Goal: Task Accomplishment & Management: Complete application form

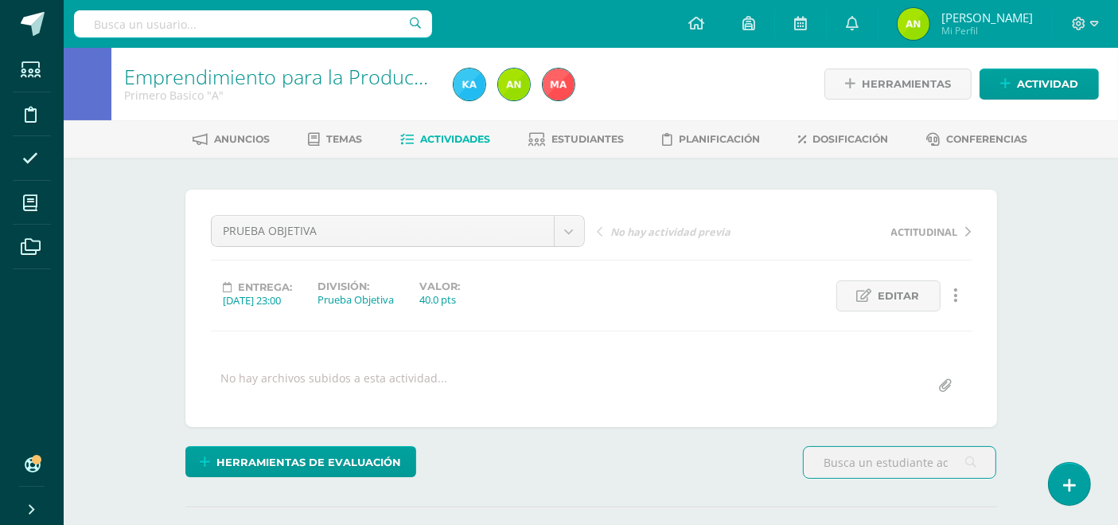
scroll to position [168, 0]
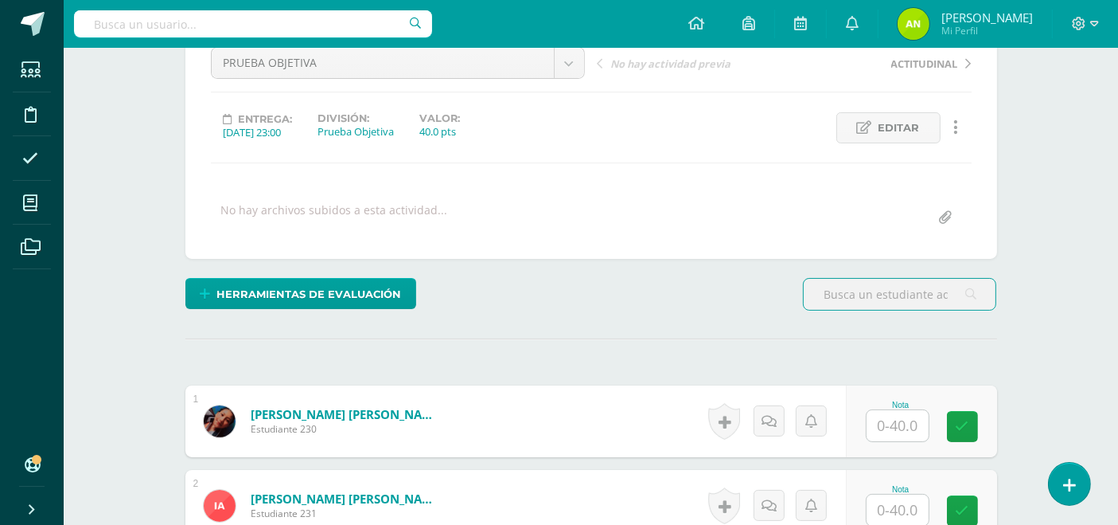
click at [892, 427] on input "text" at bounding box center [898, 425] width 62 height 31
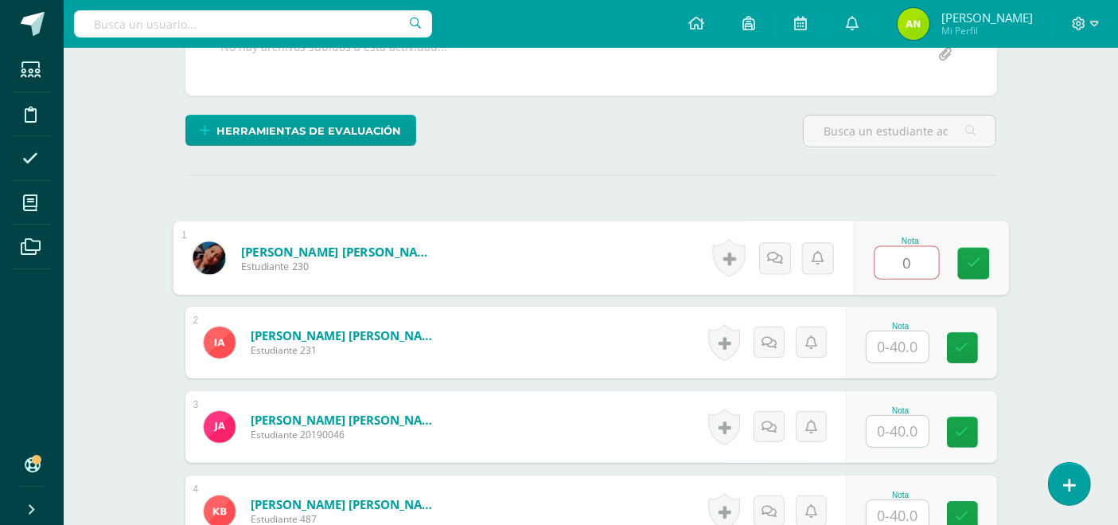
scroll to position [327, 0]
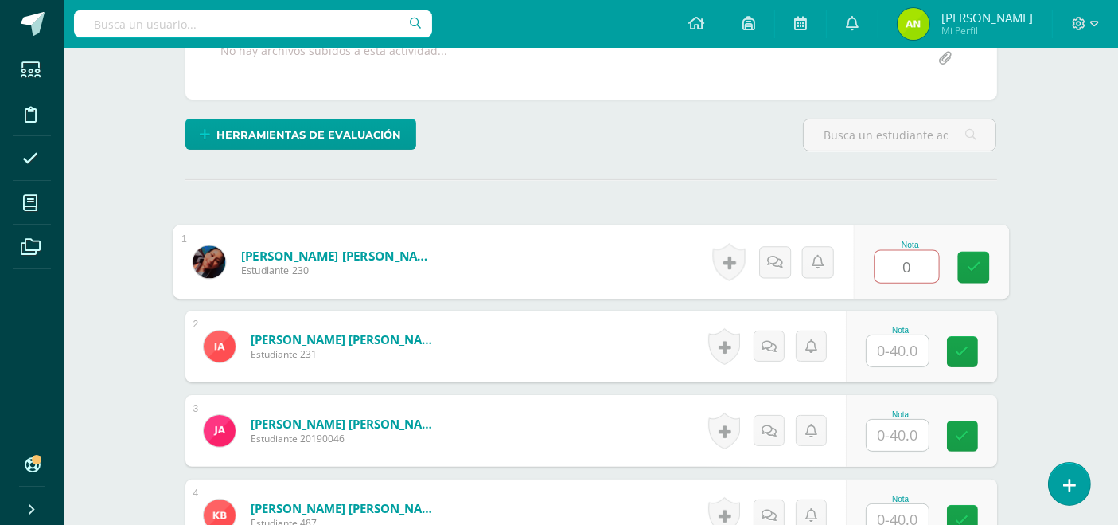
click at [903, 268] on input "0" at bounding box center [907, 267] width 64 height 32
click at [917, 267] on input "100" at bounding box center [907, 267] width 64 height 32
type input "1"
type input "40"
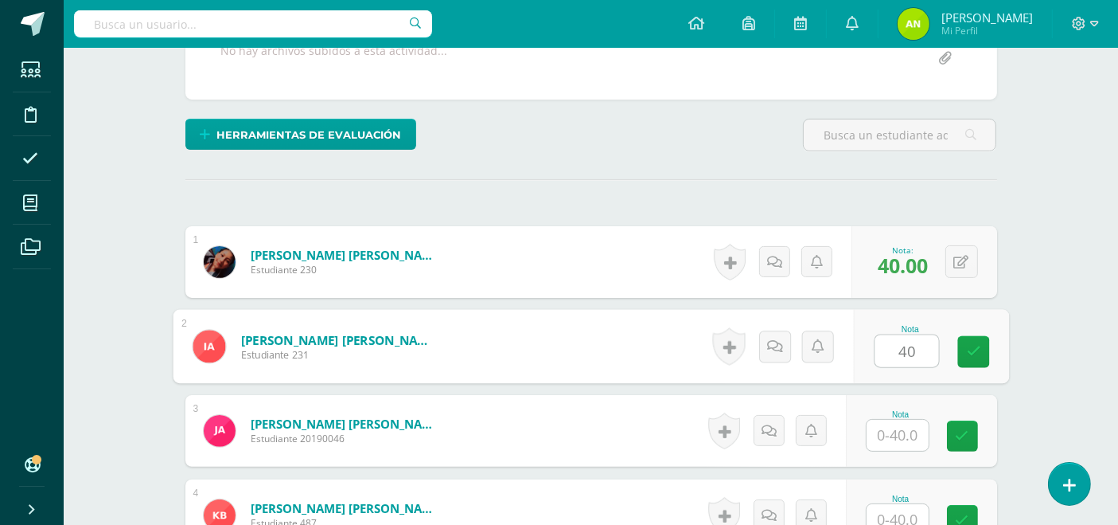
type input "40"
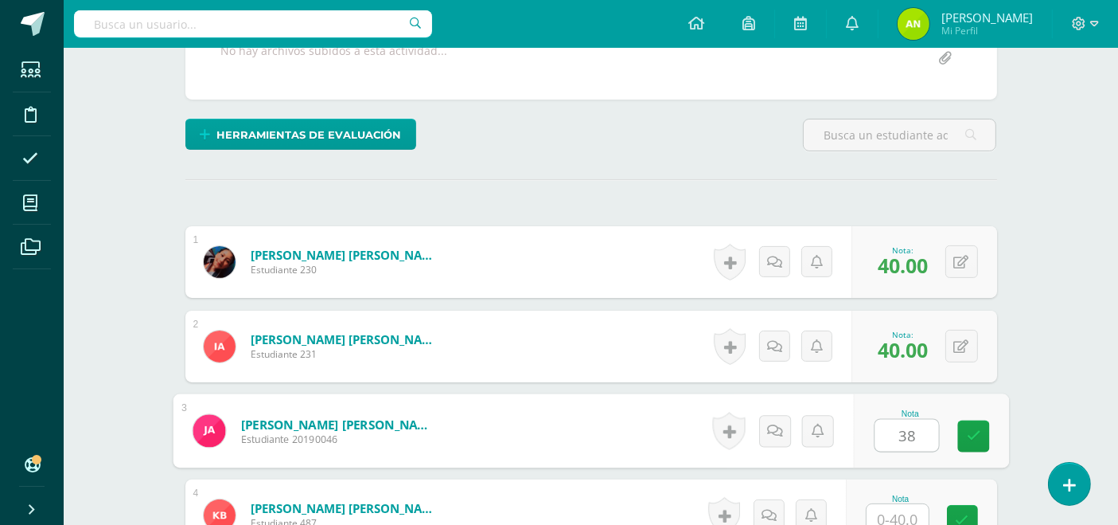
type input "38"
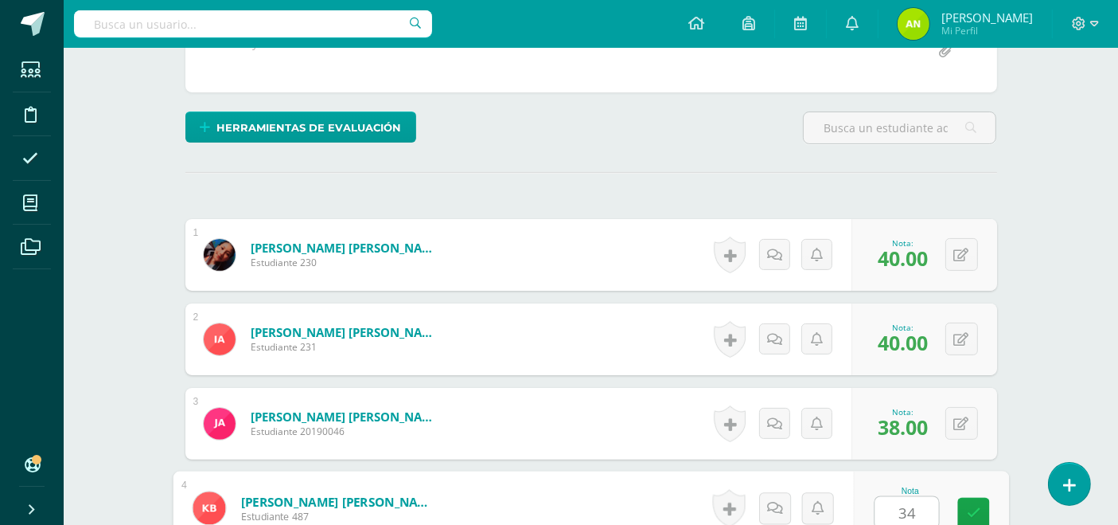
type input "34"
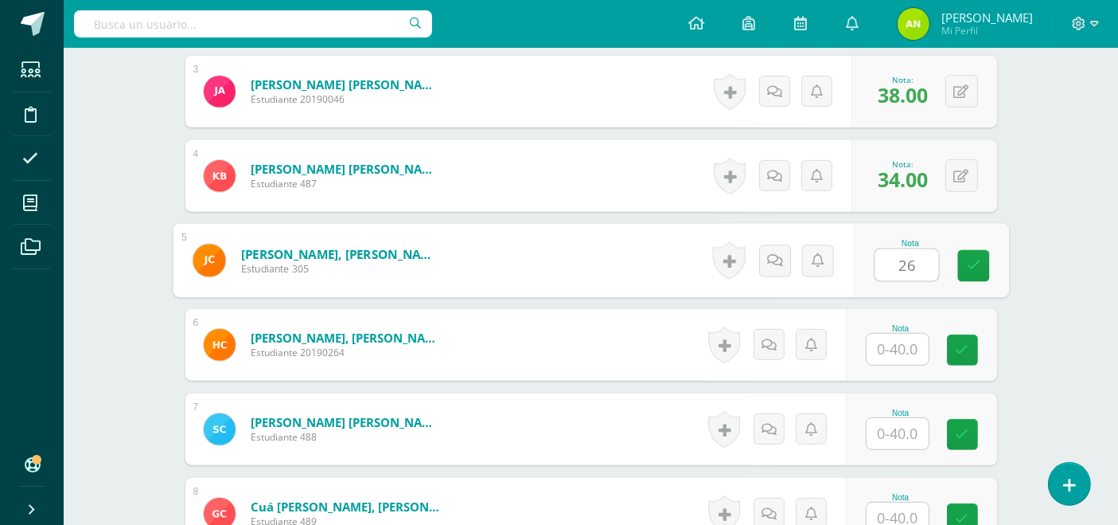
type input "26"
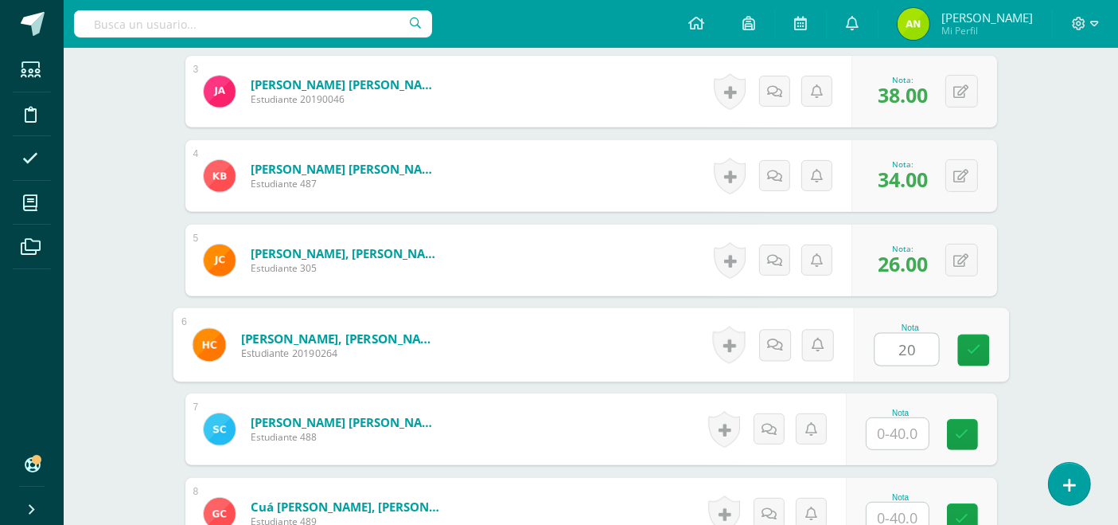
type input "20"
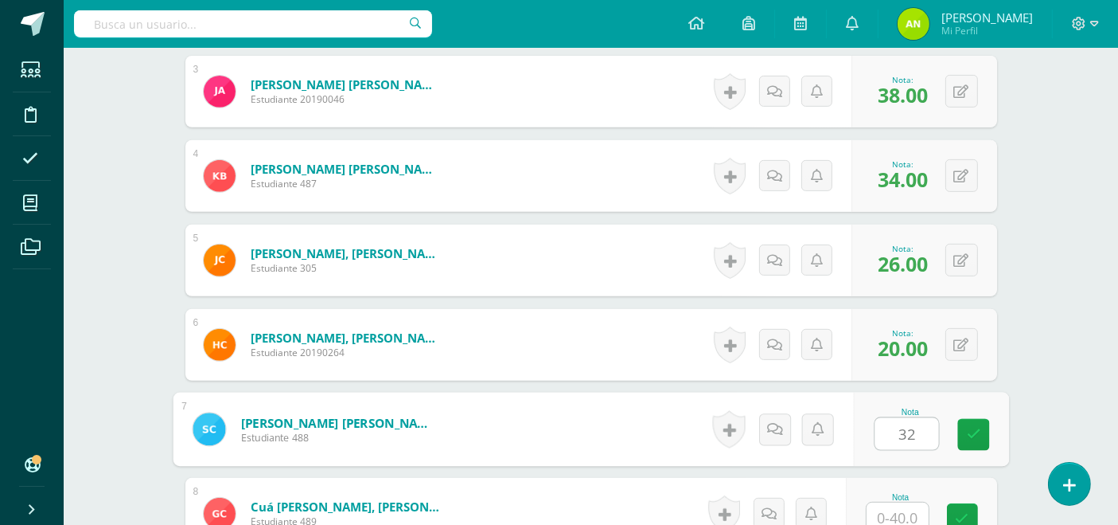
type input "32"
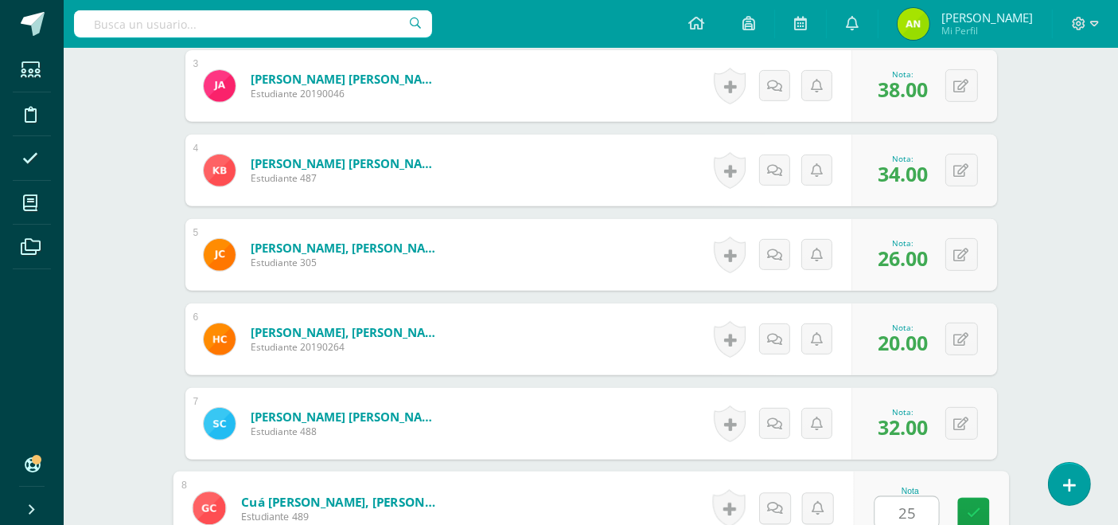
type input "25"
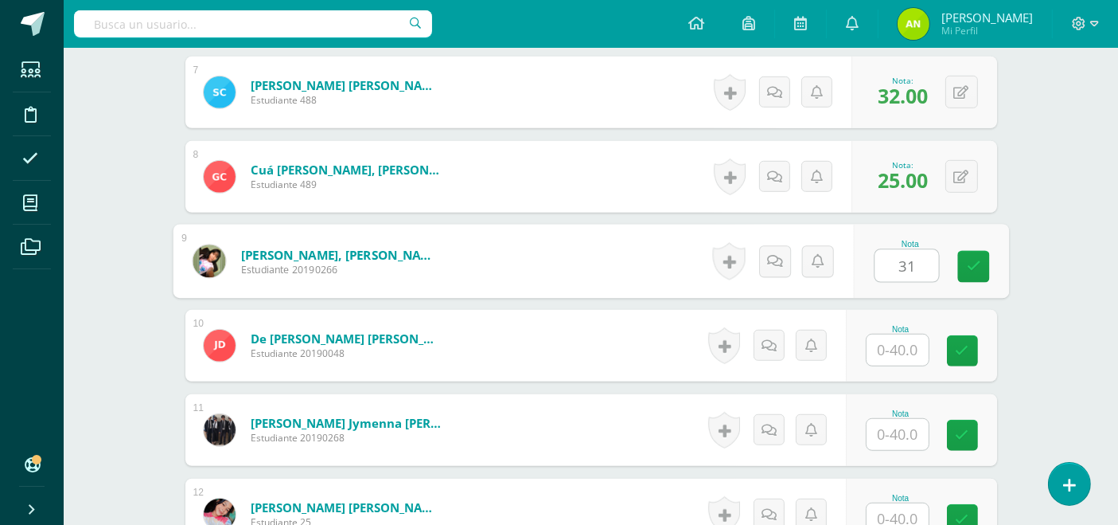
type input "31"
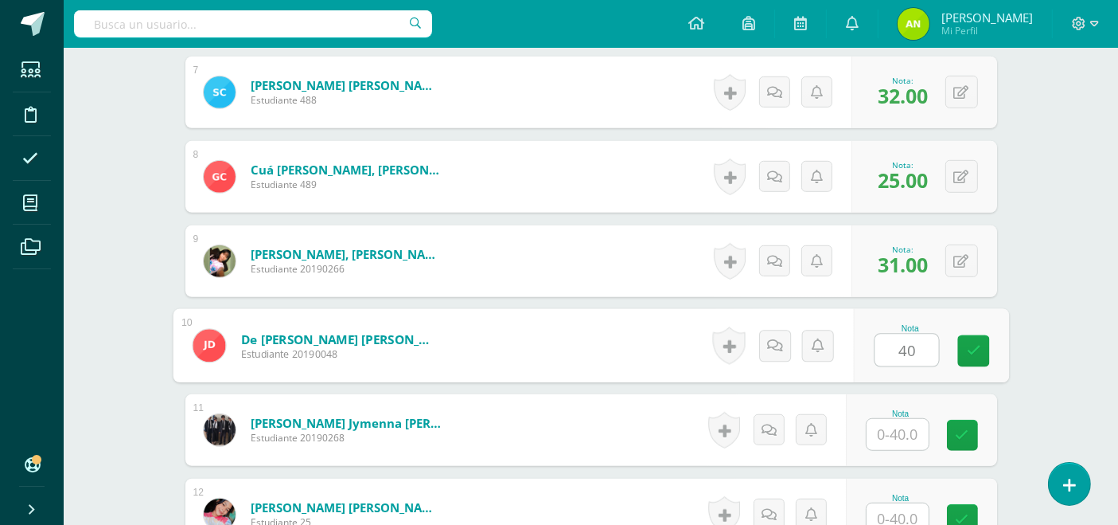
type input "40"
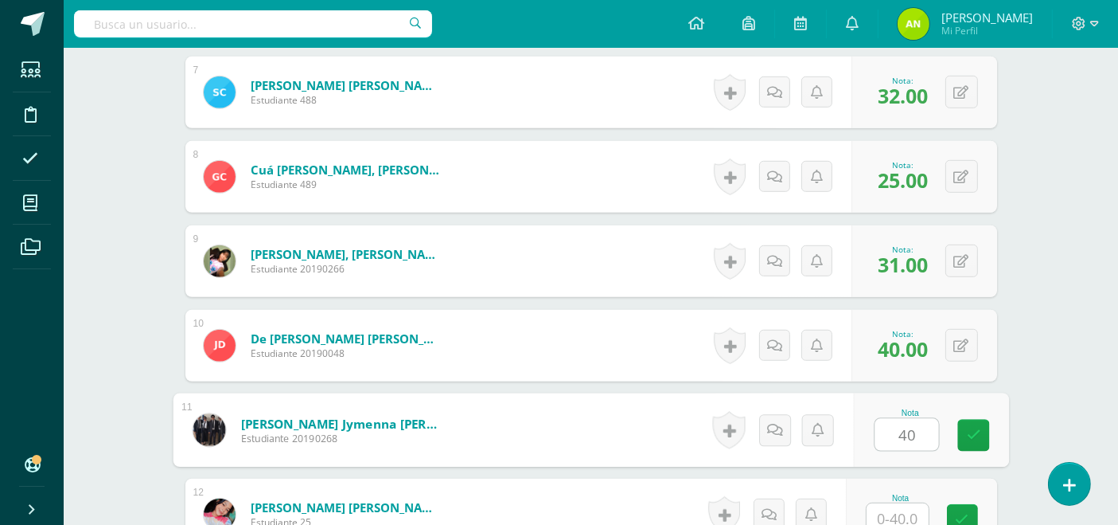
type input "40"
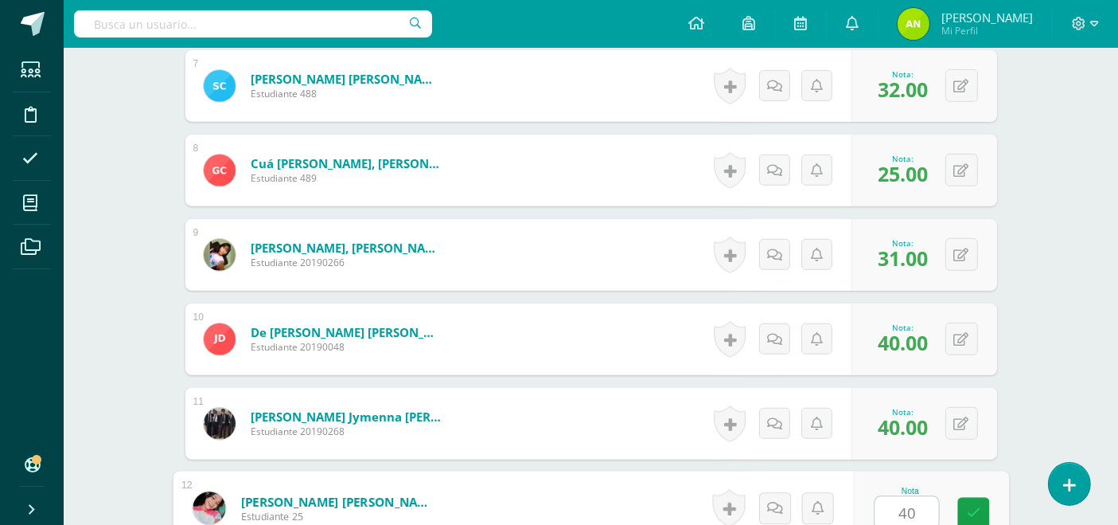
type input "40"
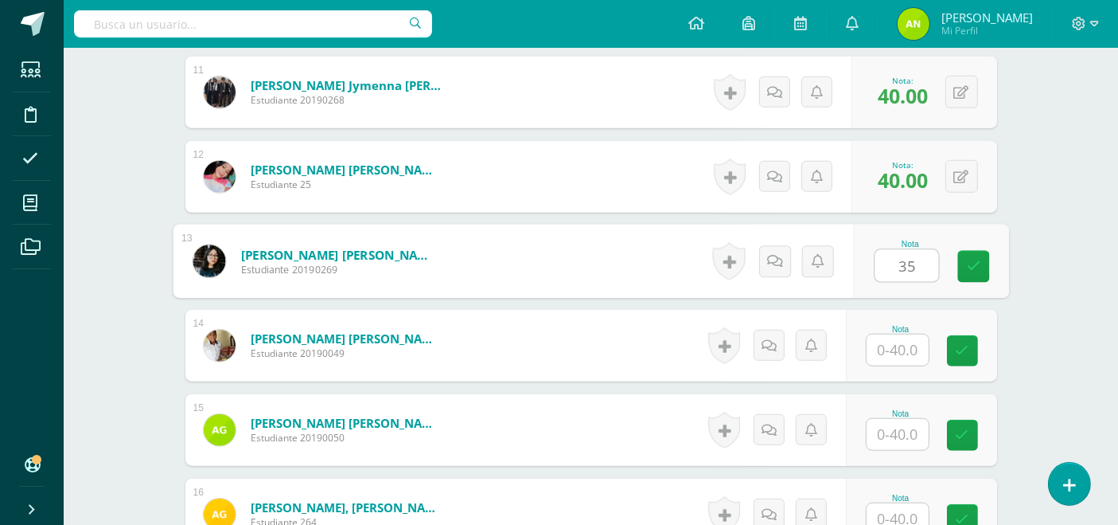
type input "35"
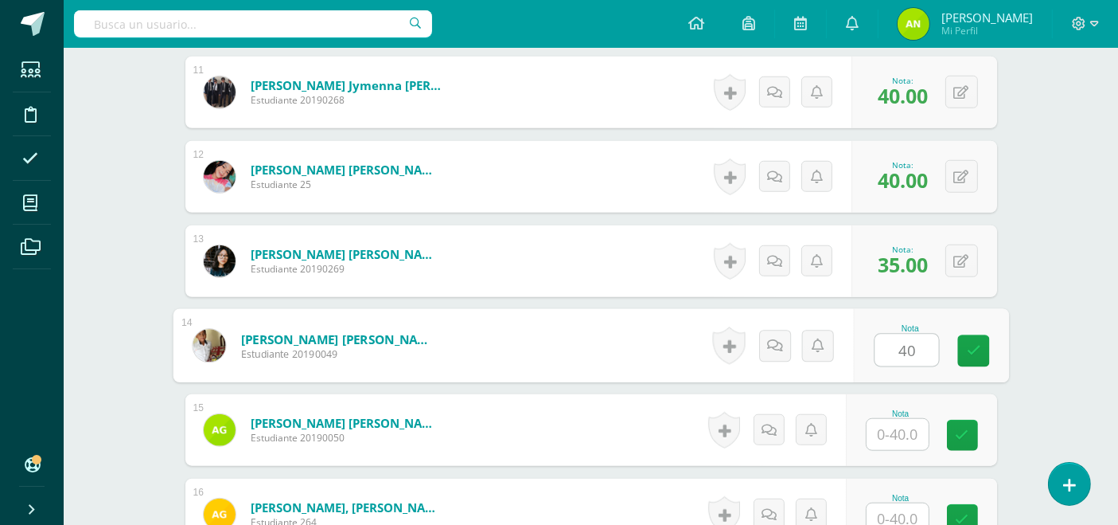
type input "40"
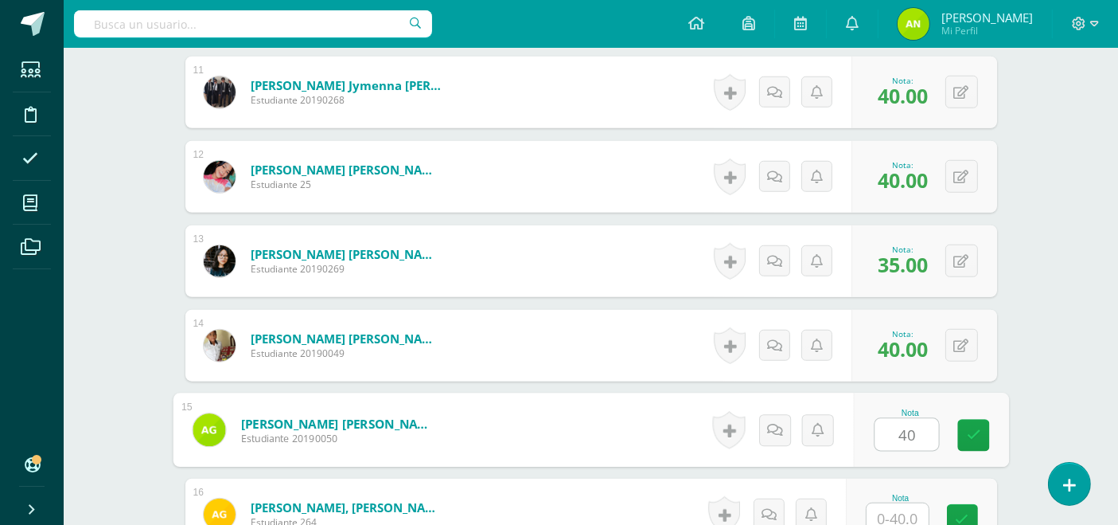
type input "40"
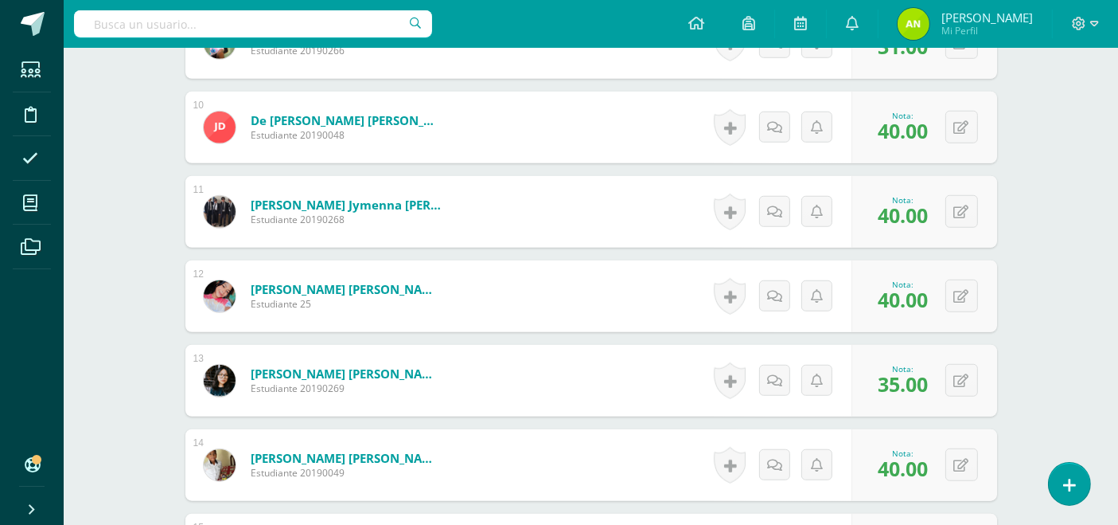
scroll to position [1235, 0]
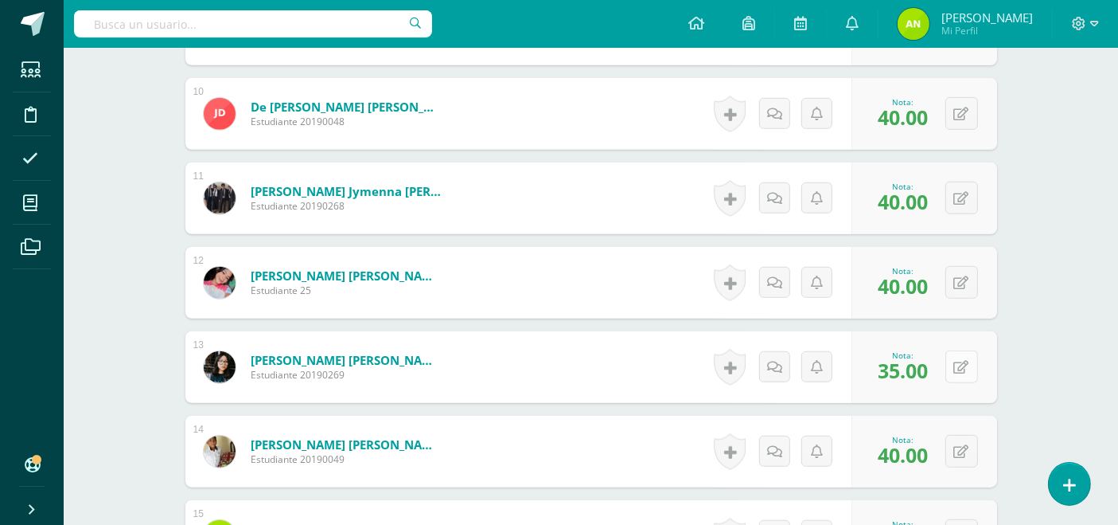
type input "34"
click at [964, 369] on button at bounding box center [972, 366] width 33 height 33
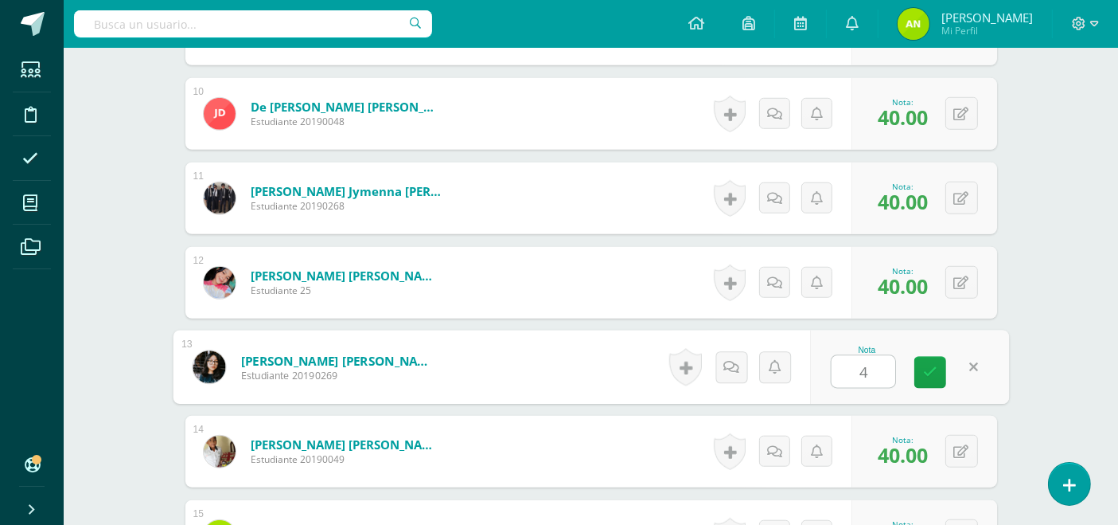
type input "40"
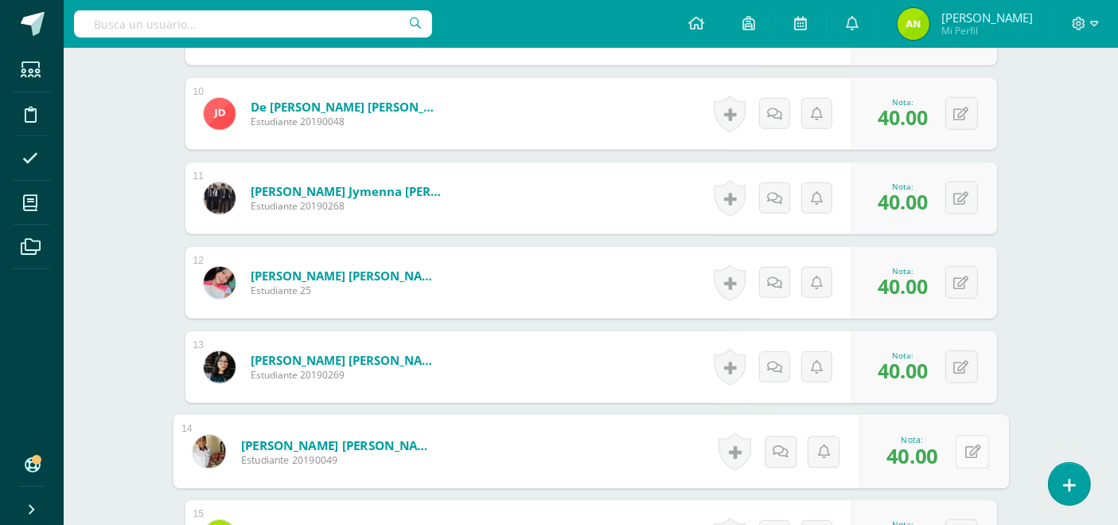
click at [964, 449] on button at bounding box center [972, 451] width 33 height 33
type input "35"
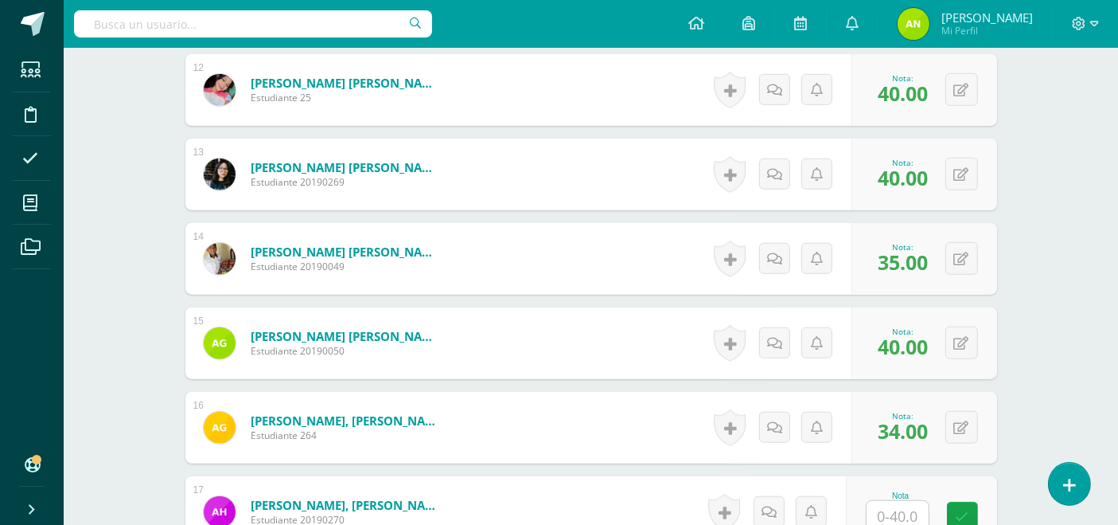
scroll to position [1505, 0]
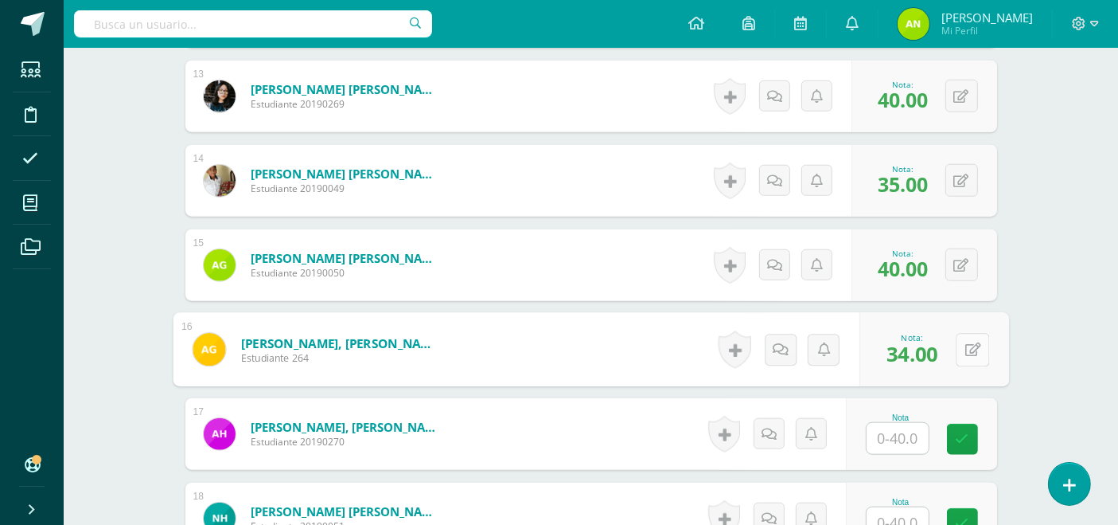
click at [962, 350] on button at bounding box center [972, 349] width 33 height 33
type input "40"
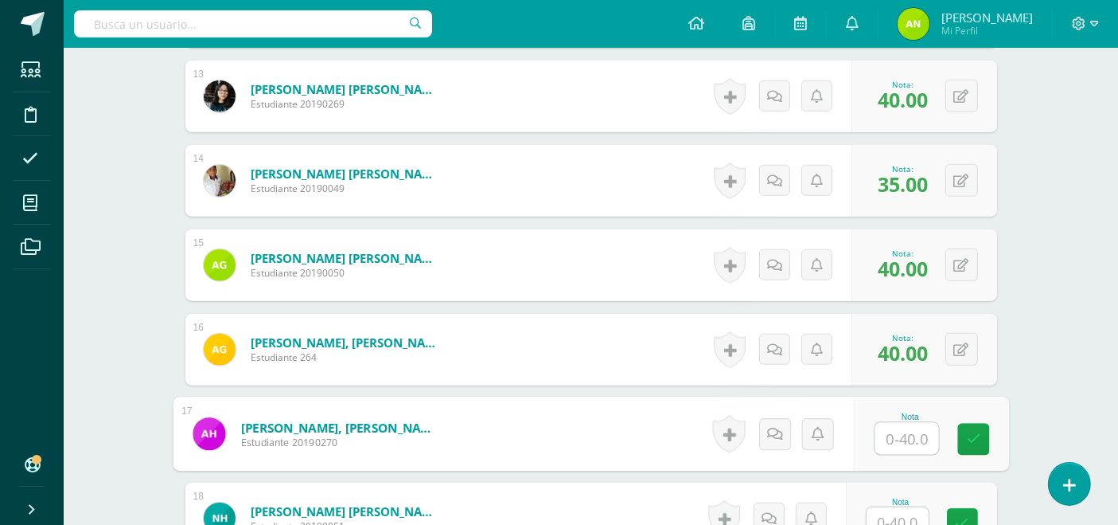
click at [919, 435] on input "text" at bounding box center [907, 439] width 64 height 32
type input "34"
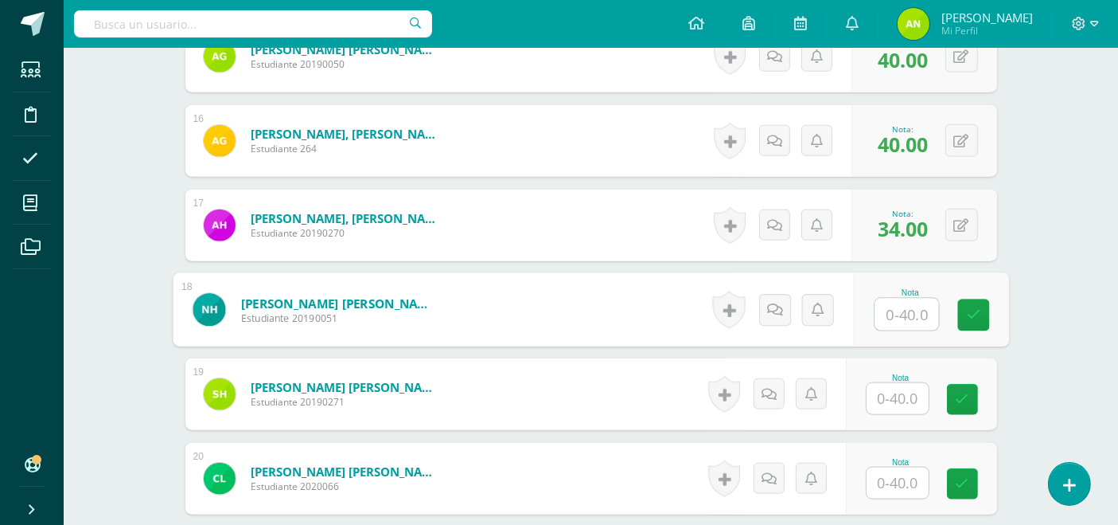
scroll to position [1753, 0]
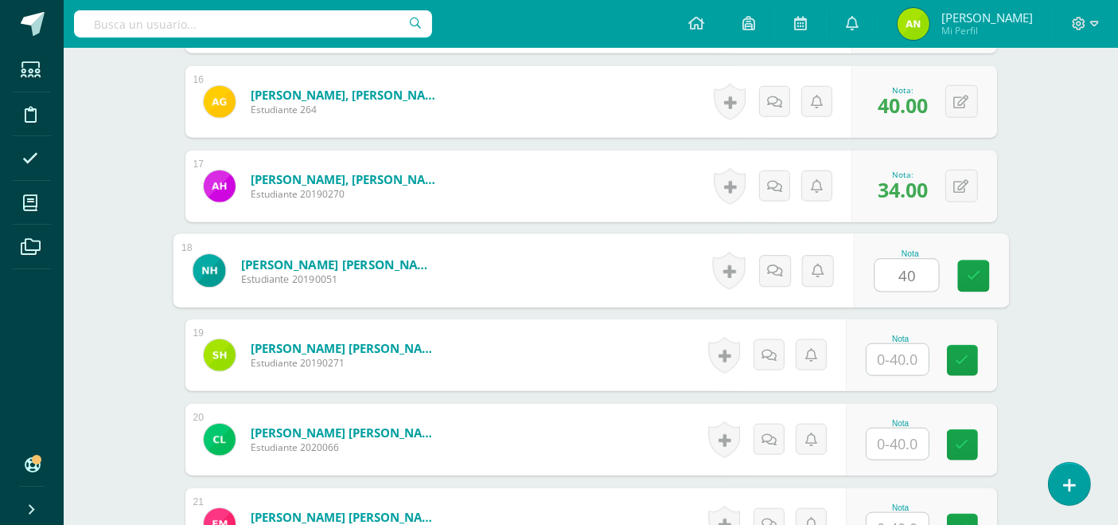
type input "40"
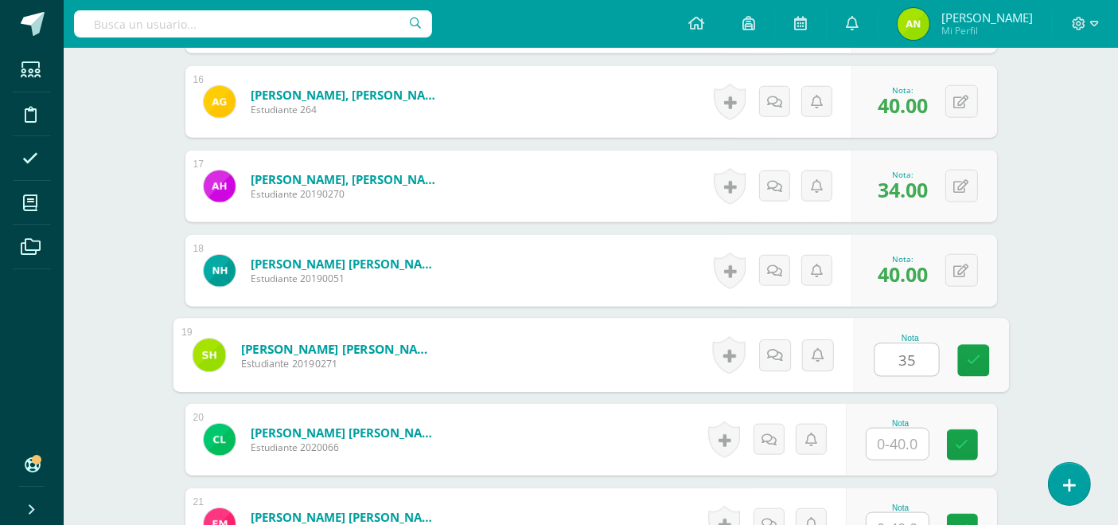
type input "35"
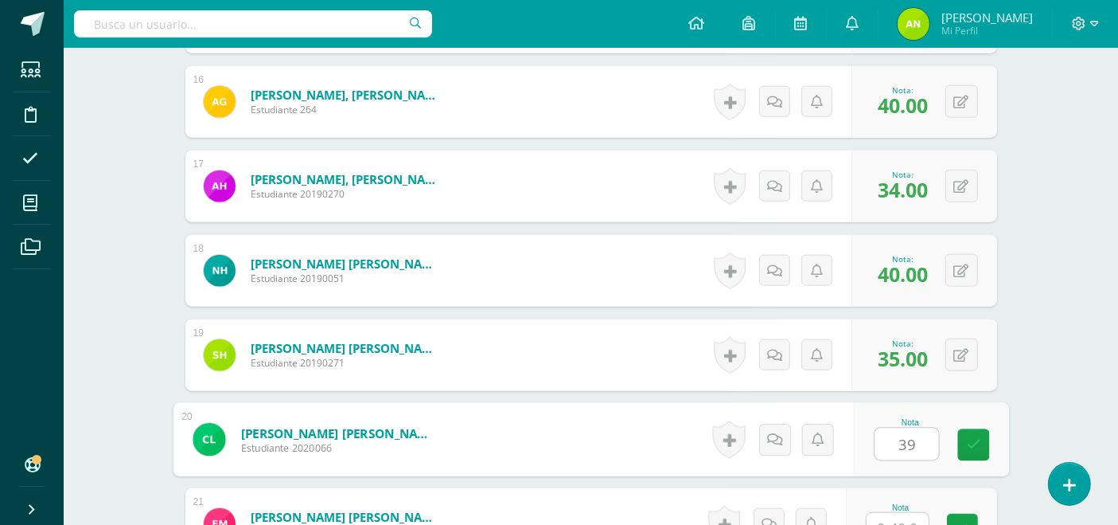
type input "39"
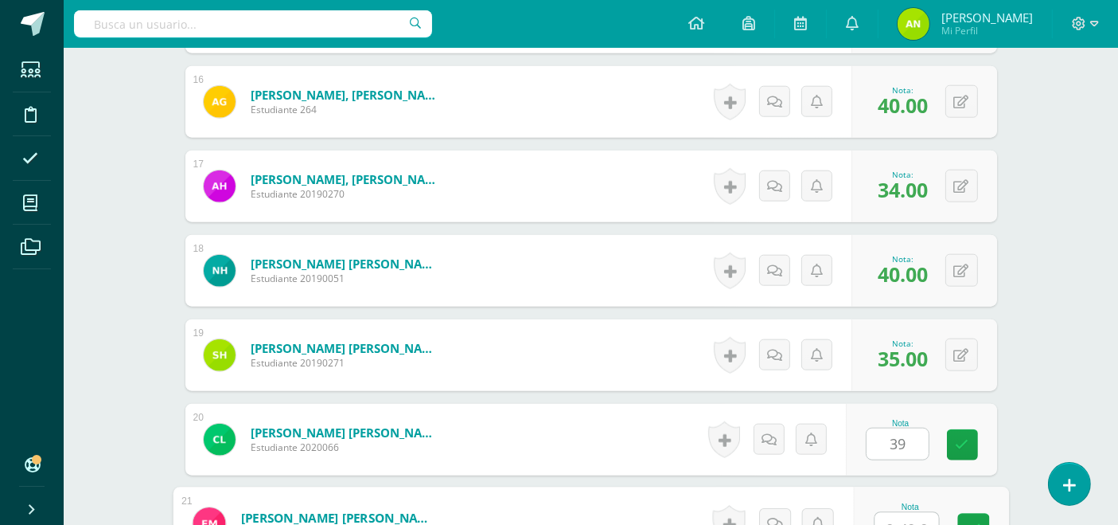
scroll to position [1769, 0]
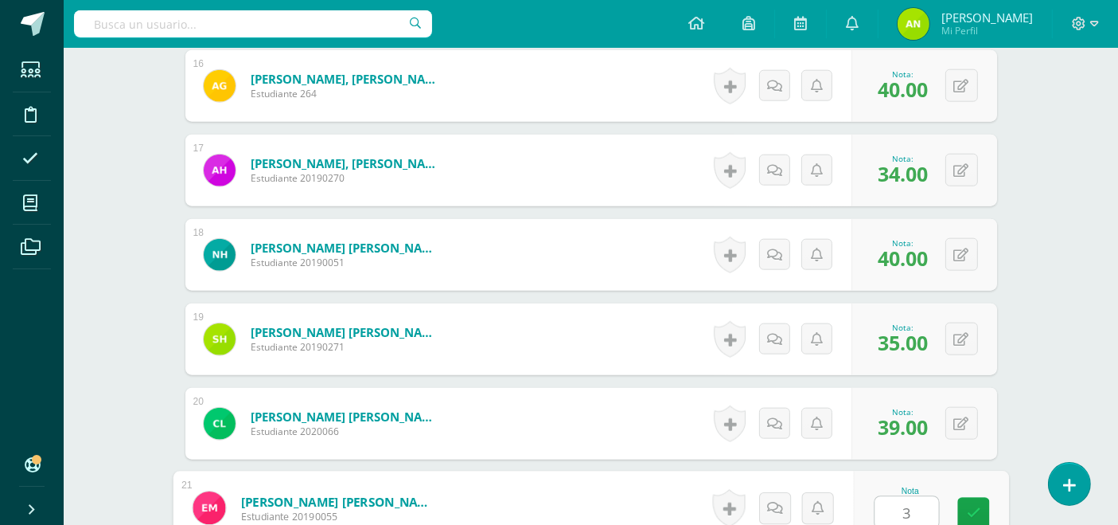
type input "38"
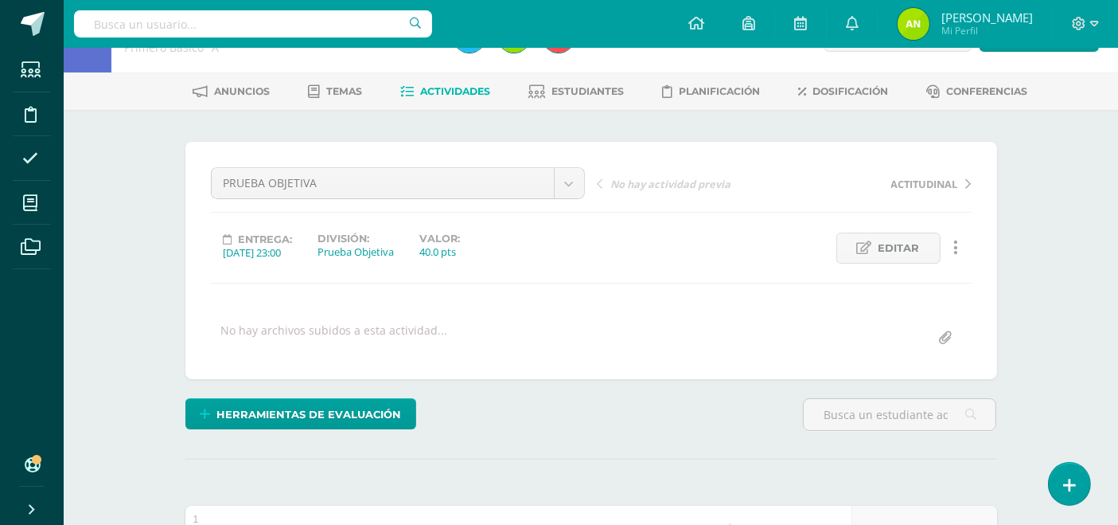
scroll to position [0, 0]
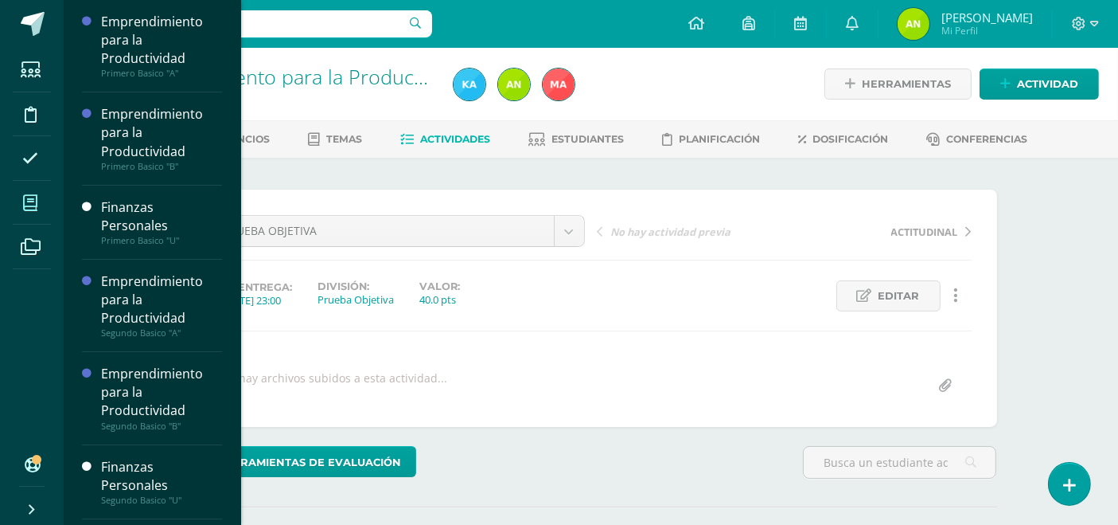
click at [31, 195] on icon at bounding box center [30, 203] width 14 height 16
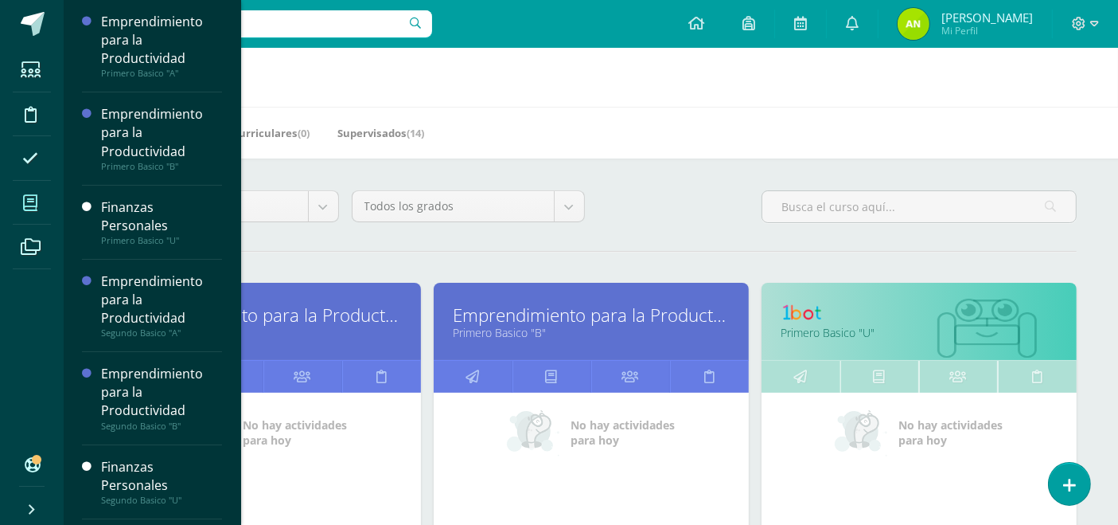
scroll to position [11, 0]
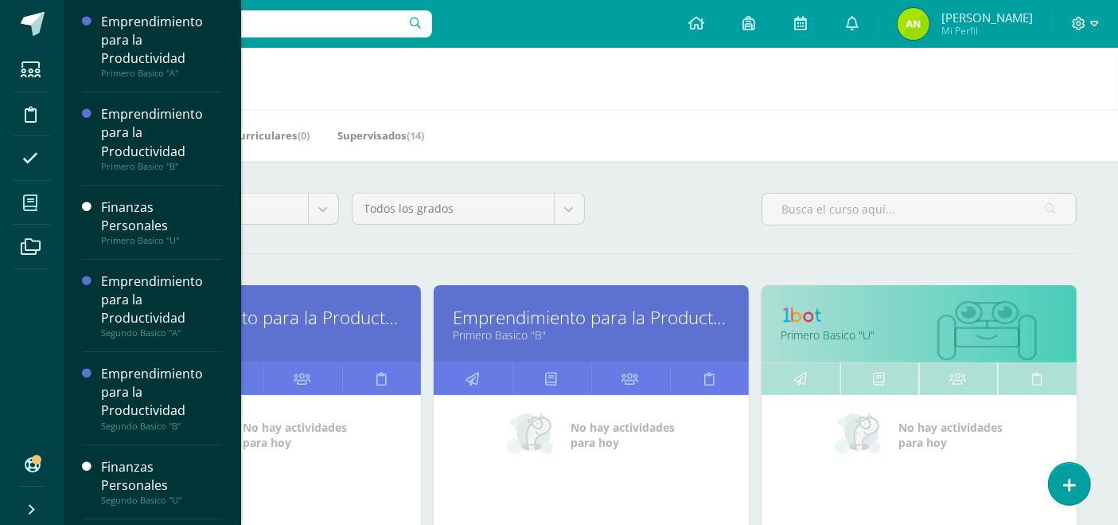
click at [511, 337] on link "Primero Basico "B"" at bounding box center [591, 334] width 275 height 15
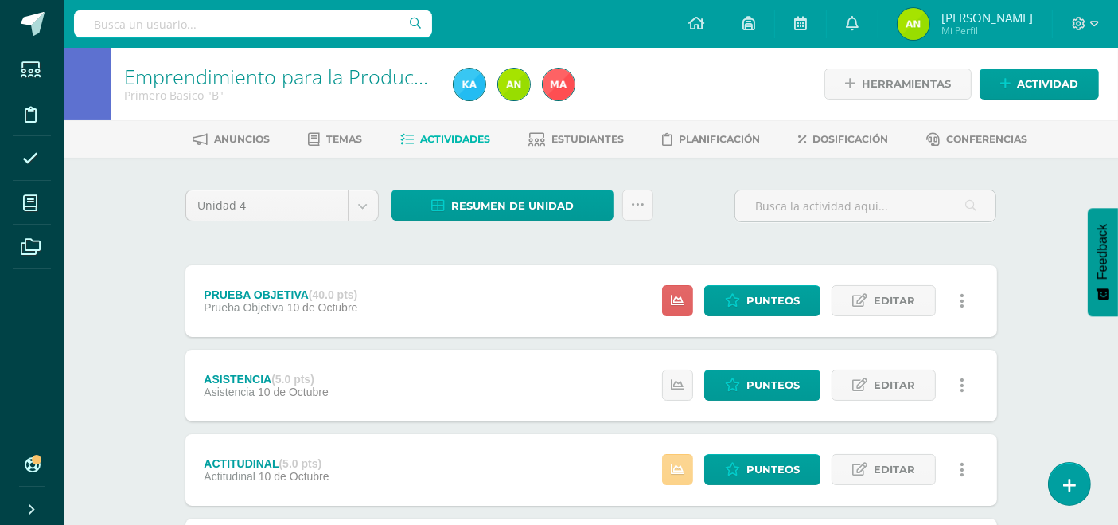
click at [687, 473] on link at bounding box center [677, 469] width 31 height 31
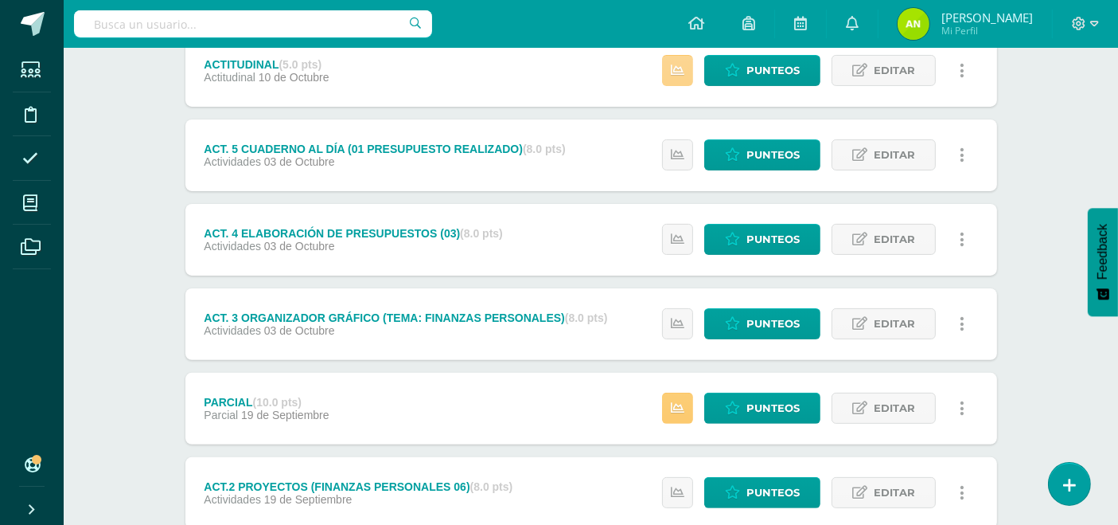
scroll to position [462, 0]
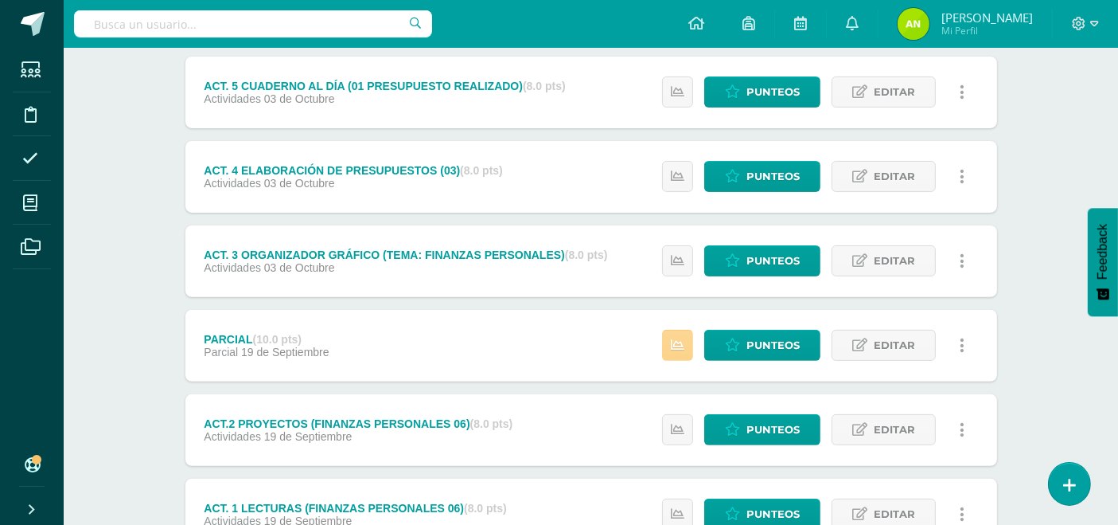
click at [684, 349] on icon at bounding box center [678, 345] width 14 height 14
click at [1033, 252] on div "Emprendimiento para la Productividad Primero Basico "B" Herramientas Detalle de…" at bounding box center [591, 121] width 1055 height 1070
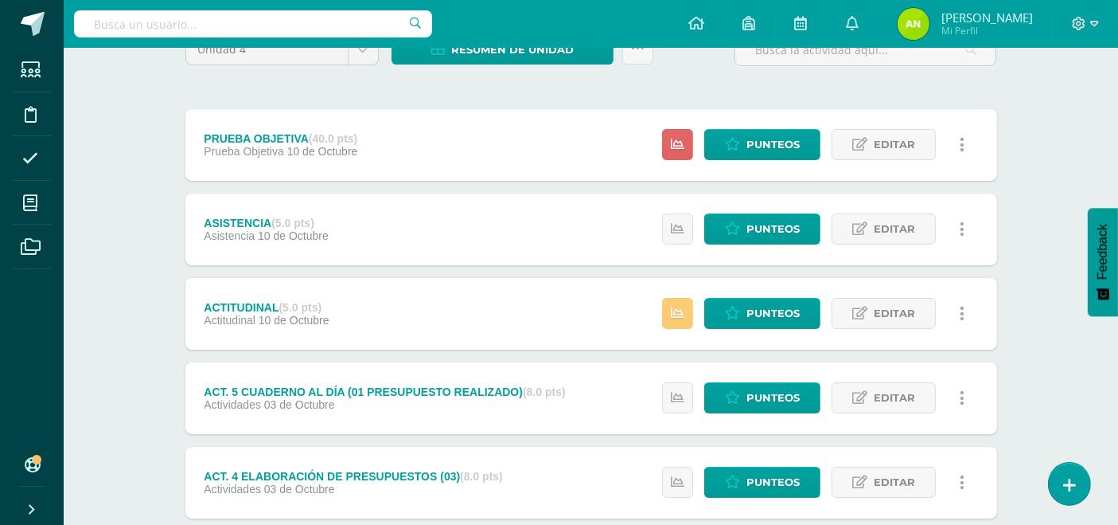
scroll to position [59, 0]
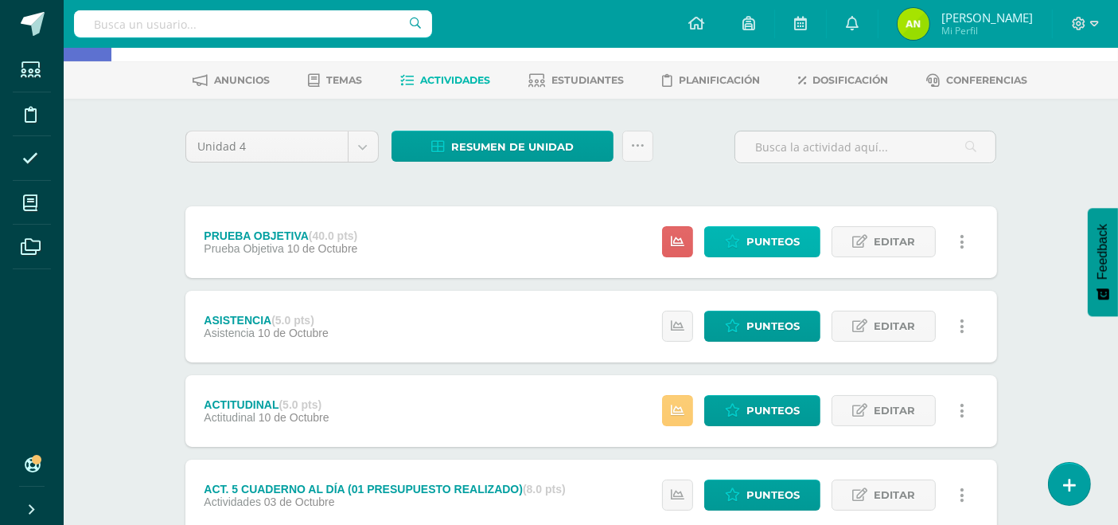
click at [759, 249] on span "Punteos" at bounding box center [773, 241] width 53 height 29
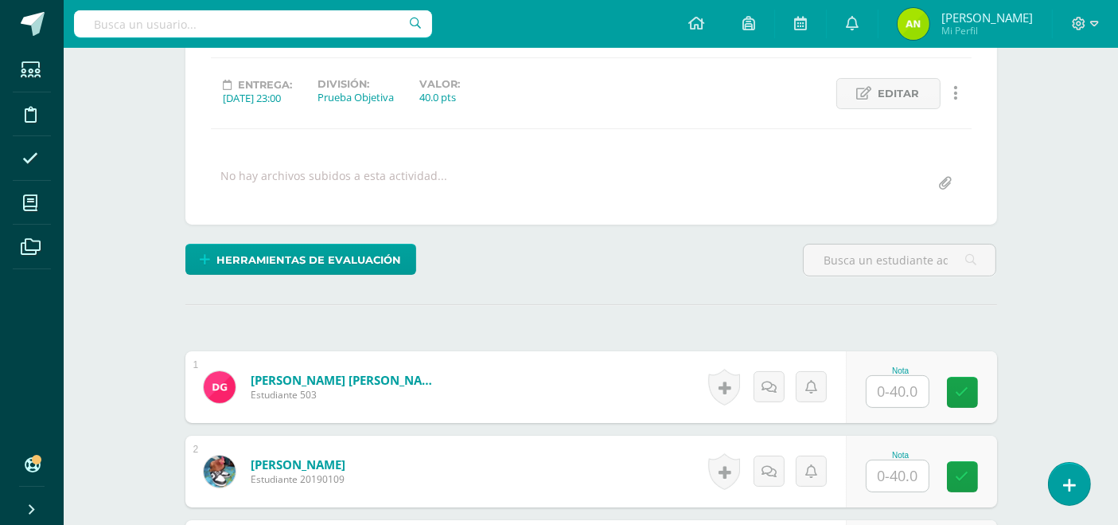
scroll to position [203, 0]
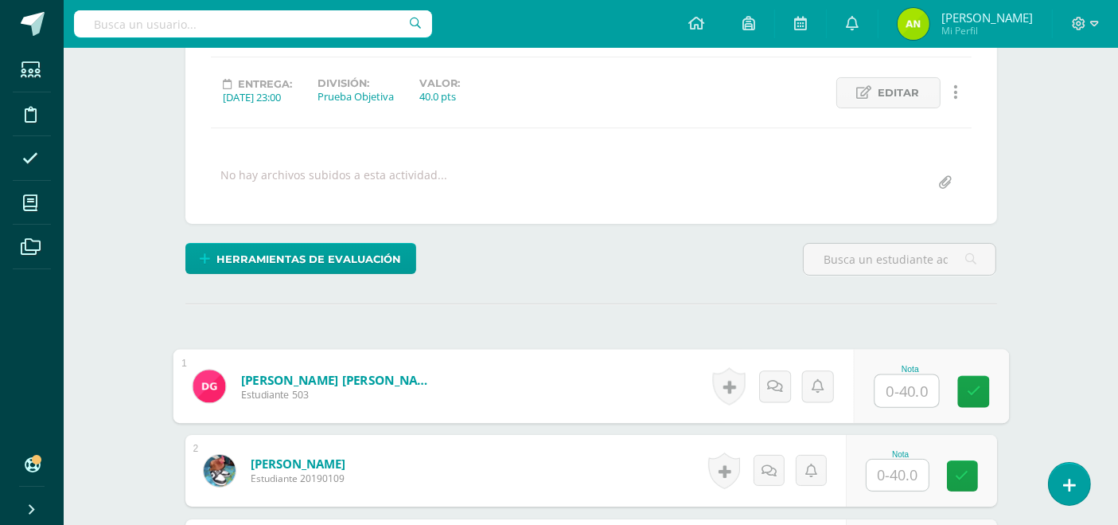
click at [904, 390] on input "text" at bounding box center [907, 391] width 64 height 32
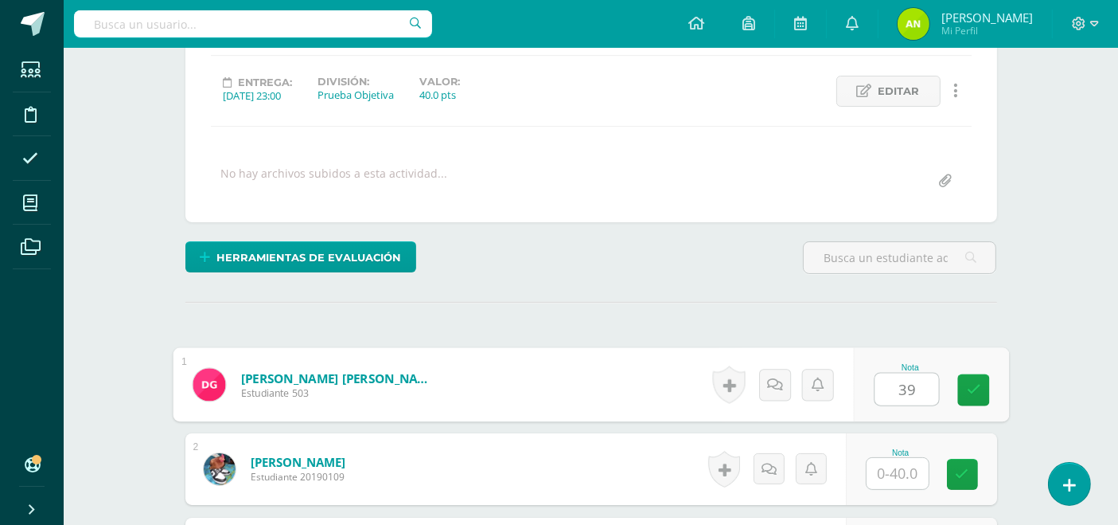
type input "39"
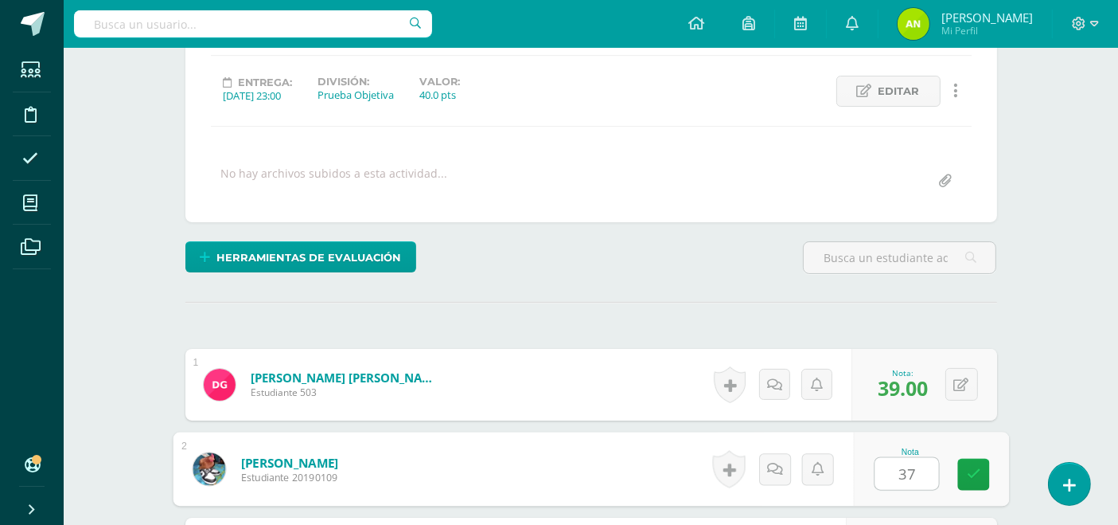
type input "37"
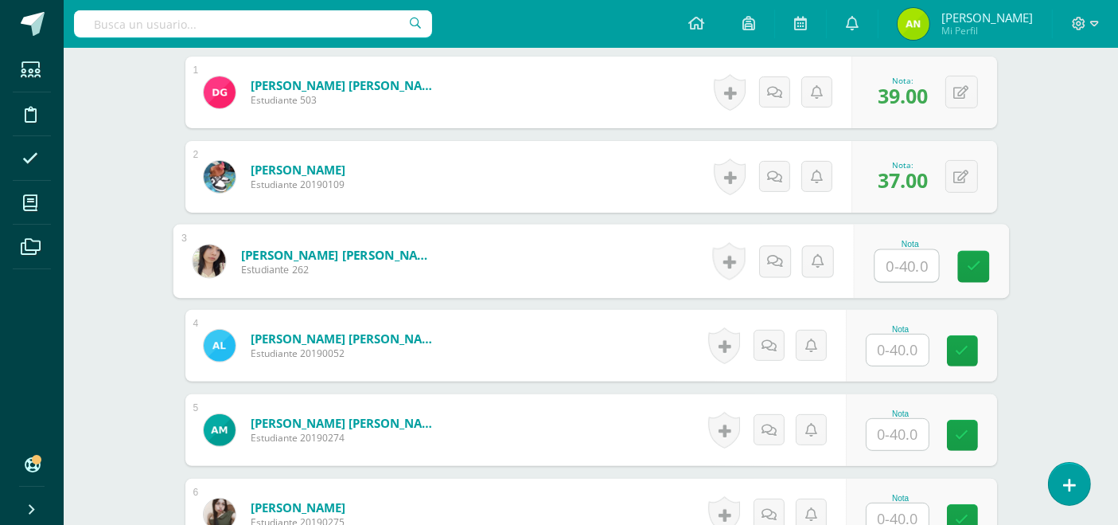
type input "3"
type input "26"
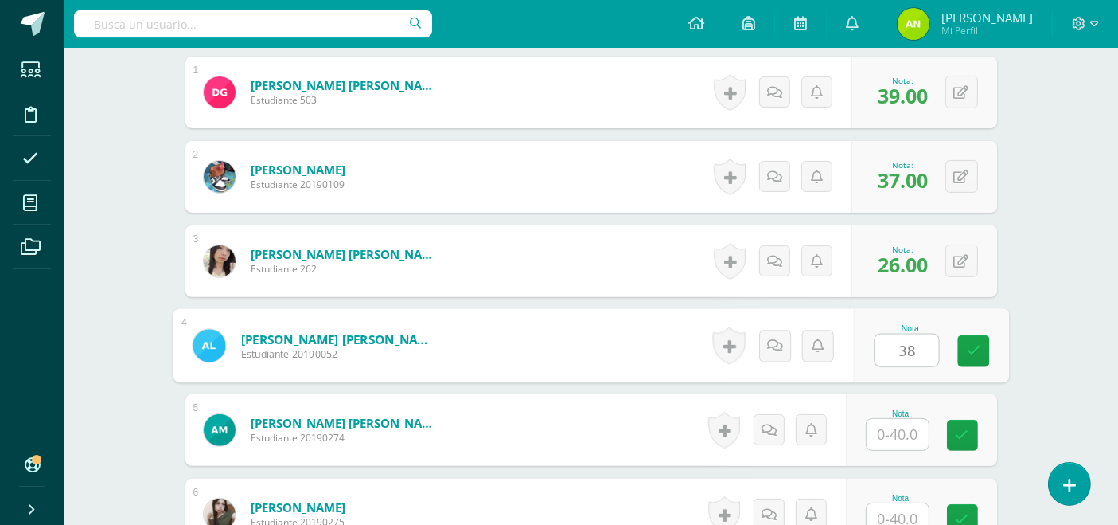
type input "38"
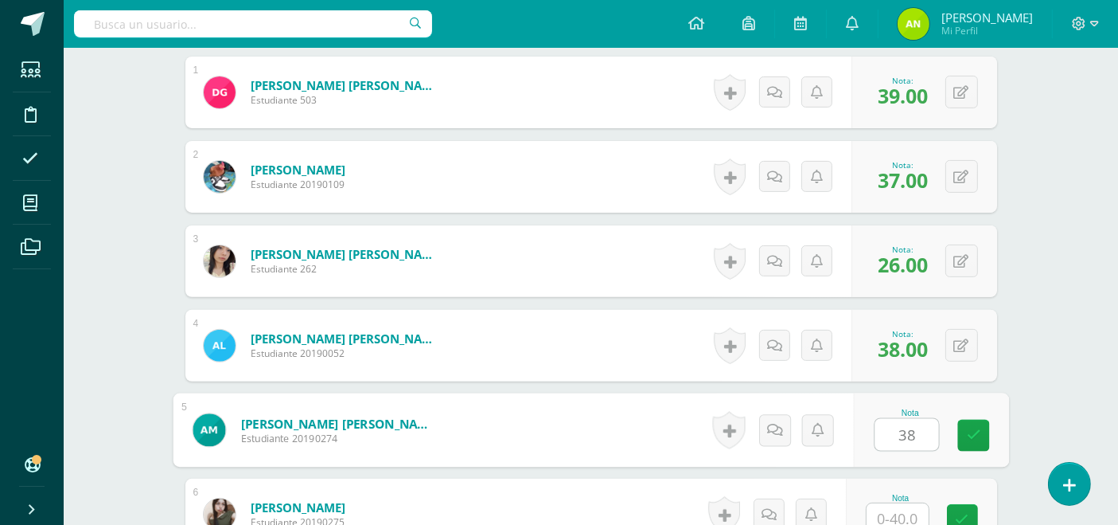
type input "38"
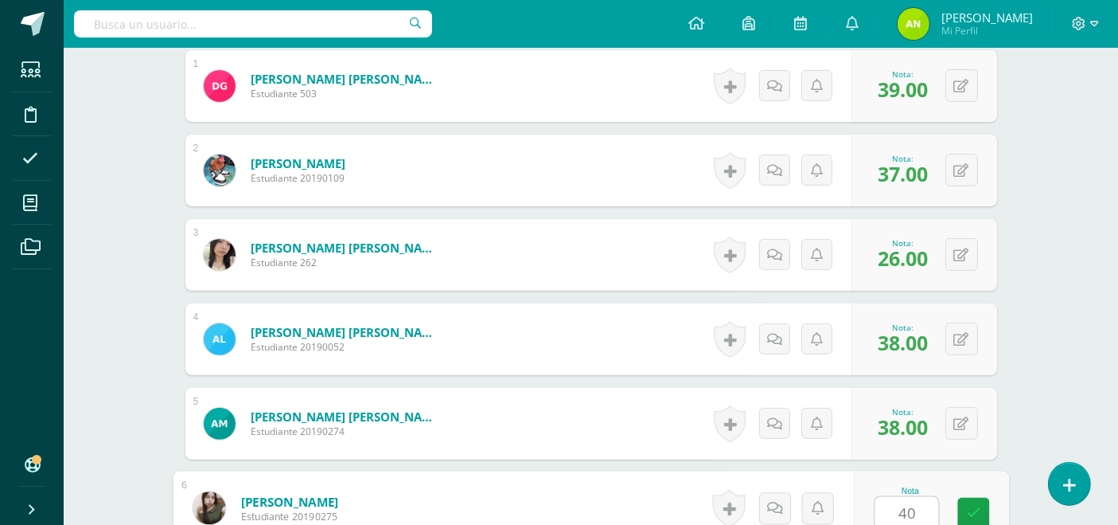
type input "40"
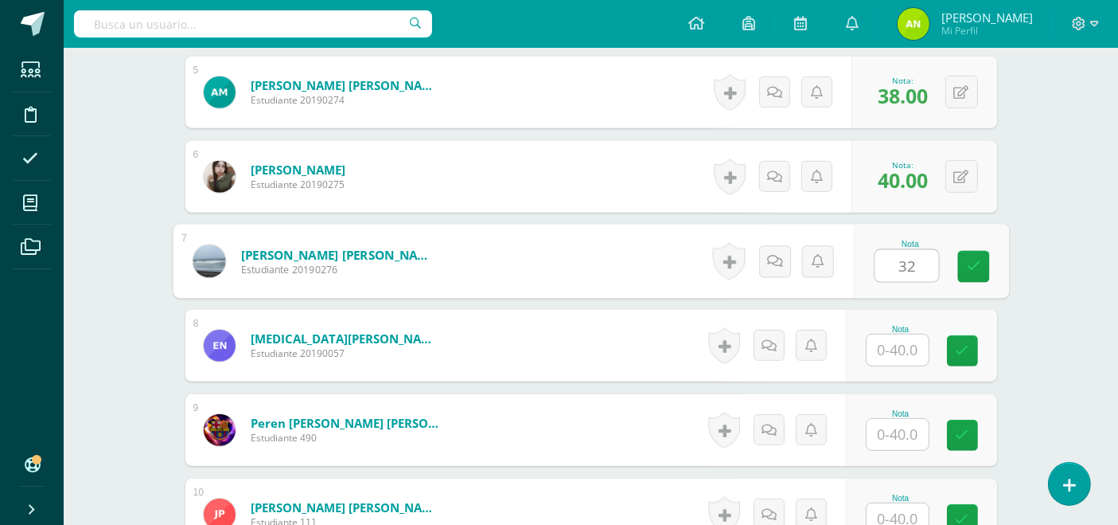
type input "32"
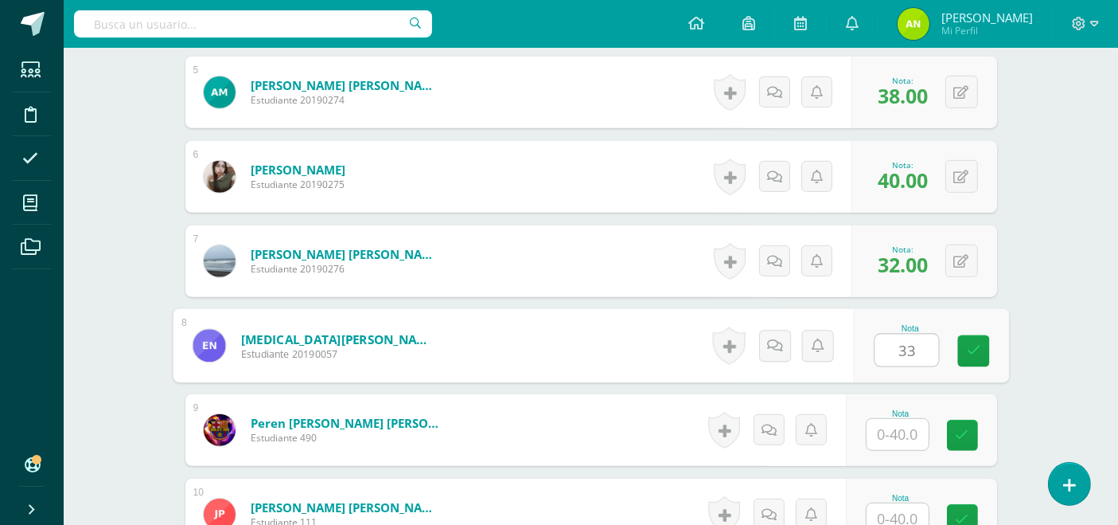
type input "33"
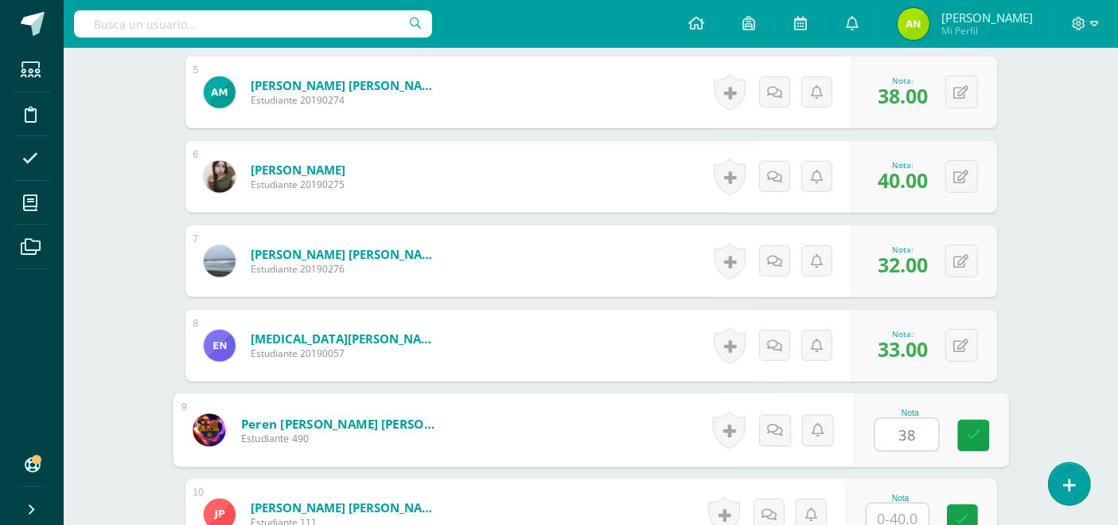
type input "38"
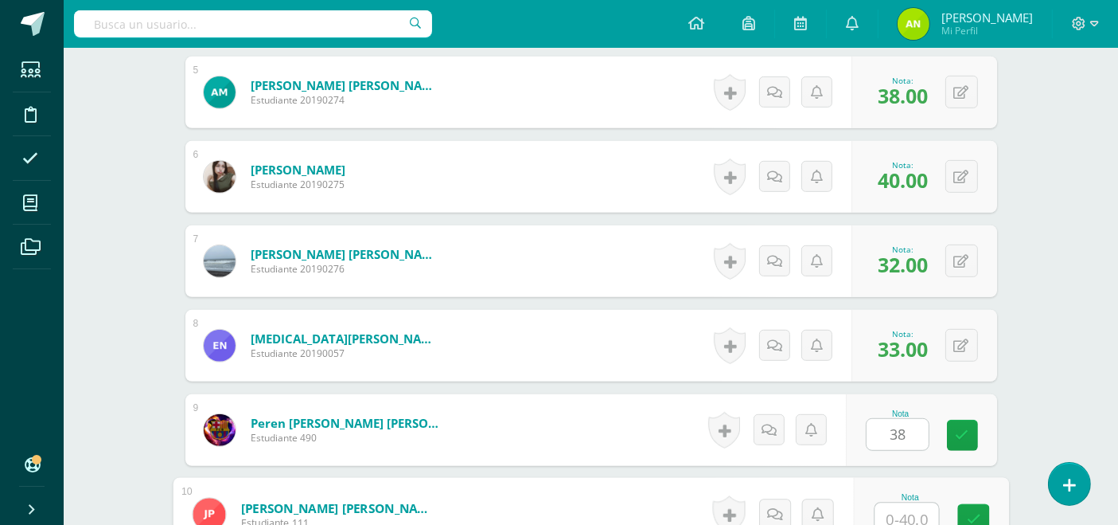
scroll to position [841, 0]
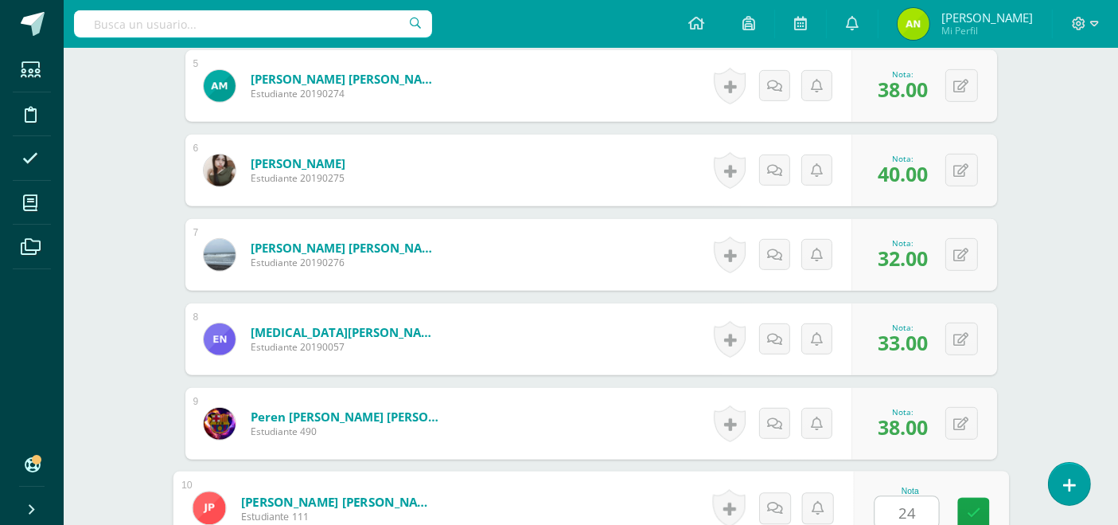
type input "24"
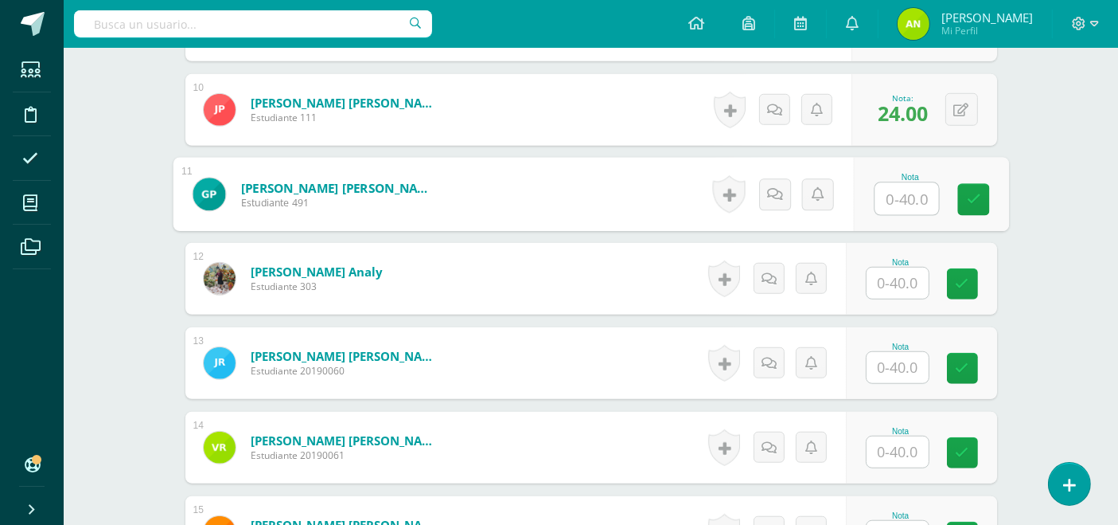
scroll to position [1310, 0]
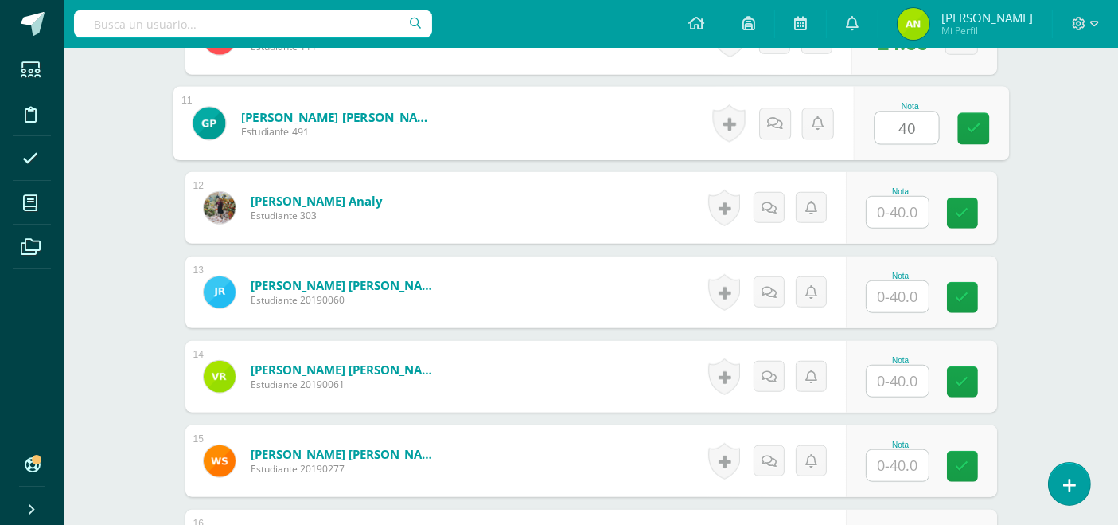
type input "40"
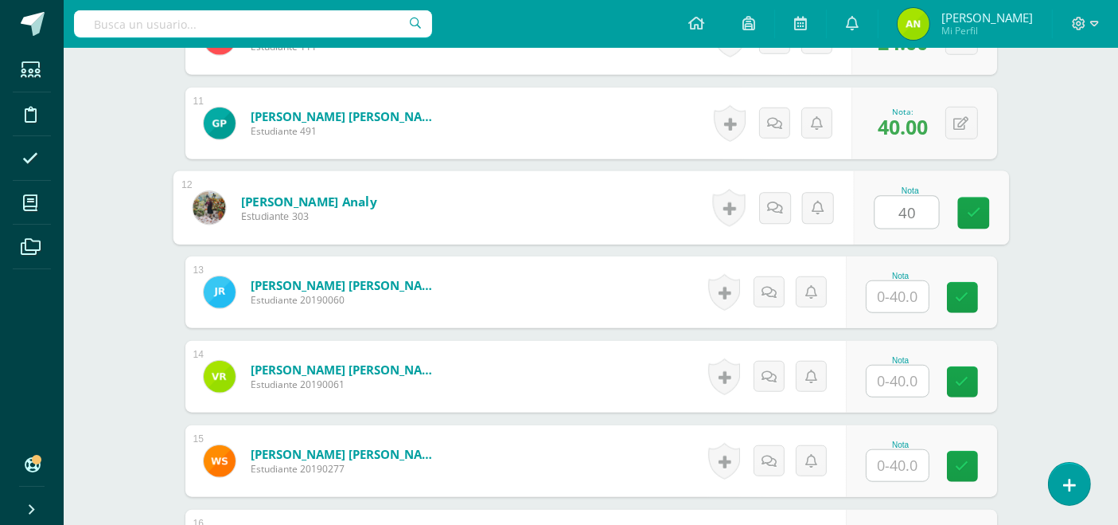
type input "40"
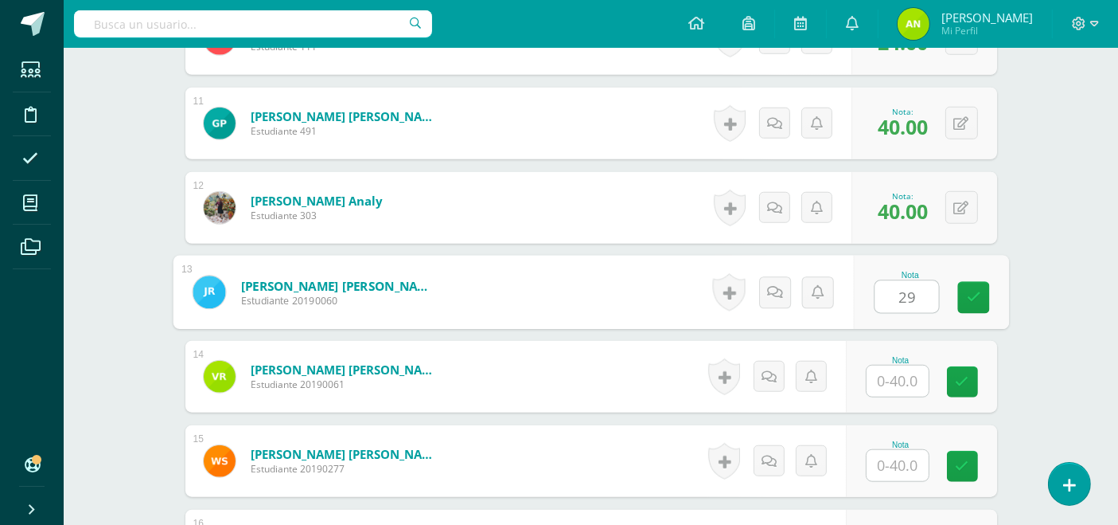
type input "29"
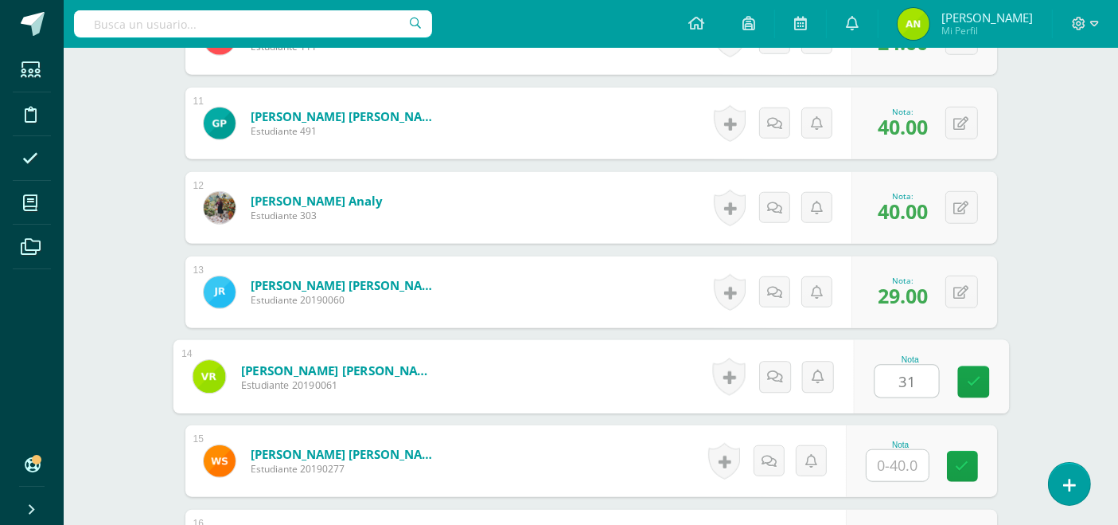
type input "31"
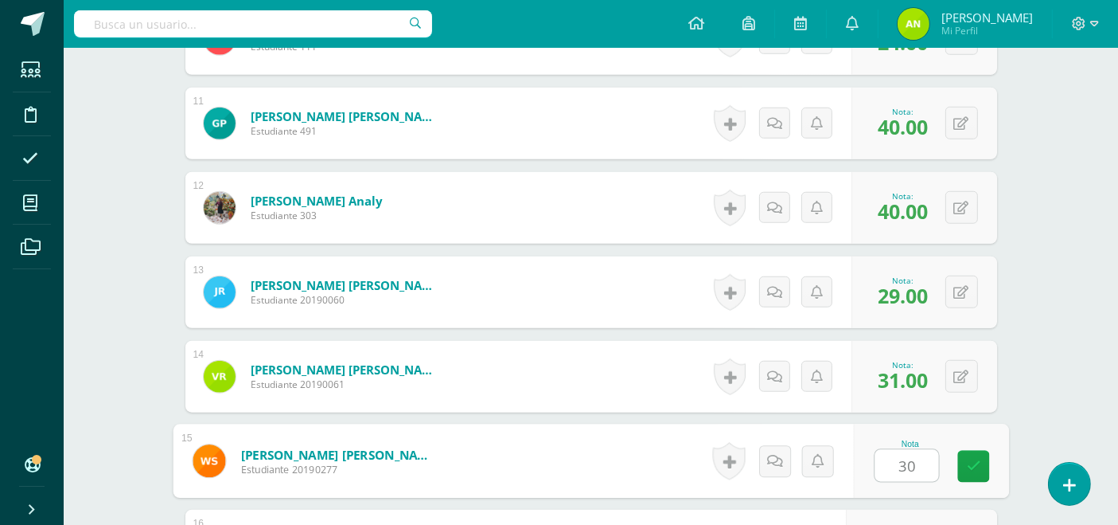
type input "30"
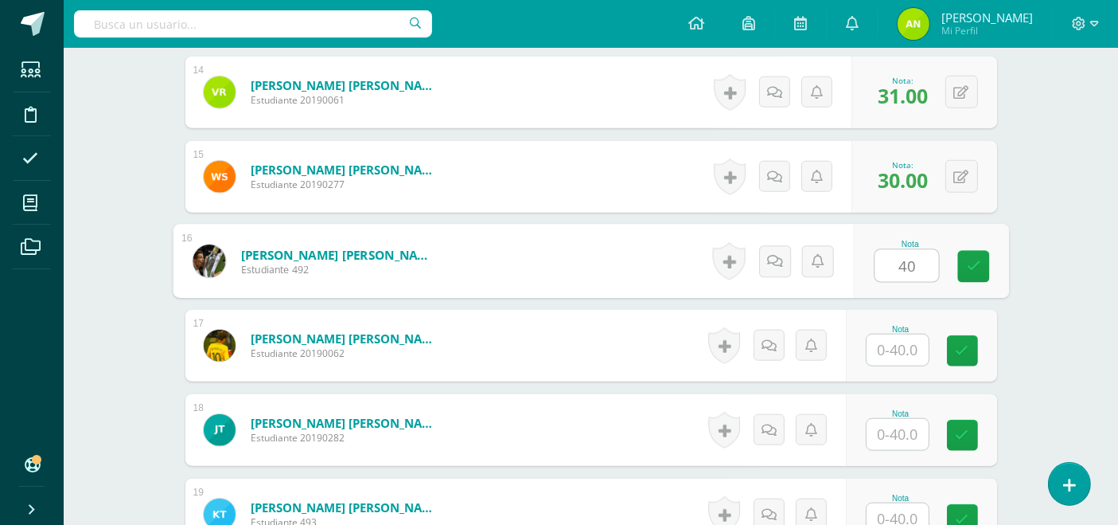
type input "40"
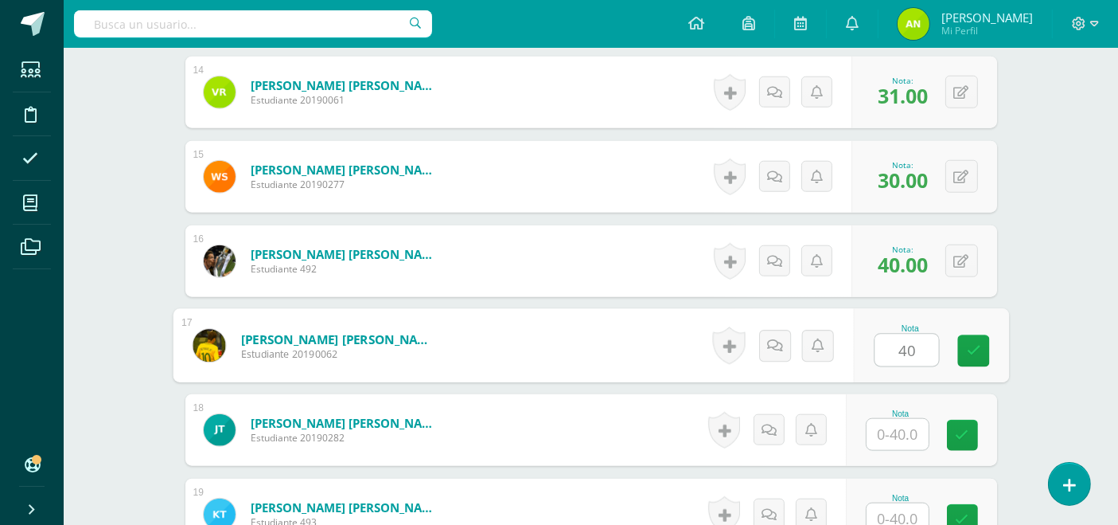
type input "40"
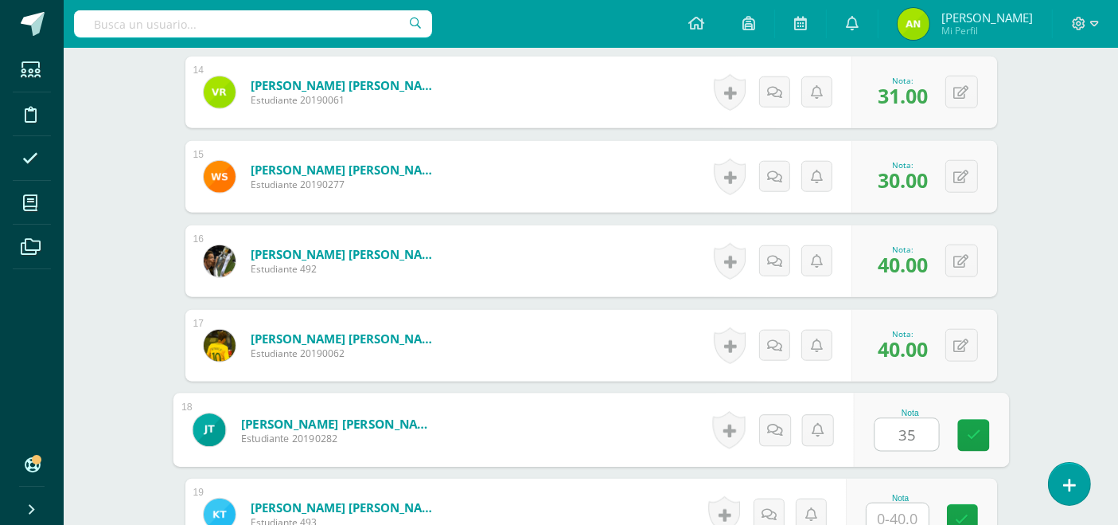
type input "35"
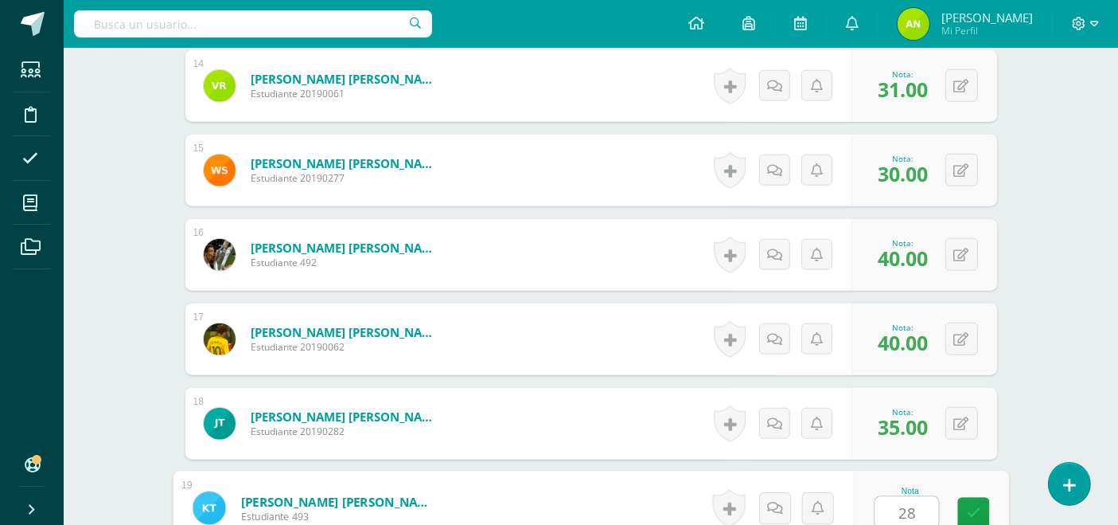
type input "28"
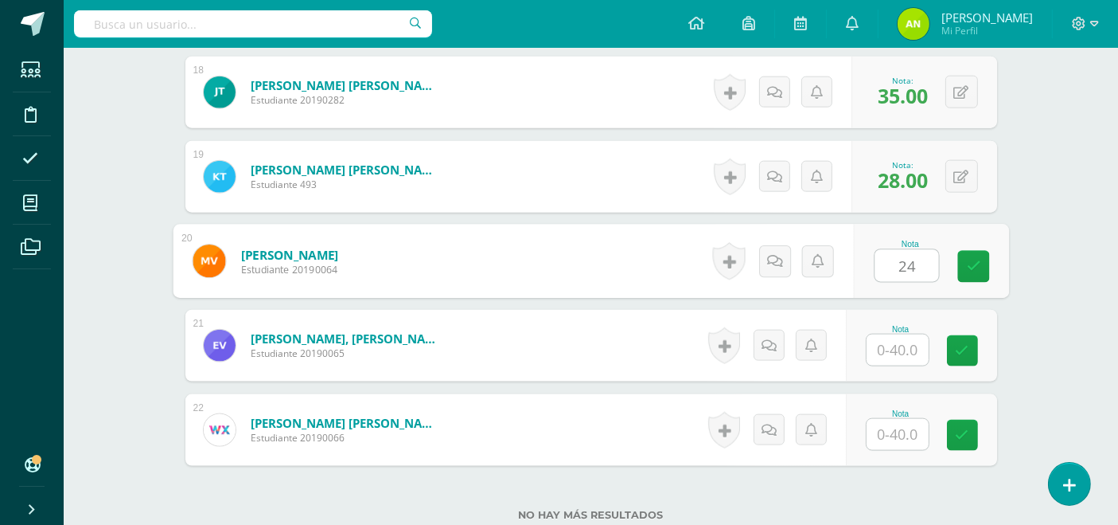
type input "24"
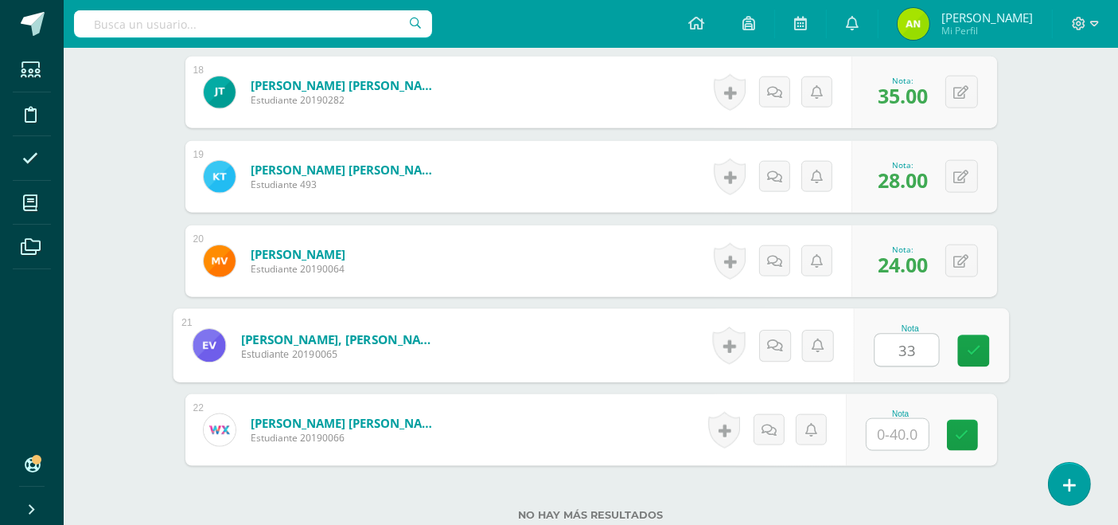
type input "33"
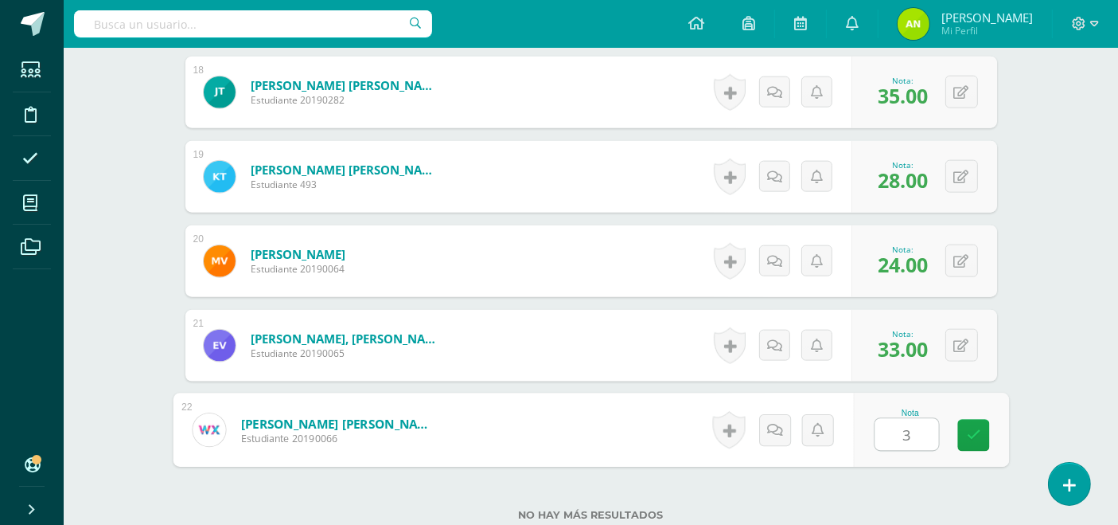
type input "33"
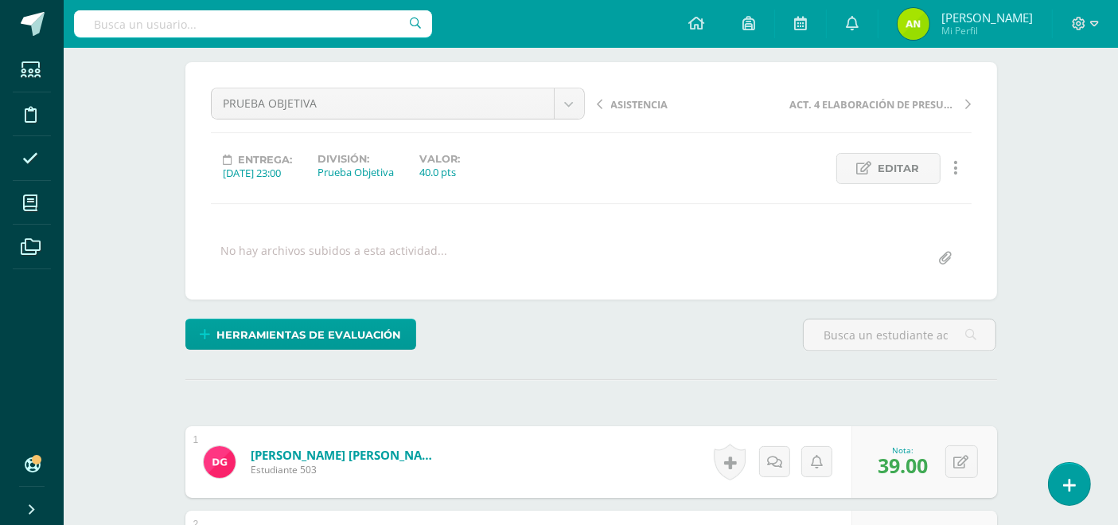
scroll to position [57, 0]
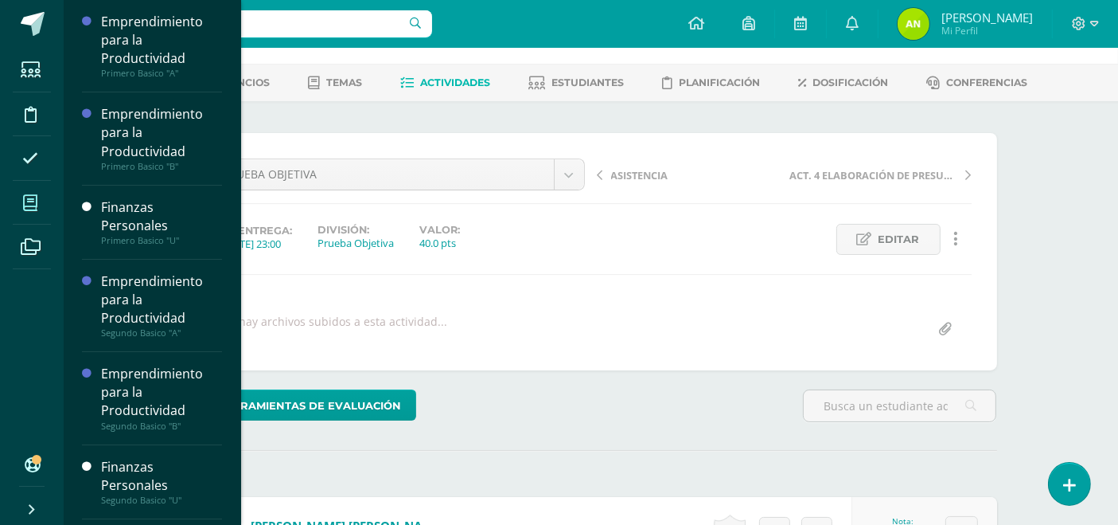
click at [25, 203] on icon at bounding box center [30, 203] width 14 height 16
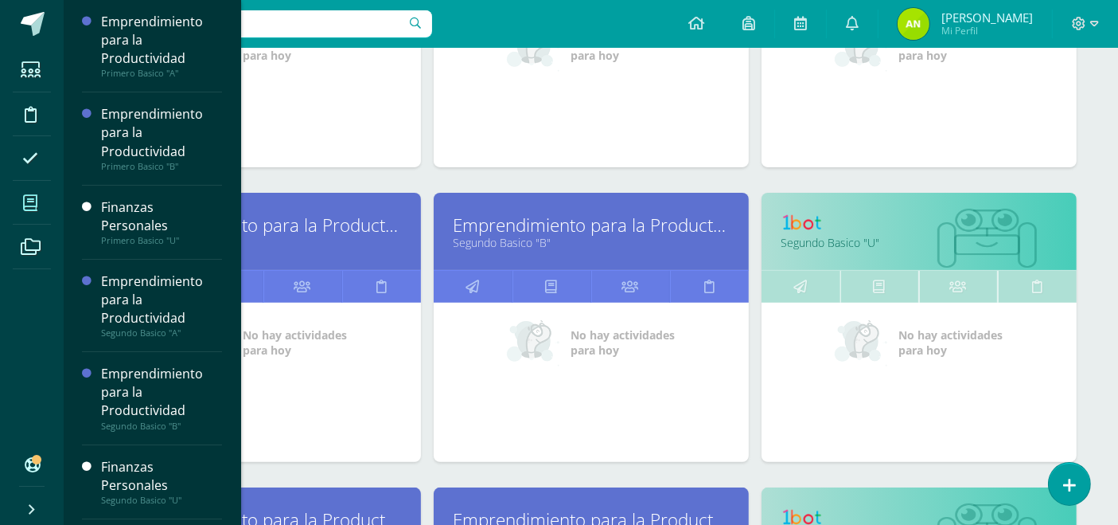
scroll to position [414, 0]
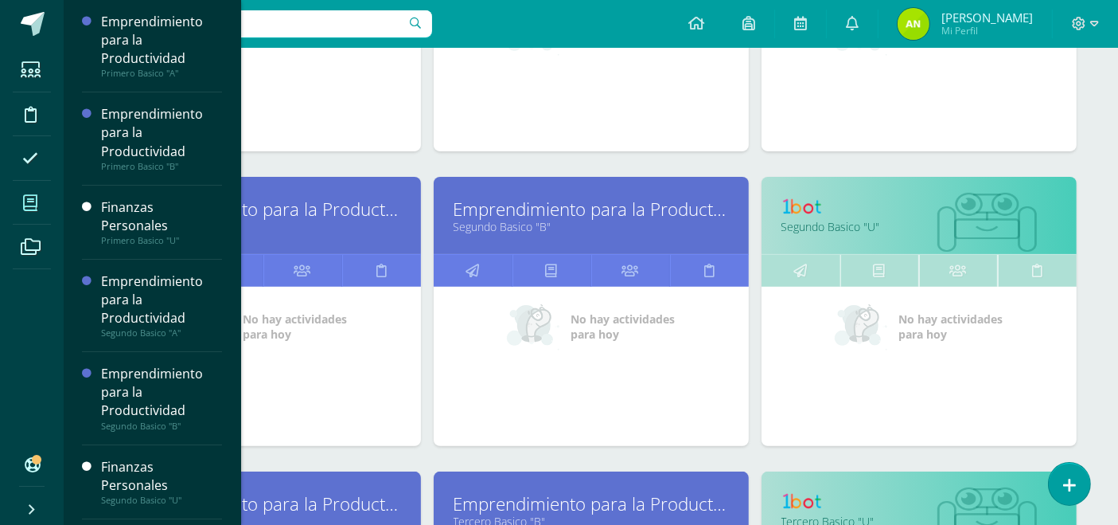
click at [310, 209] on link "Emprendimiento para la Productividad" at bounding box center [263, 209] width 275 height 25
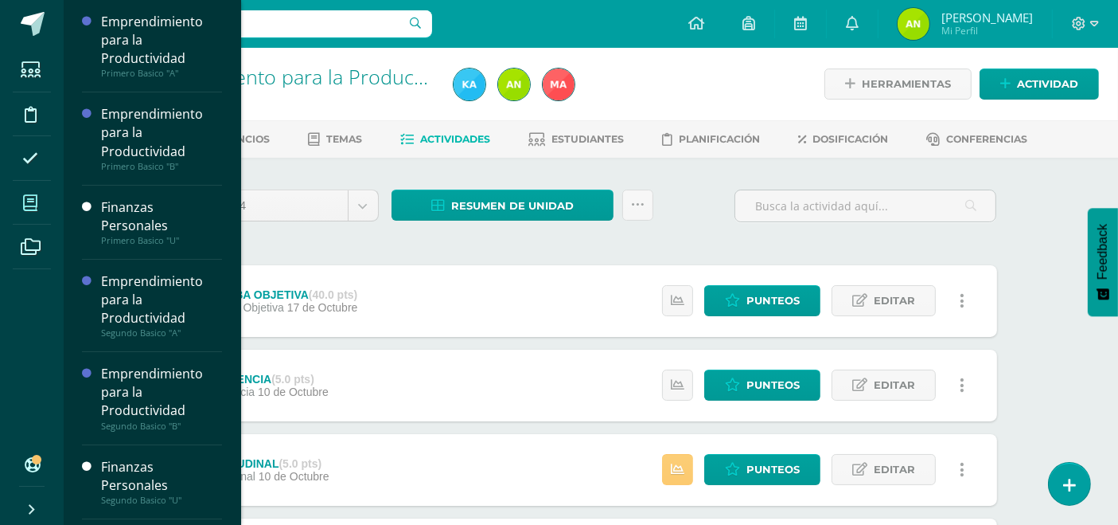
click at [25, 204] on icon at bounding box center [30, 203] width 14 height 16
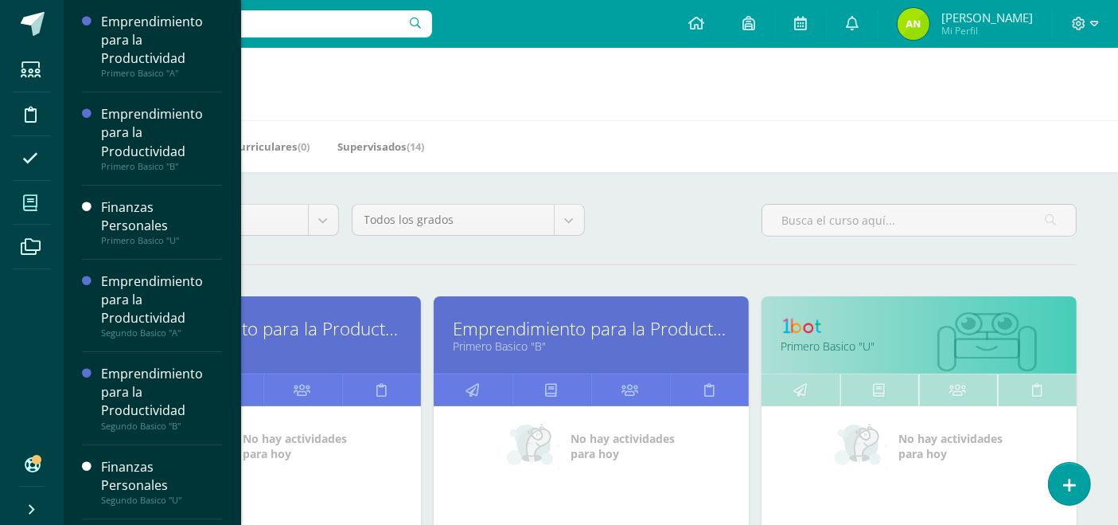
click at [476, 344] on link "Primero Basico "B"" at bounding box center [591, 345] width 275 height 15
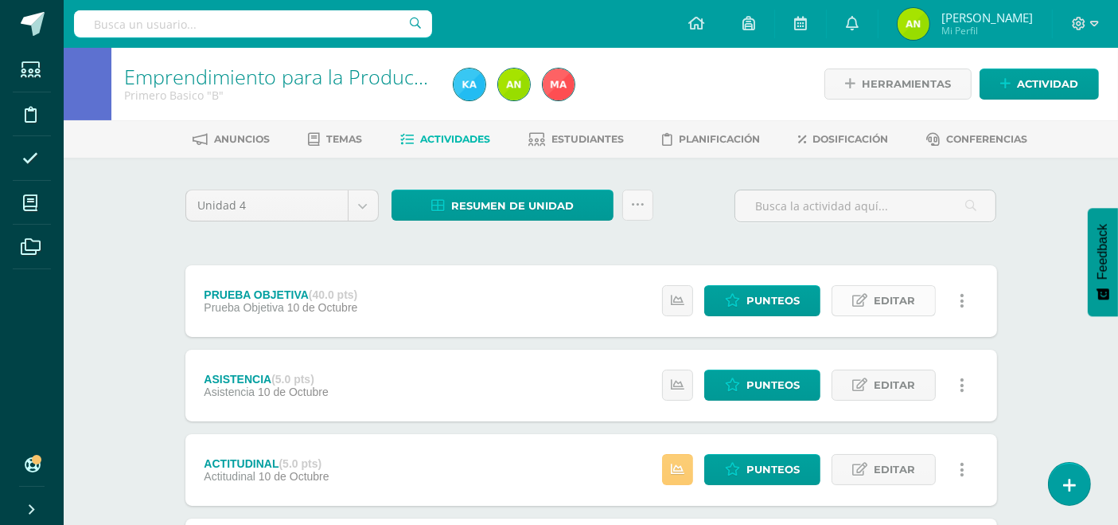
click at [903, 303] on span "Editar" at bounding box center [894, 300] width 41 height 29
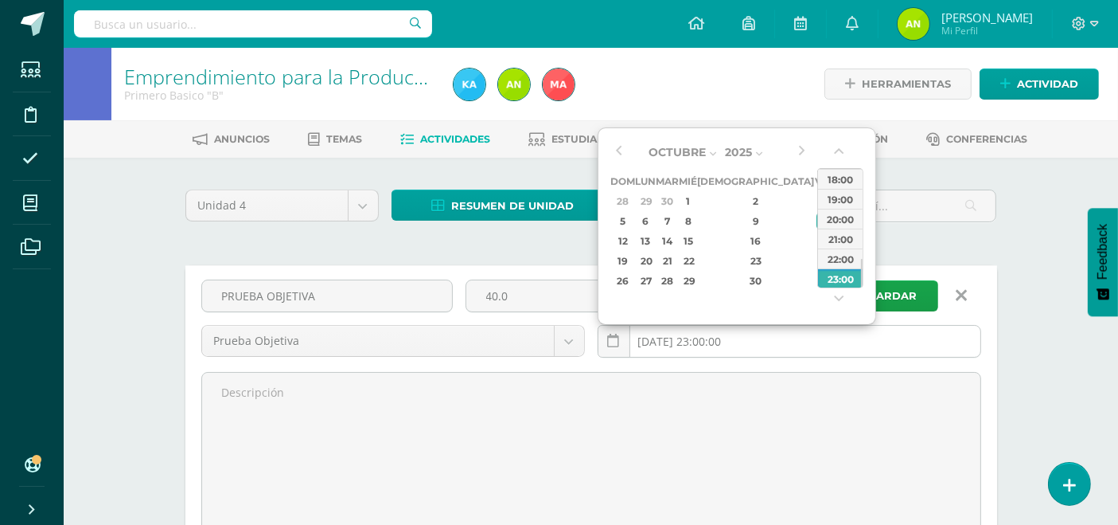
click at [693, 342] on input "2025-10-10 23:00:00" at bounding box center [790, 341] width 382 height 31
click at [817, 243] on div "17" at bounding box center [824, 241] width 14 height 18
type input "2025-10-17 23:00"
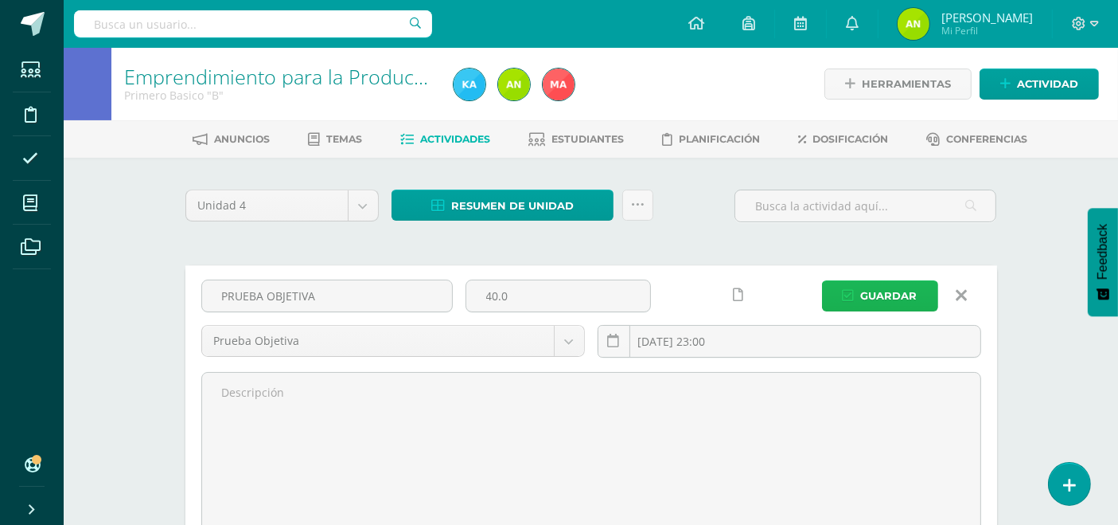
click at [909, 299] on span "Guardar" at bounding box center [889, 295] width 57 height 29
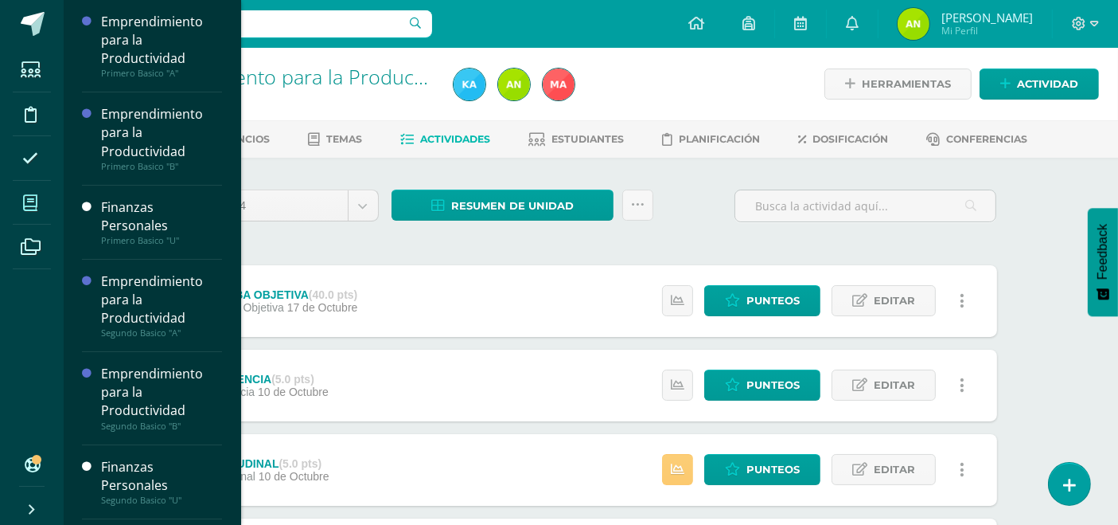
click at [43, 203] on span at bounding box center [31, 203] width 36 height 36
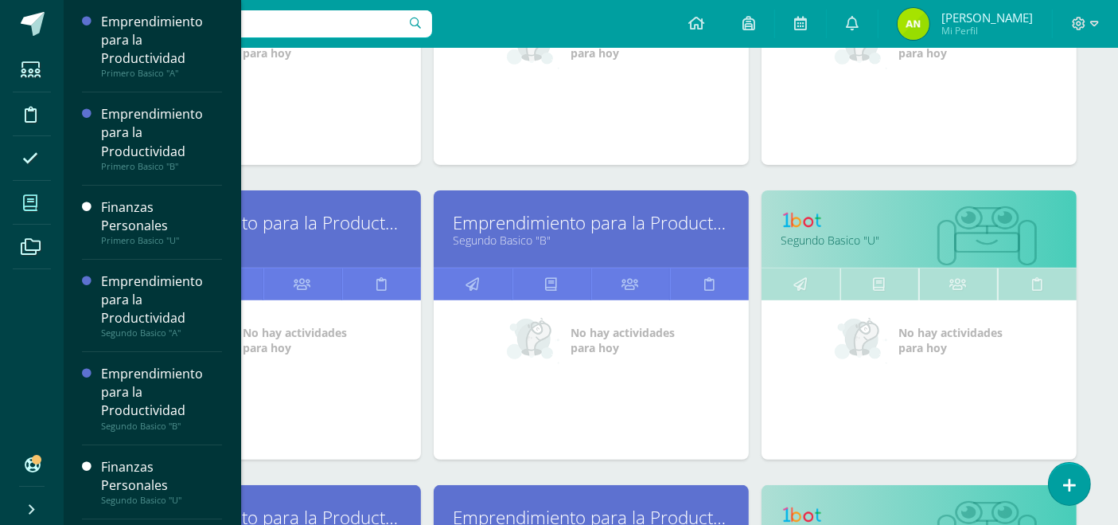
scroll to position [403, 0]
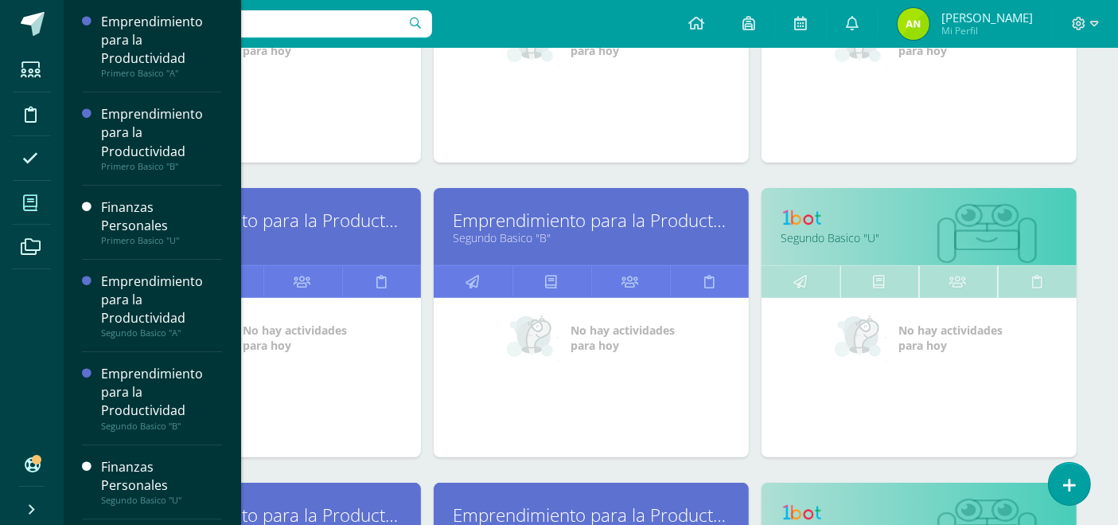
click at [284, 218] on link "Emprendimiento para la Productividad" at bounding box center [263, 220] width 275 height 25
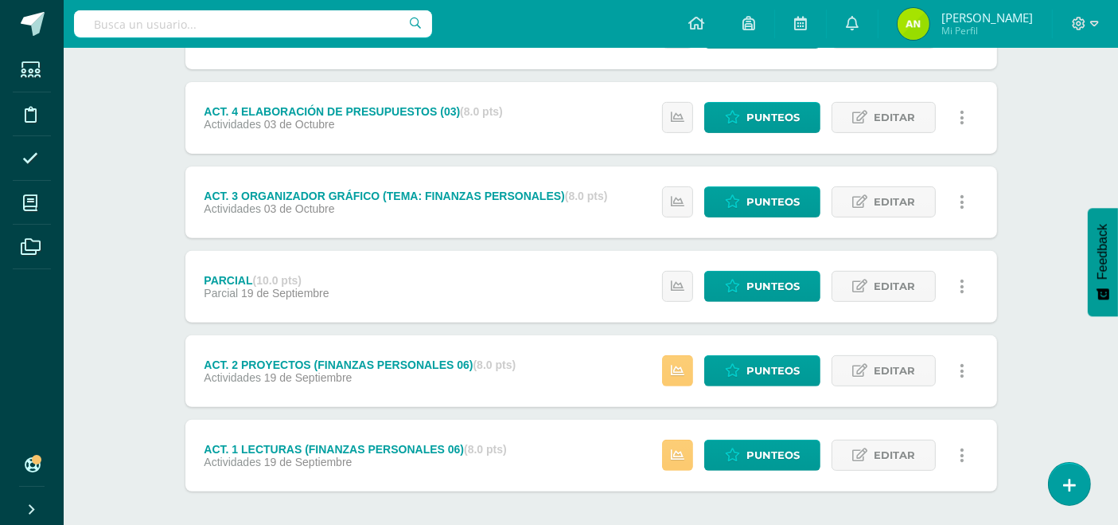
scroll to position [592, 0]
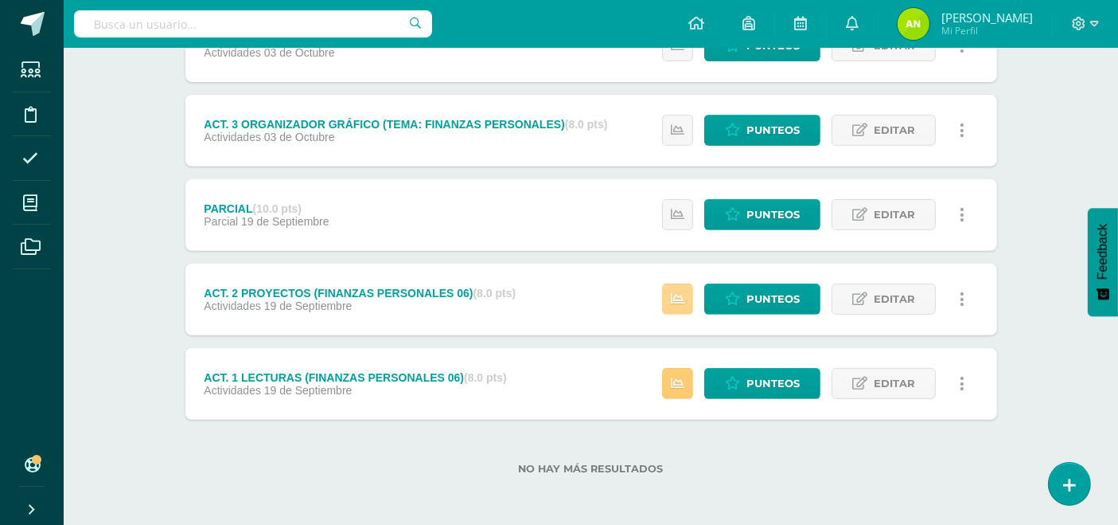
click at [685, 303] on icon at bounding box center [678, 299] width 14 height 14
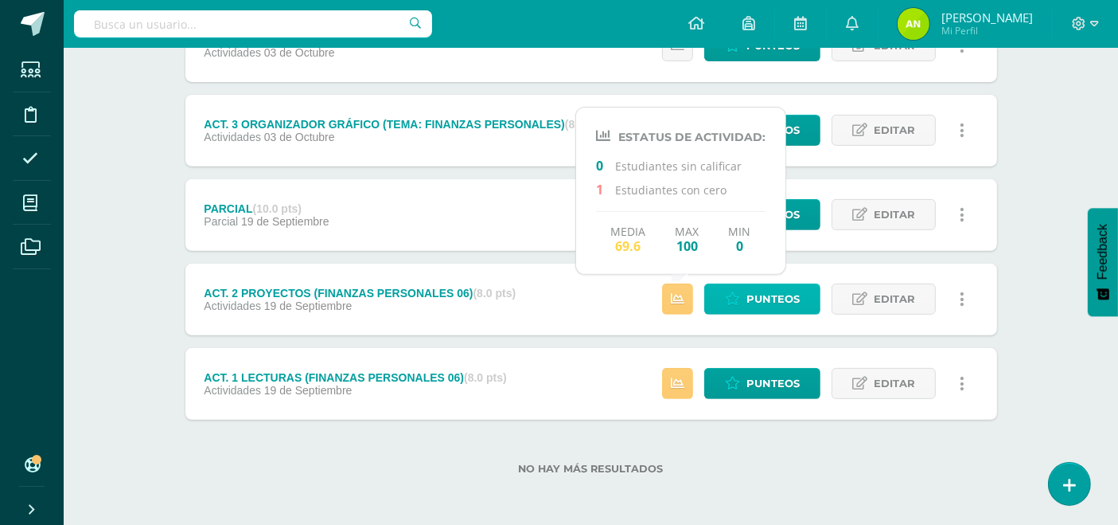
click at [744, 301] on link "Punteos" at bounding box center [763, 298] width 116 height 31
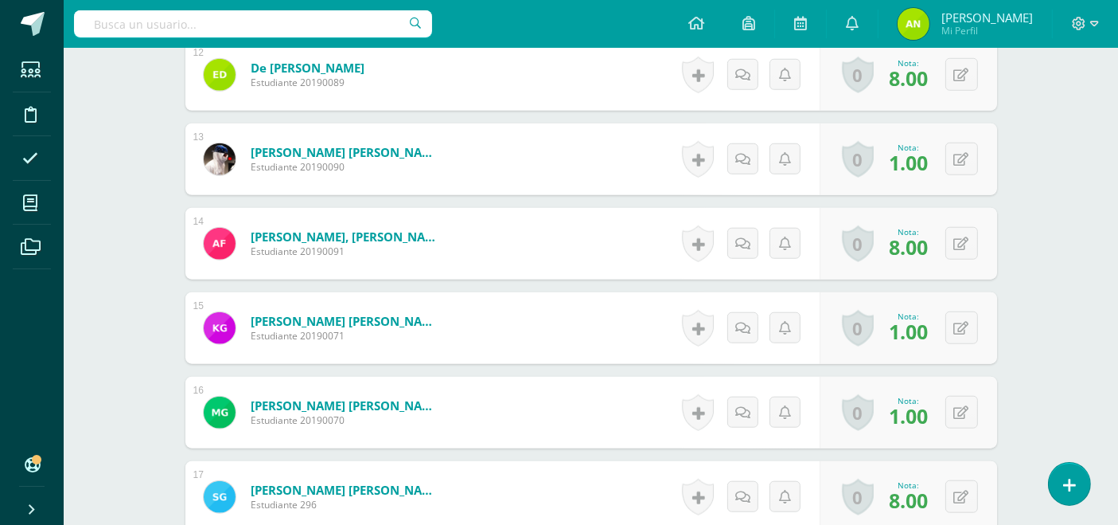
scroll to position [1449, 0]
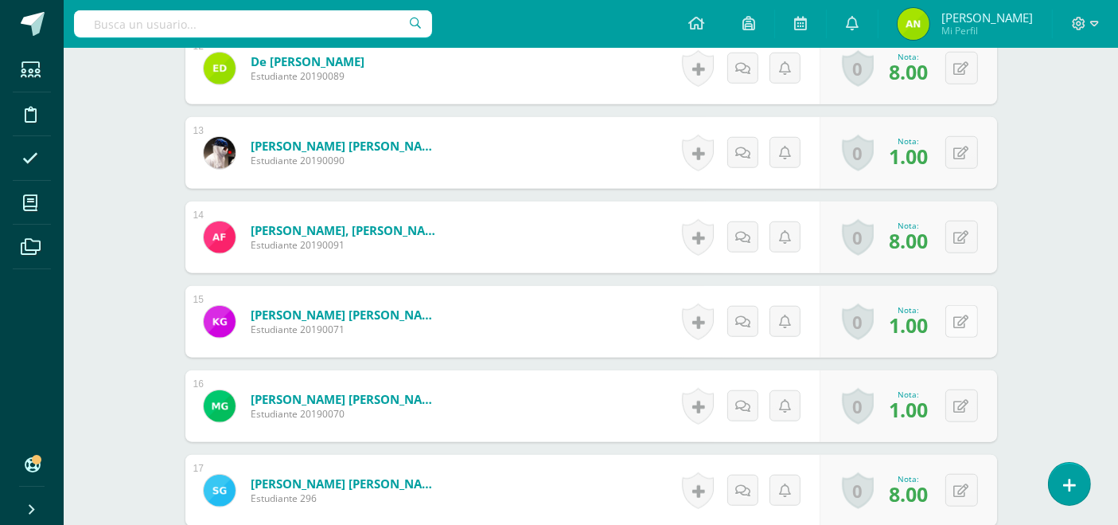
click at [963, 322] on button at bounding box center [962, 321] width 33 height 33
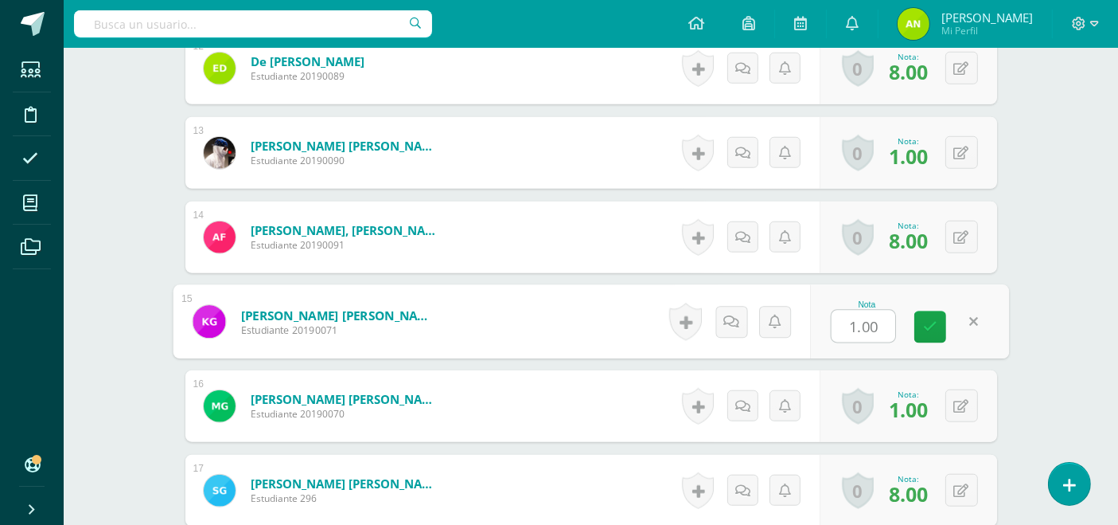
type input "8"
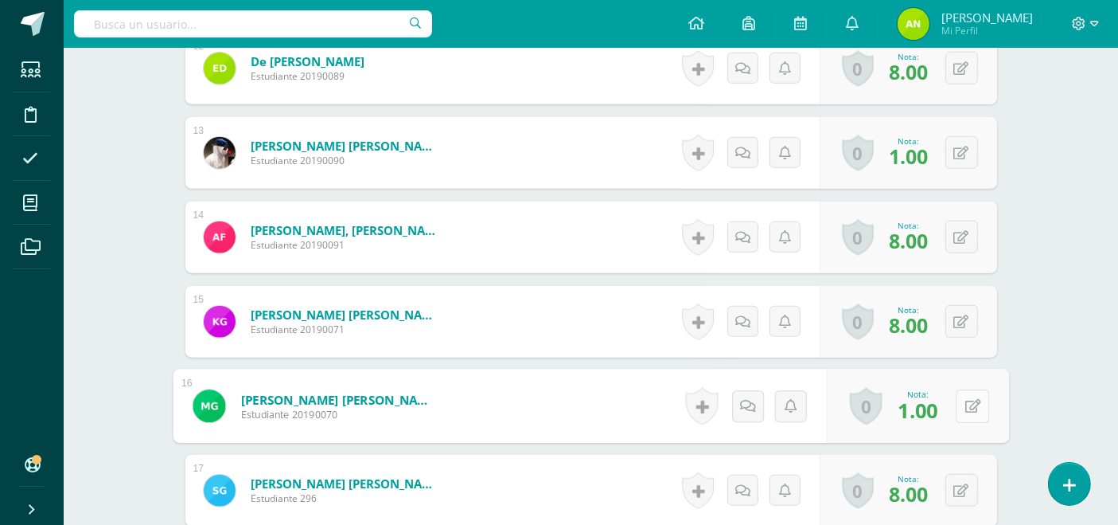
click at [957, 404] on button at bounding box center [972, 405] width 33 height 33
type input "8"
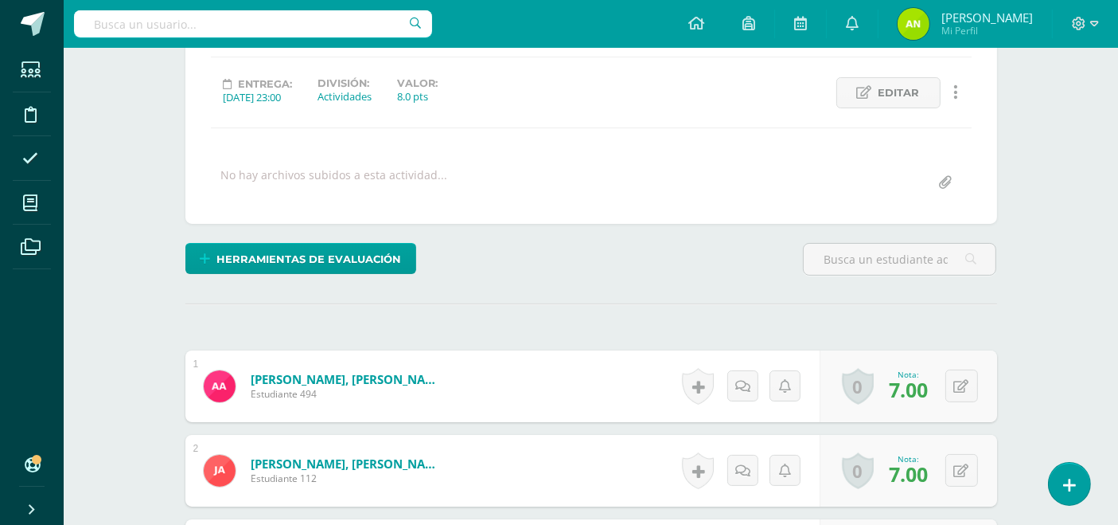
scroll to position [206, 0]
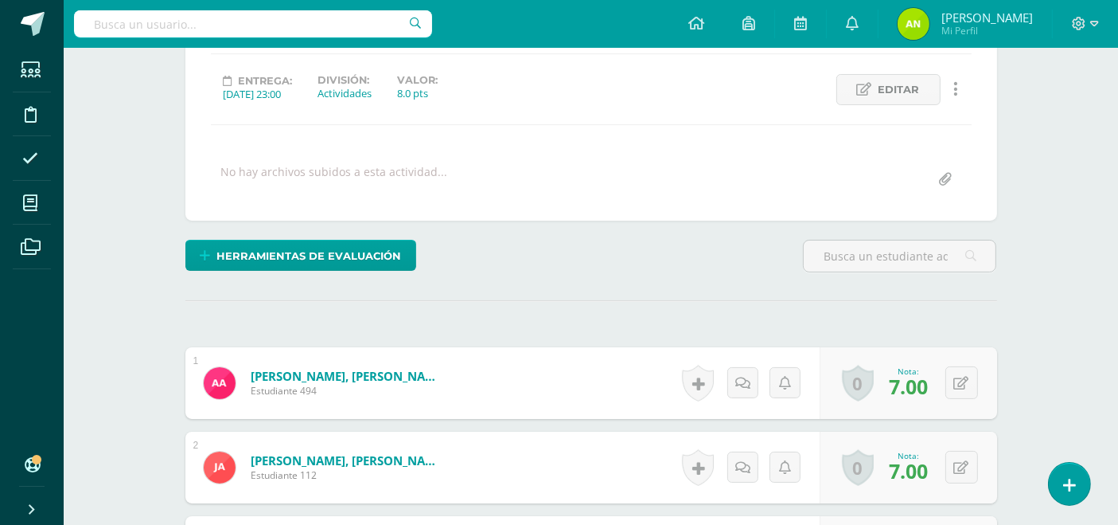
drag, startPoint x: 1118, startPoint y: 94, endPoint x: 1128, endPoint y: 110, distance: 19.0
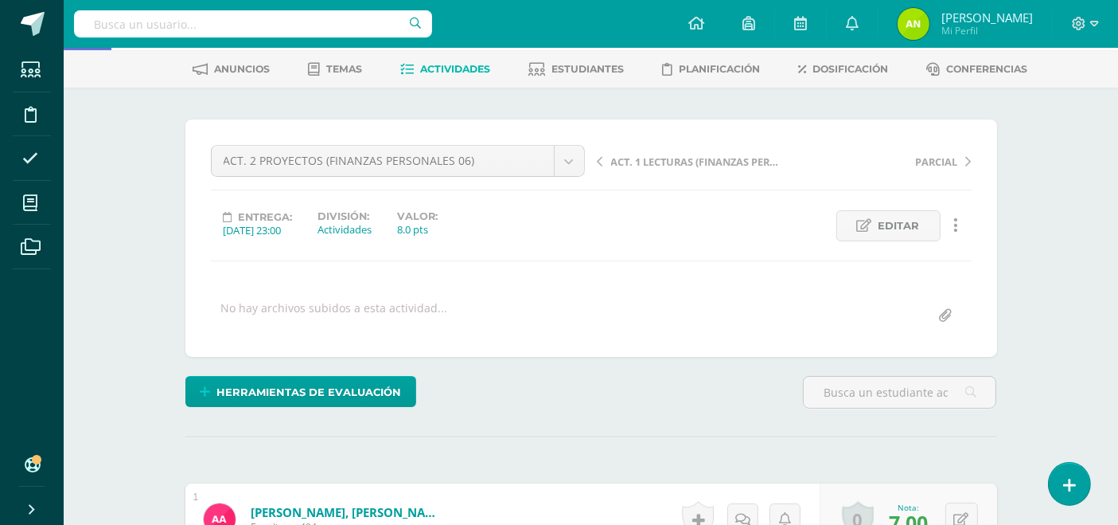
scroll to position [0, 0]
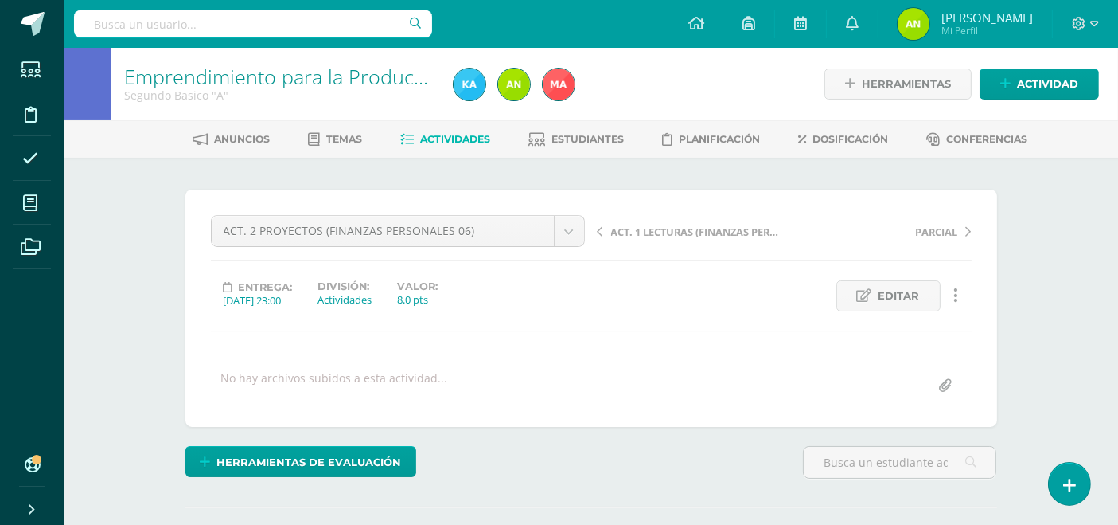
click at [675, 232] on span "ACT. 1 LECTURAS (FINANZAS PERSONALES 06)" at bounding box center [695, 231] width 169 height 14
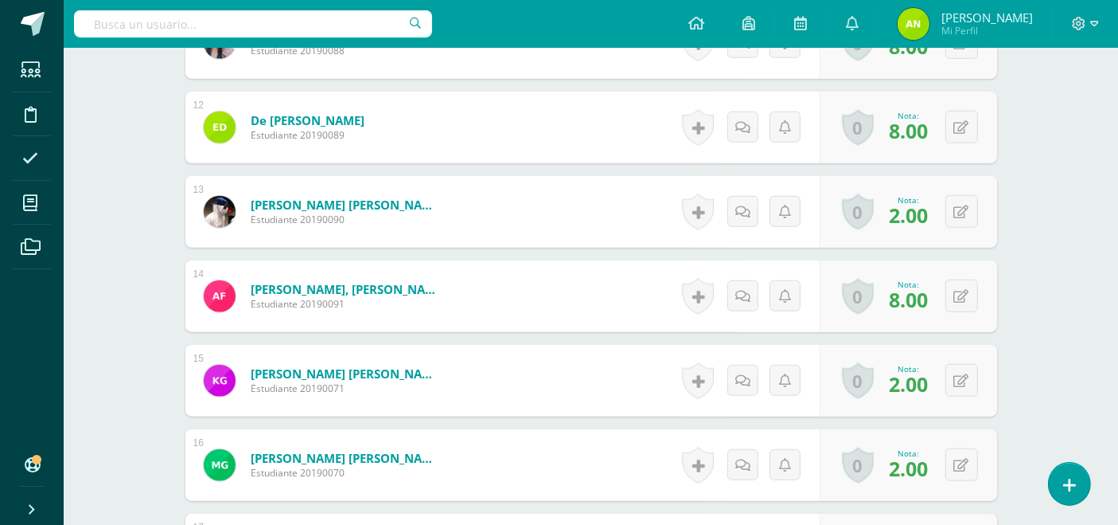
scroll to position [1403, 0]
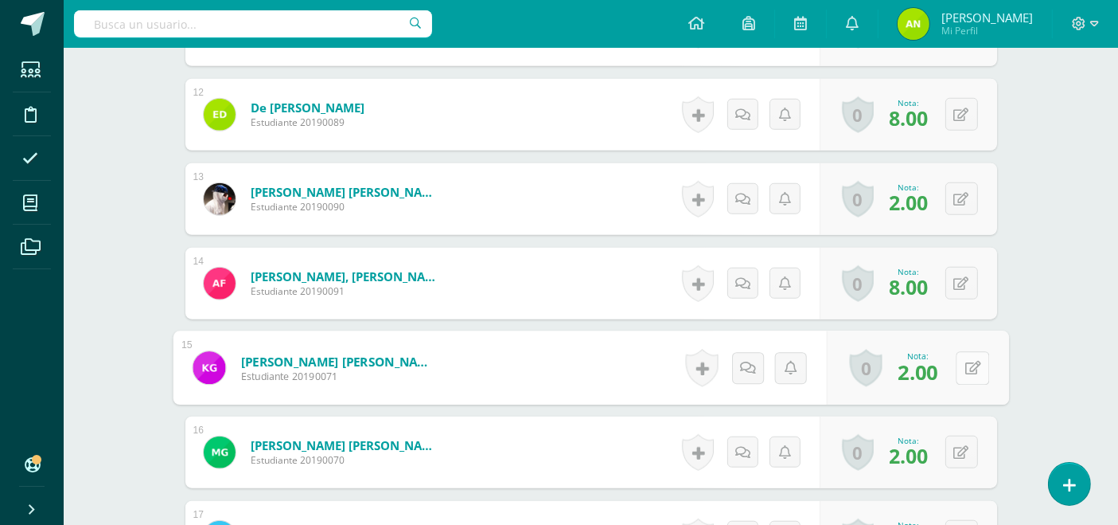
click at [959, 361] on button at bounding box center [972, 367] width 33 height 33
type input "8"
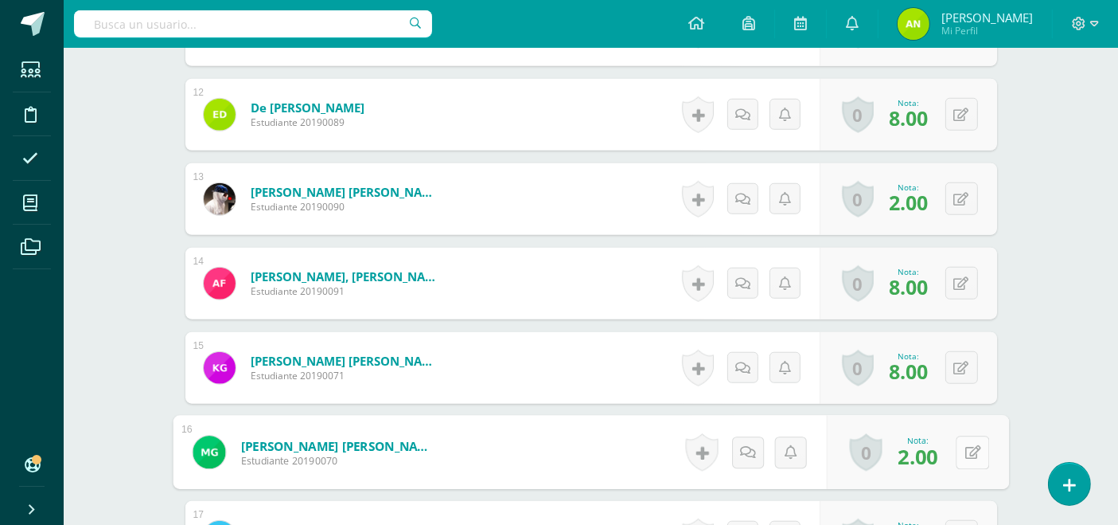
click at [966, 447] on icon at bounding box center [973, 452] width 16 height 14
type input "8"
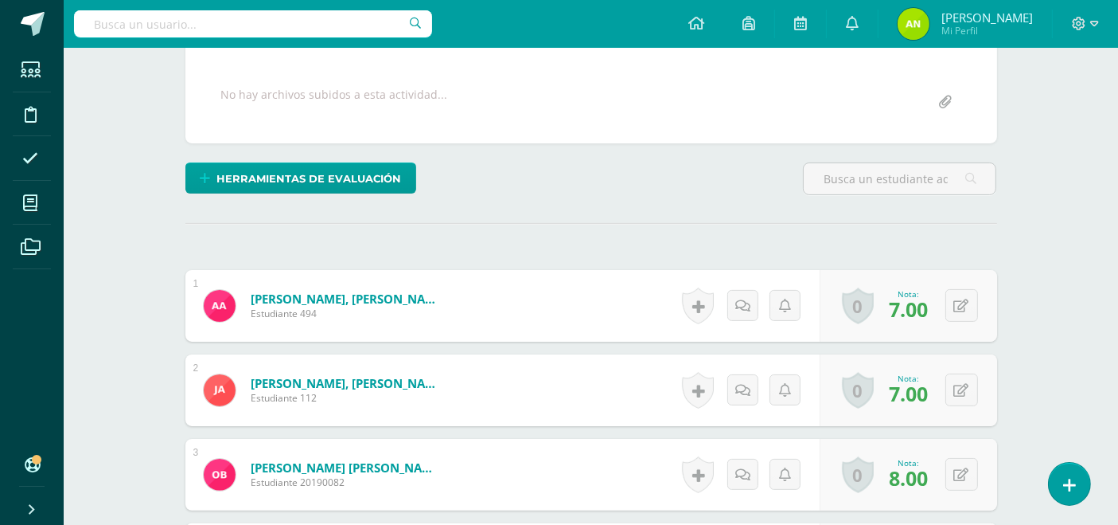
scroll to position [0, 0]
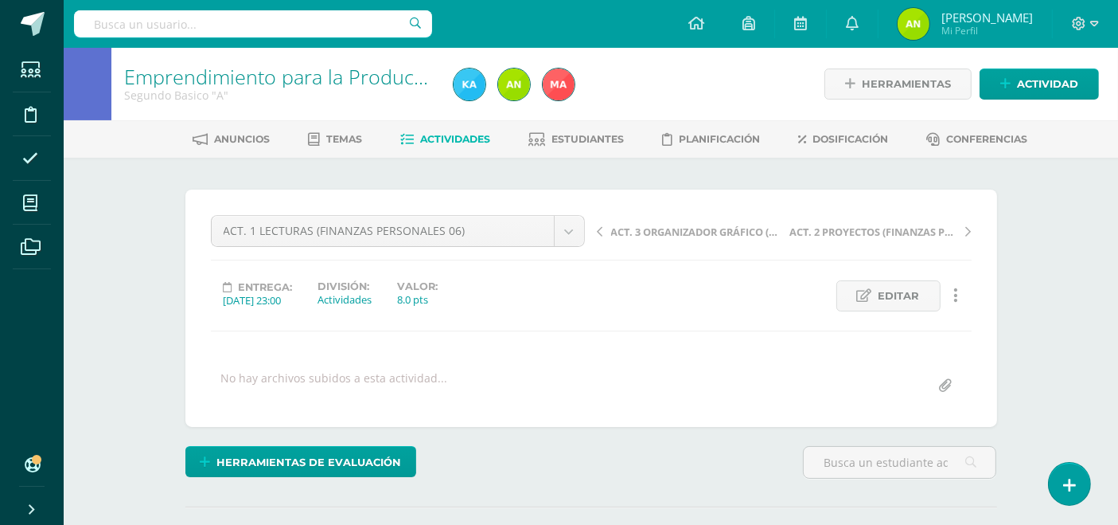
click at [456, 137] on span "Actividades" at bounding box center [455, 139] width 70 height 12
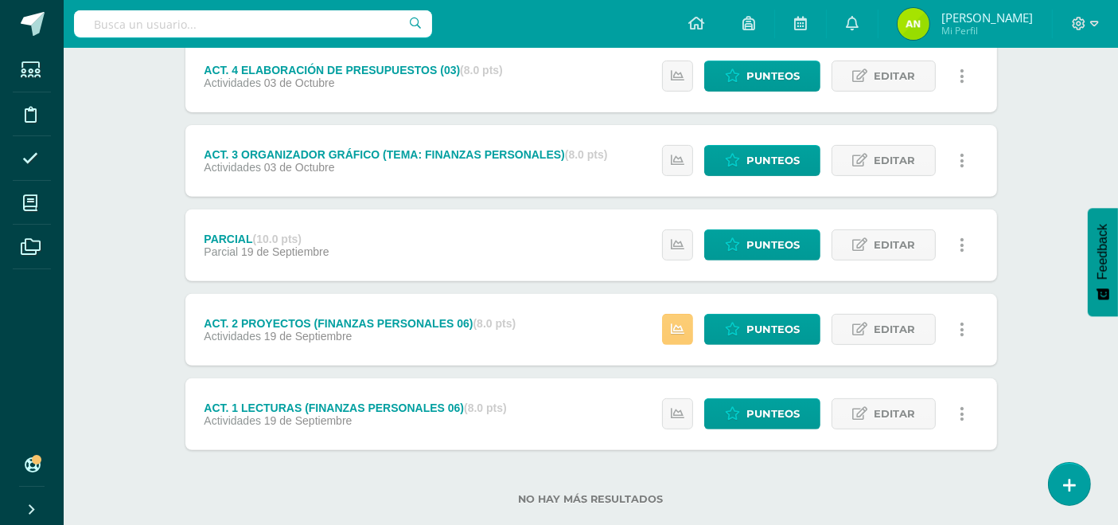
scroll to position [592, 0]
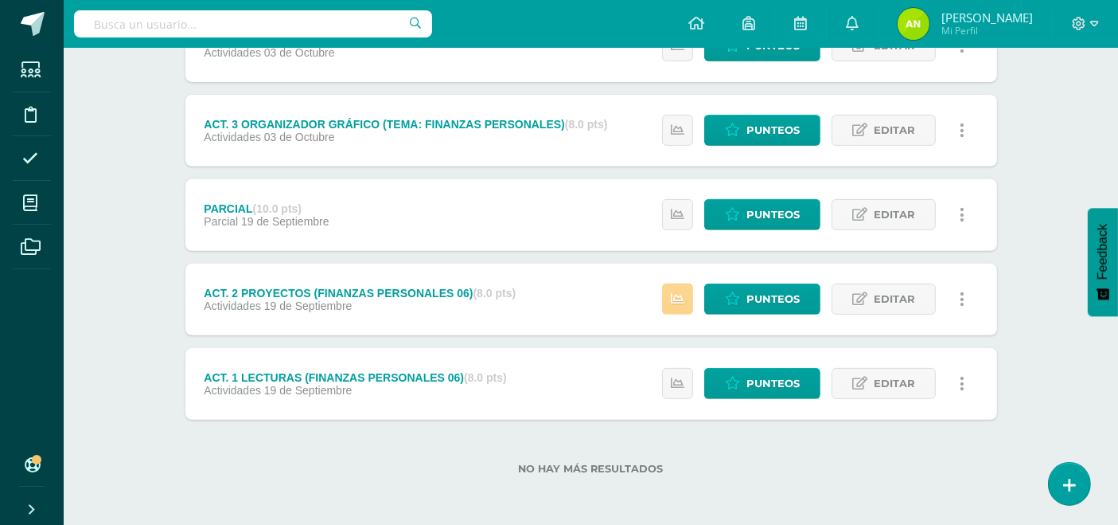
click at [683, 296] on icon at bounding box center [678, 299] width 14 height 14
click at [755, 312] on link "Punteos" at bounding box center [763, 298] width 116 height 31
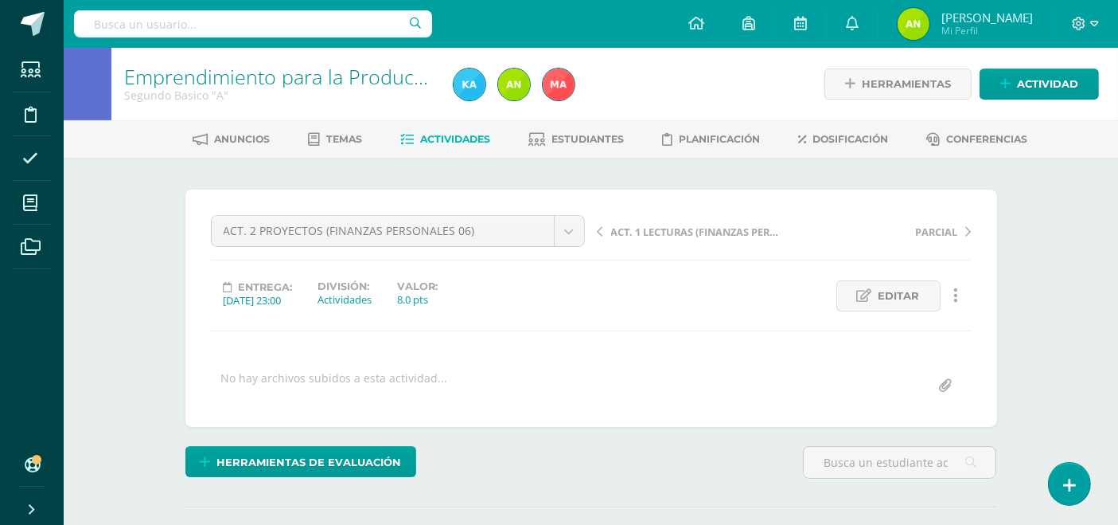
click at [454, 135] on span "Actividades" at bounding box center [455, 139] width 70 height 12
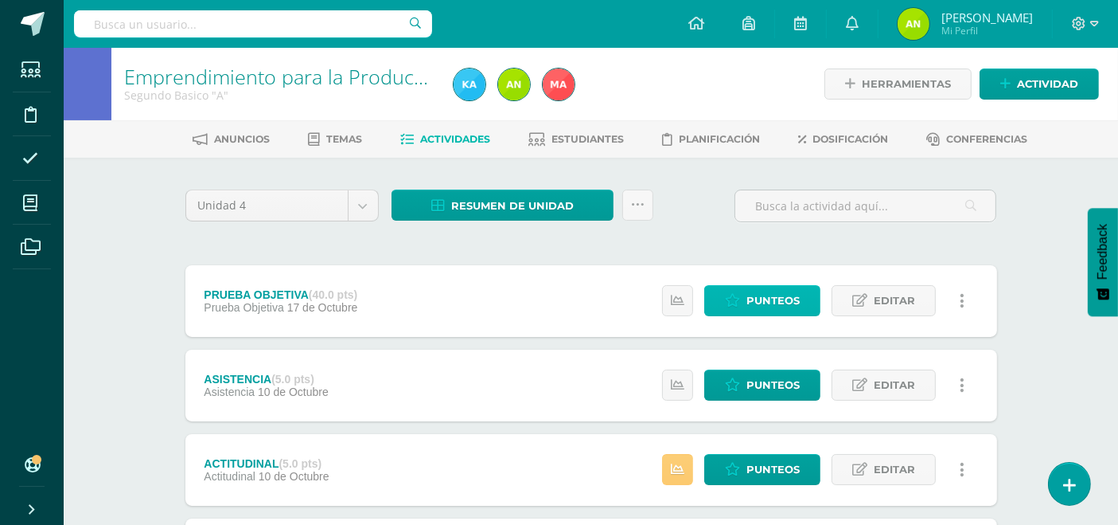
click at [786, 296] on span "Punteos" at bounding box center [773, 300] width 53 height 29
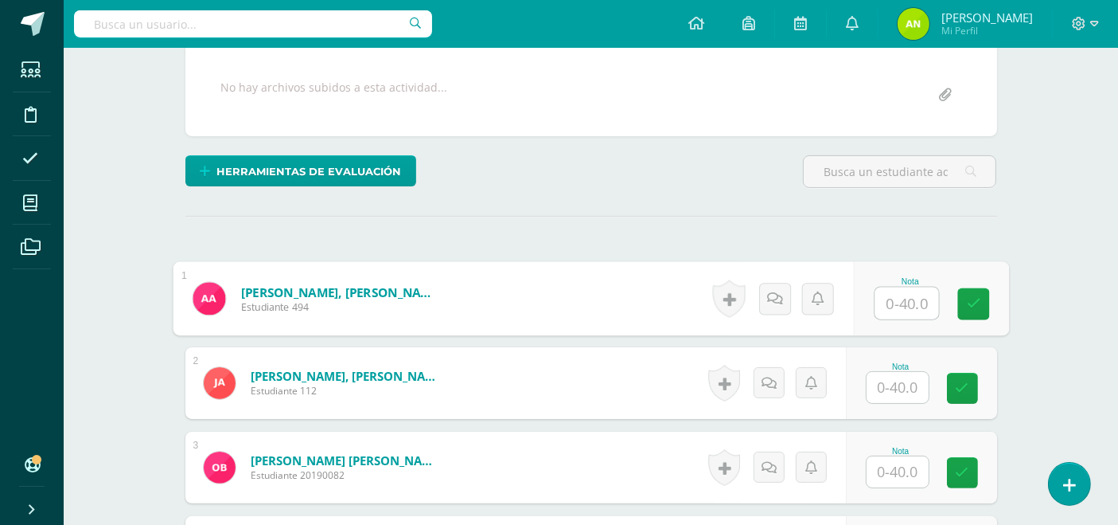
click at [901, 303] on input "text" at bounding box center [907, 303] width 64 height 32
type input "30"
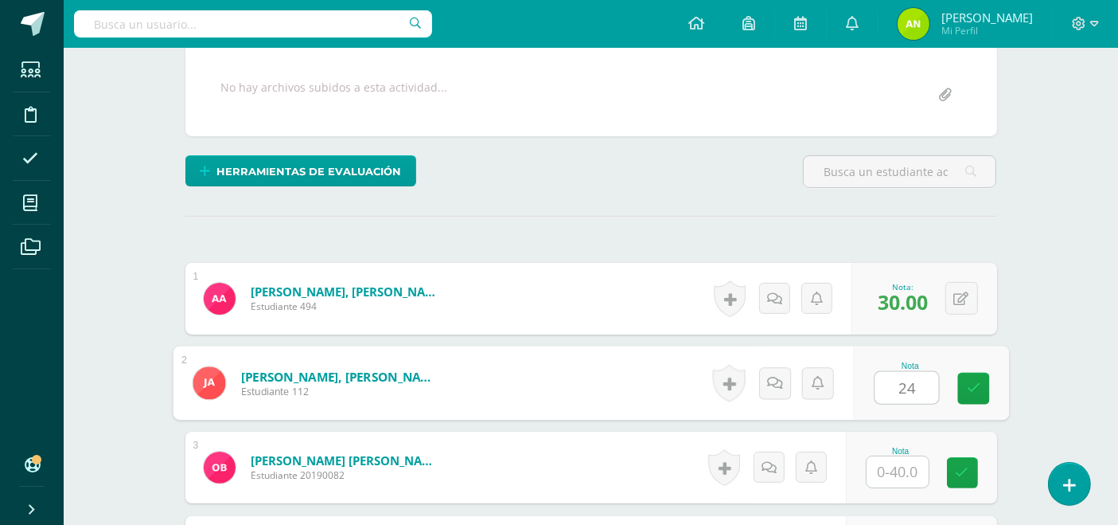
type input "24"
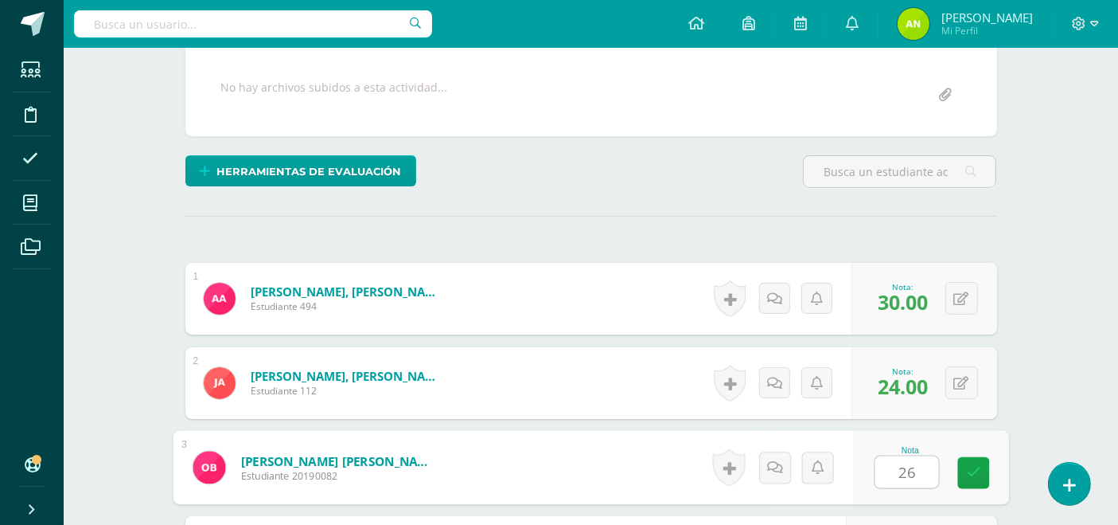
type input "26"
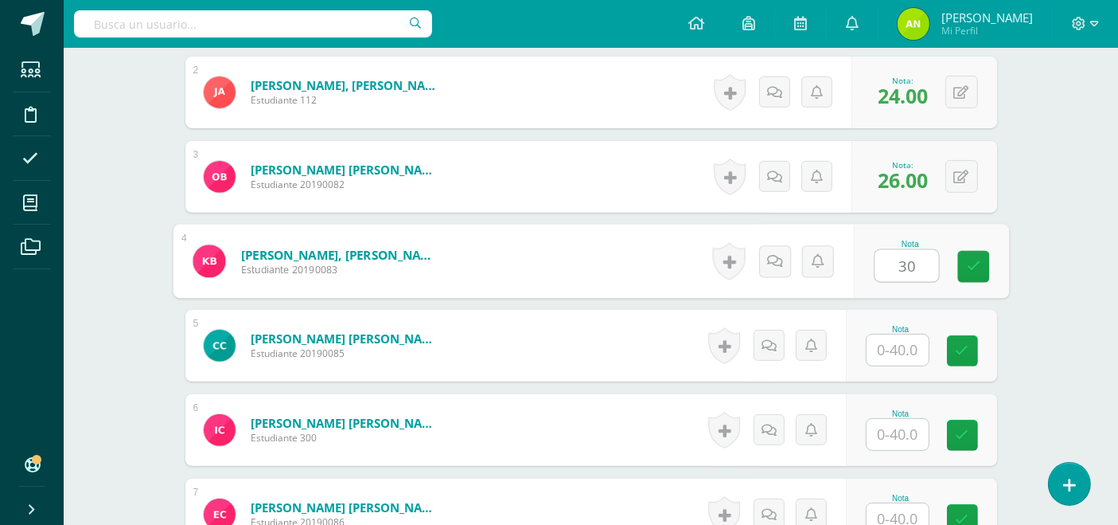
type input "30"
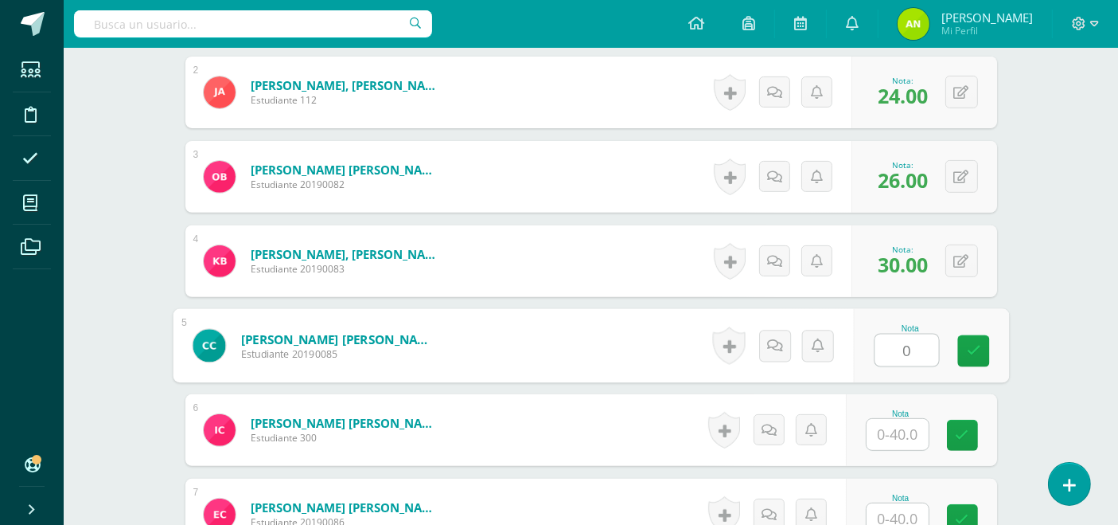
type input "0"
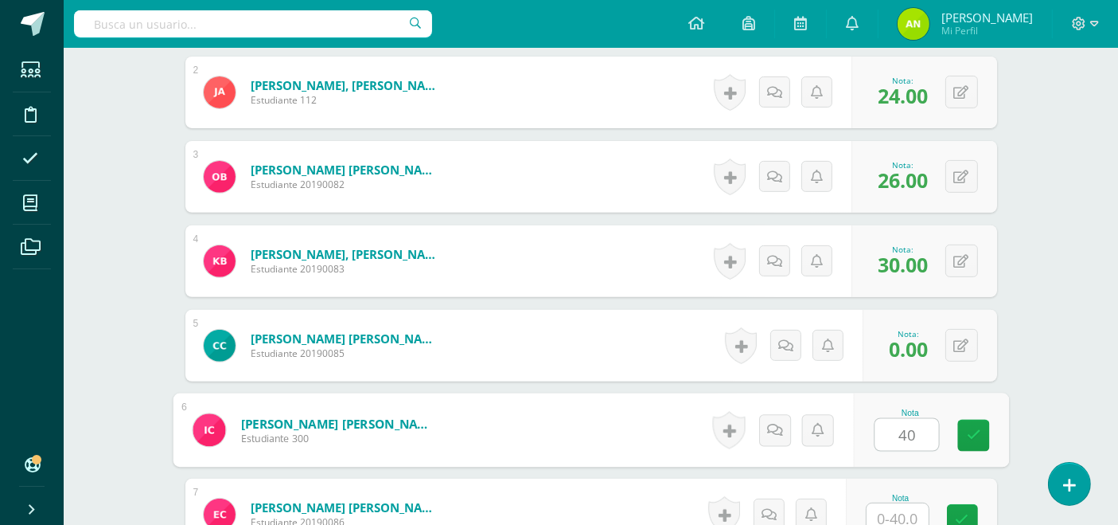
type input "40"
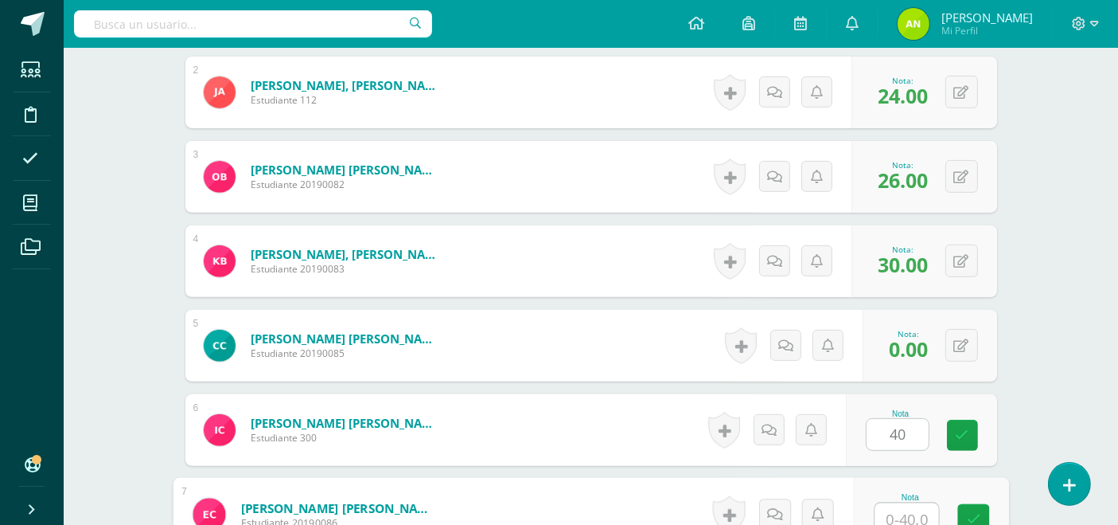
scroll to position [588, 0]
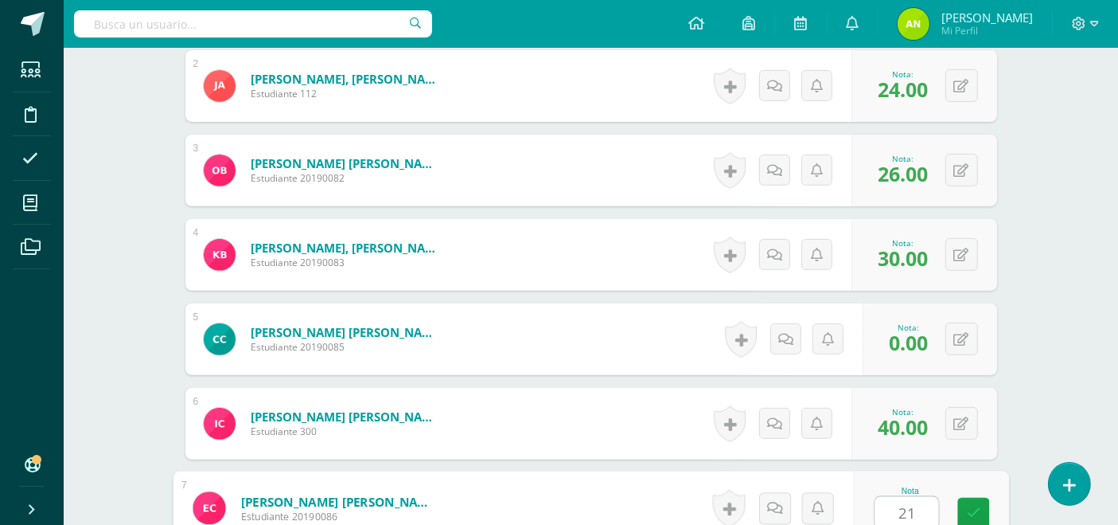
type input "21"
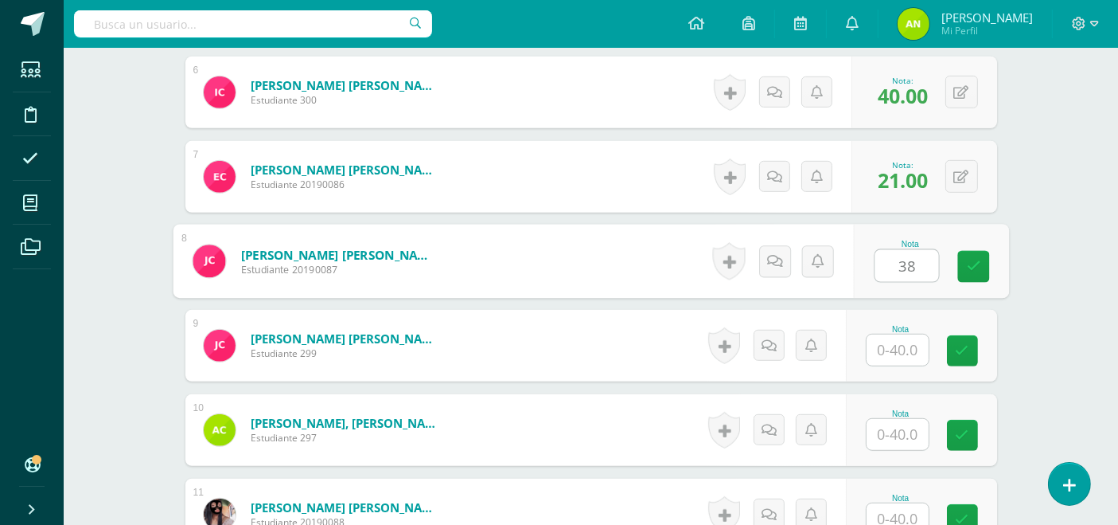
type input "38"
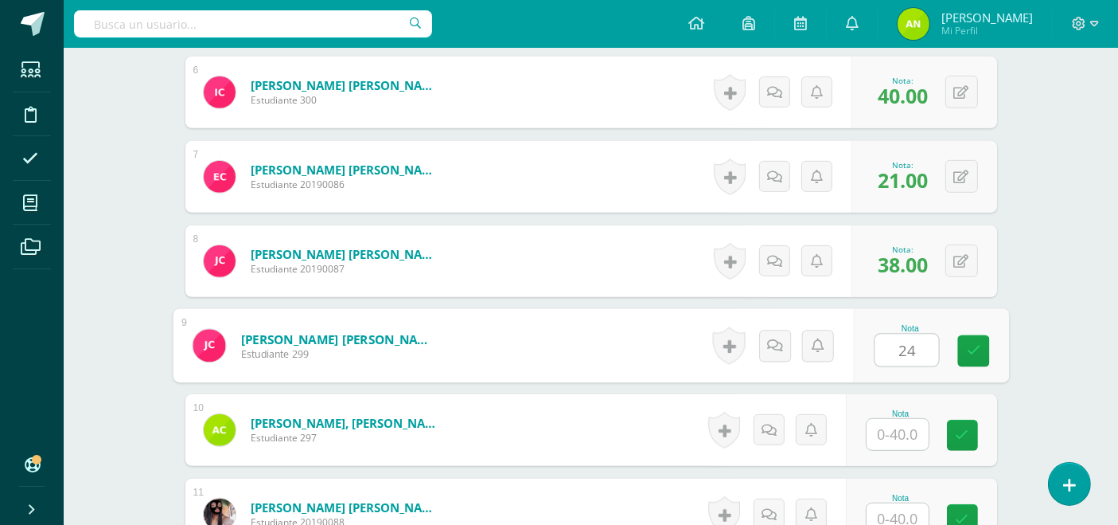
type input "24"
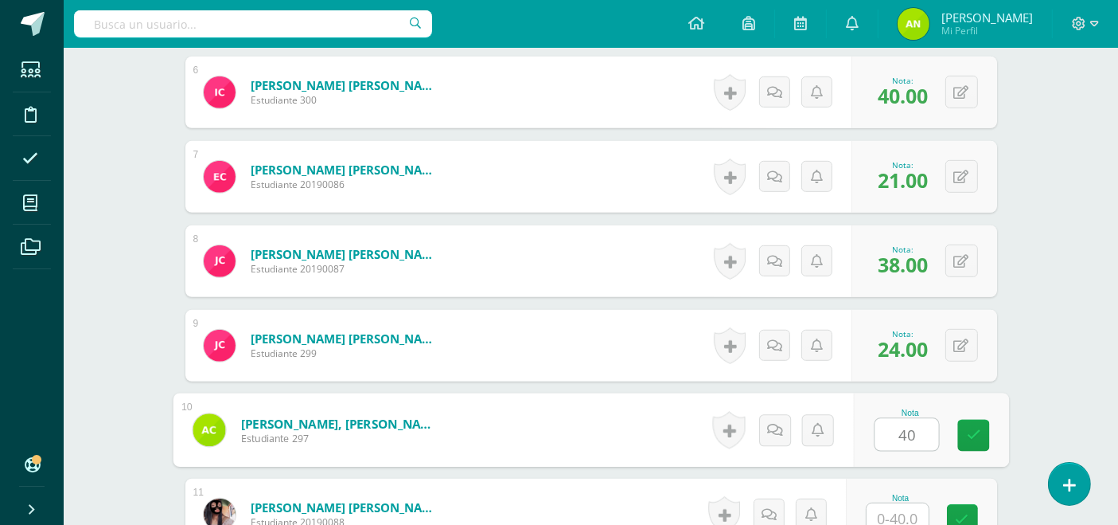
type input "40"
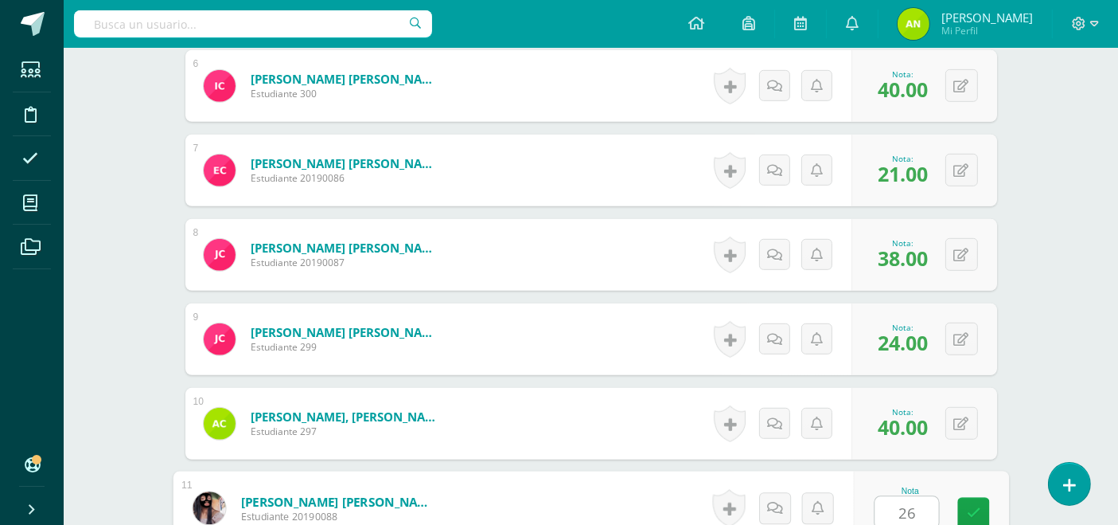
type input "26"
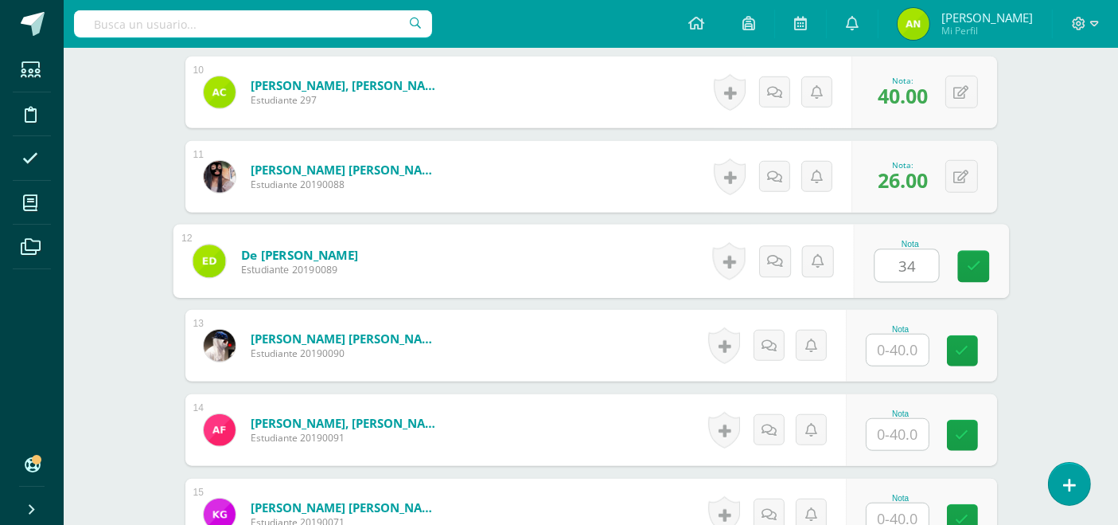
type input "34"
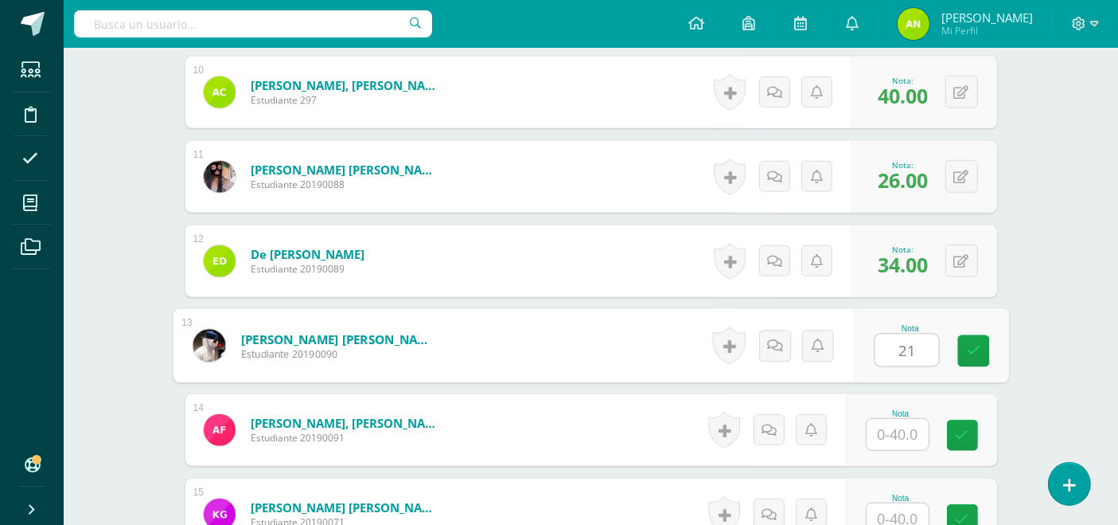
type input "21"
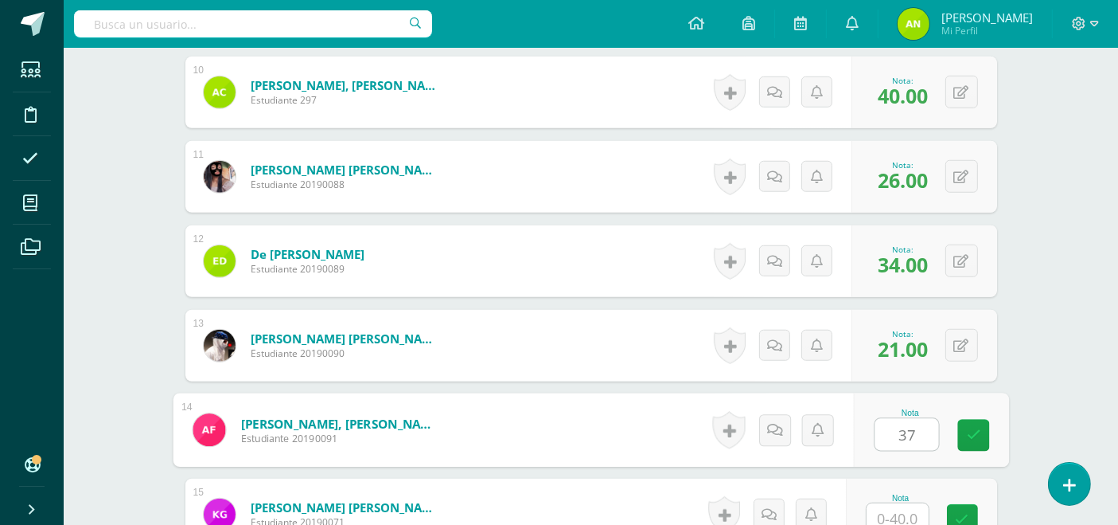
type input "37"
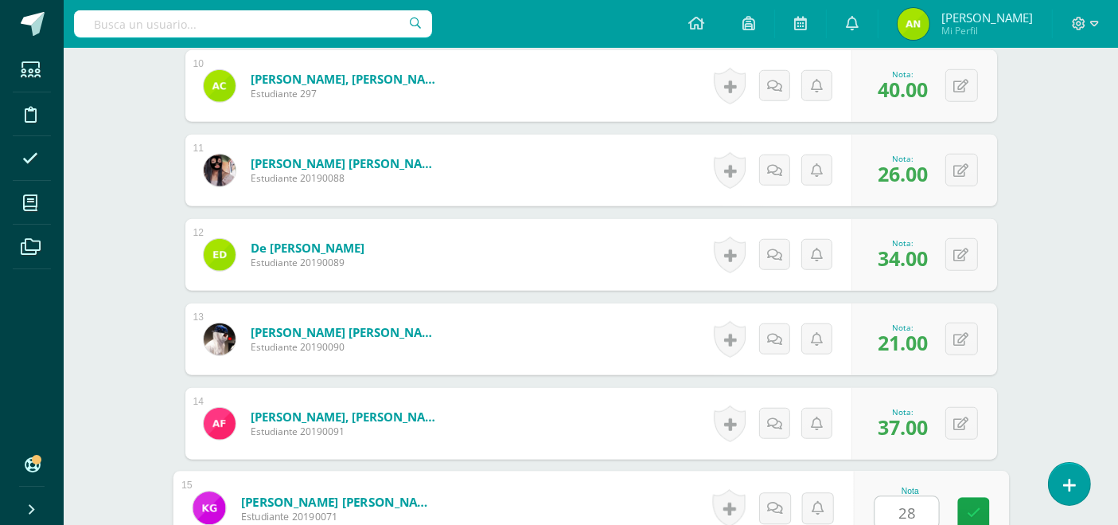
type input "28"
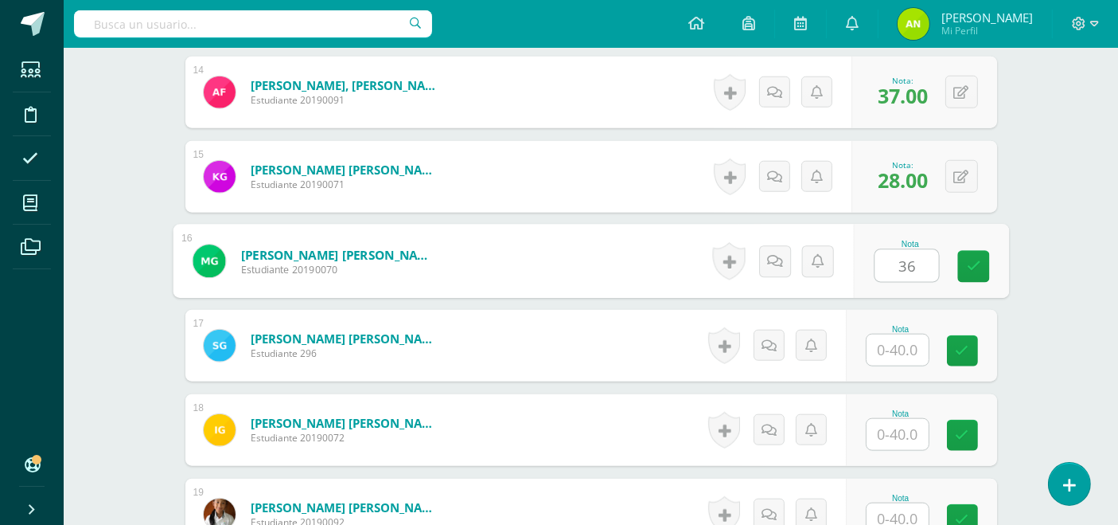
type input "36"
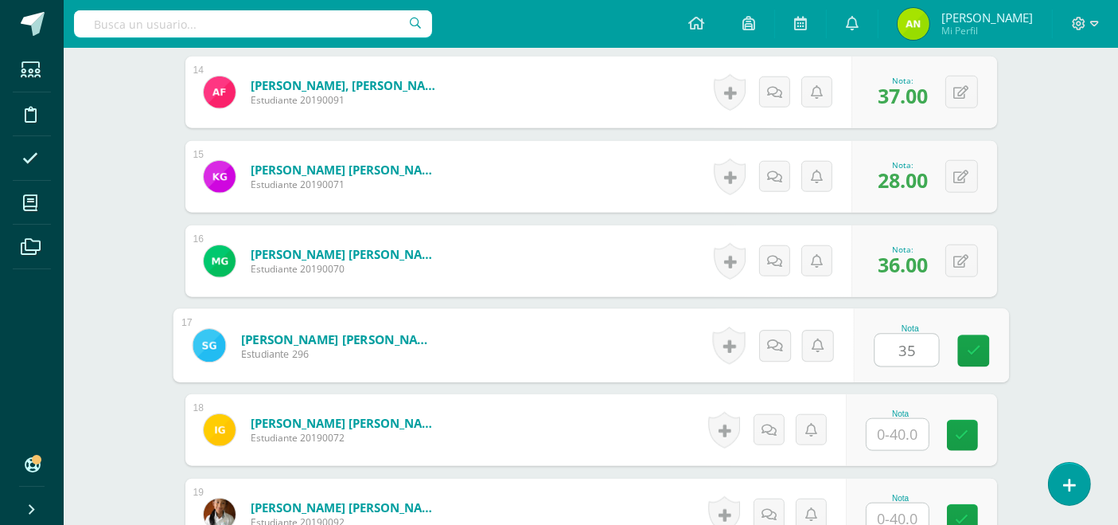
type input "35"
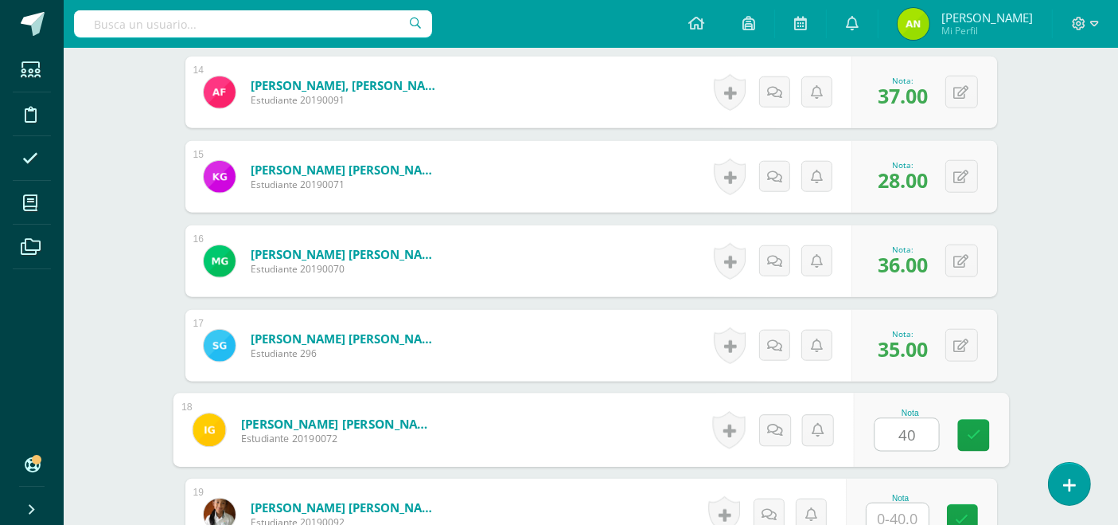
type input "40"
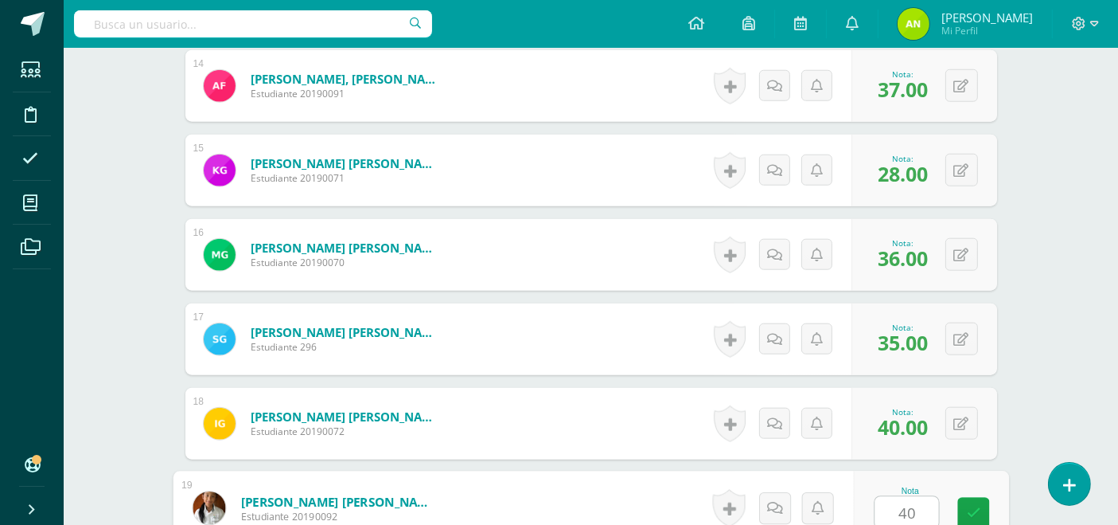
type input "40"
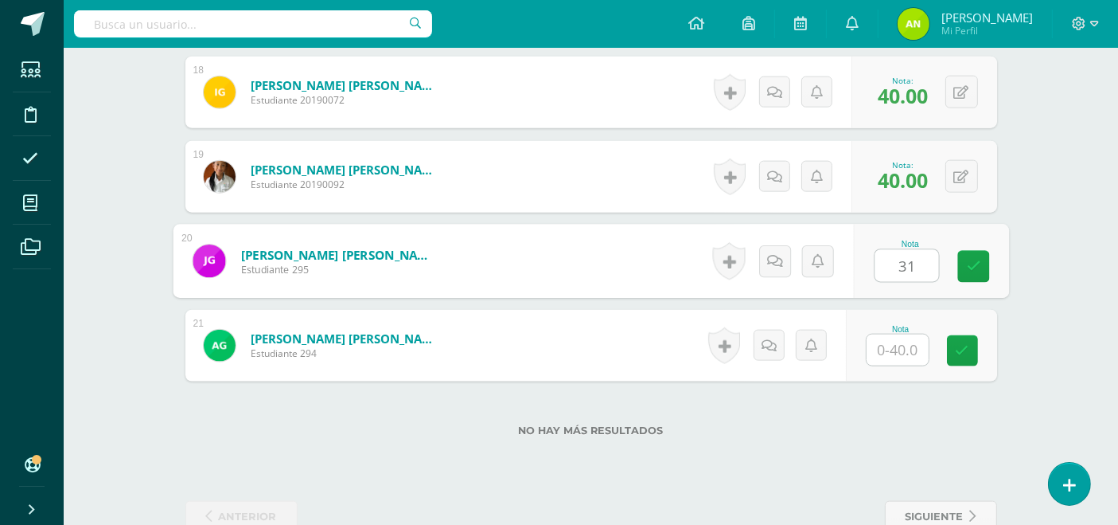
type input "31"
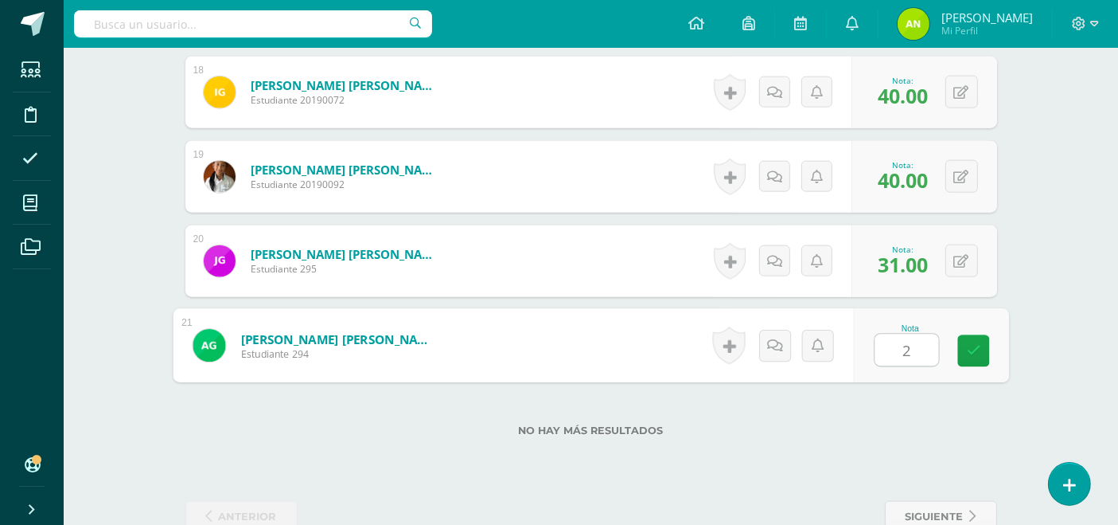
type input "29"
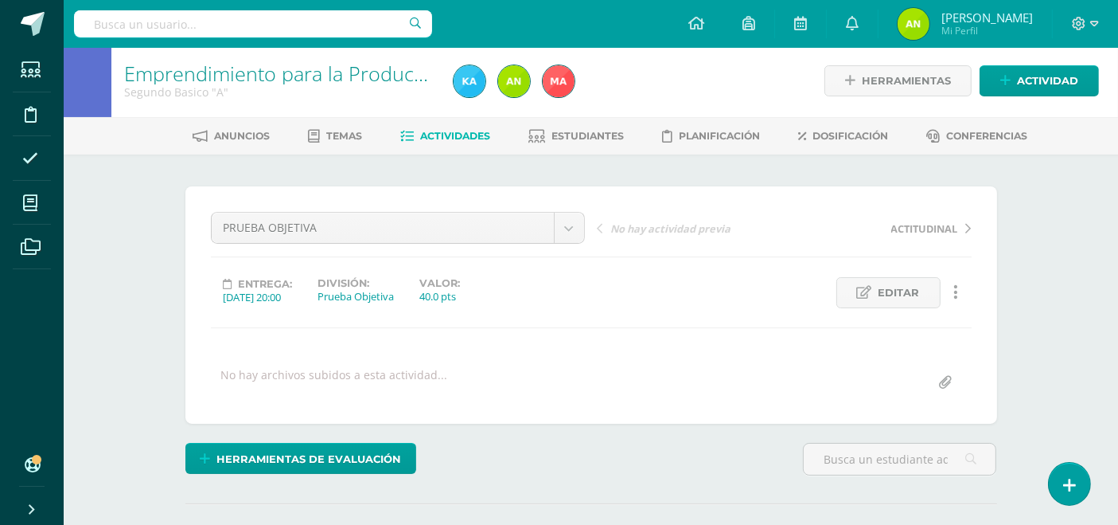
scroll to position [0, 0]
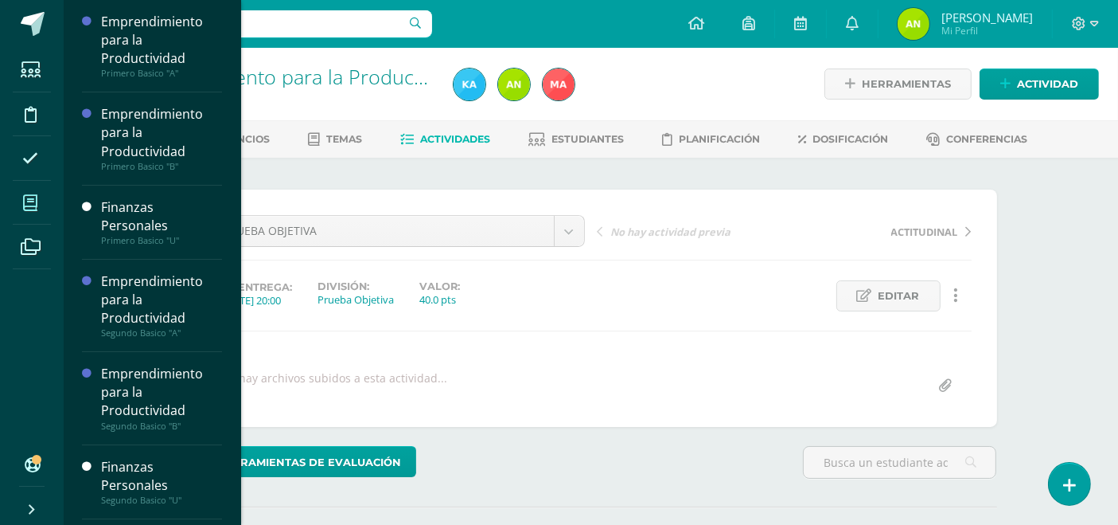
click at [29, 210] on span at bounding box center [31, 203] width 36 height 36
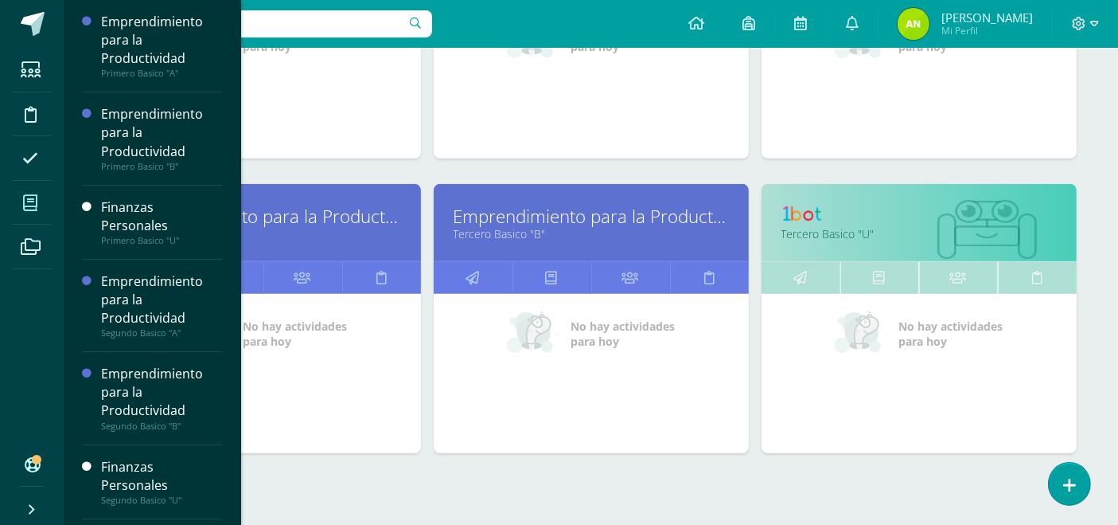
scroll to position [755, 0]
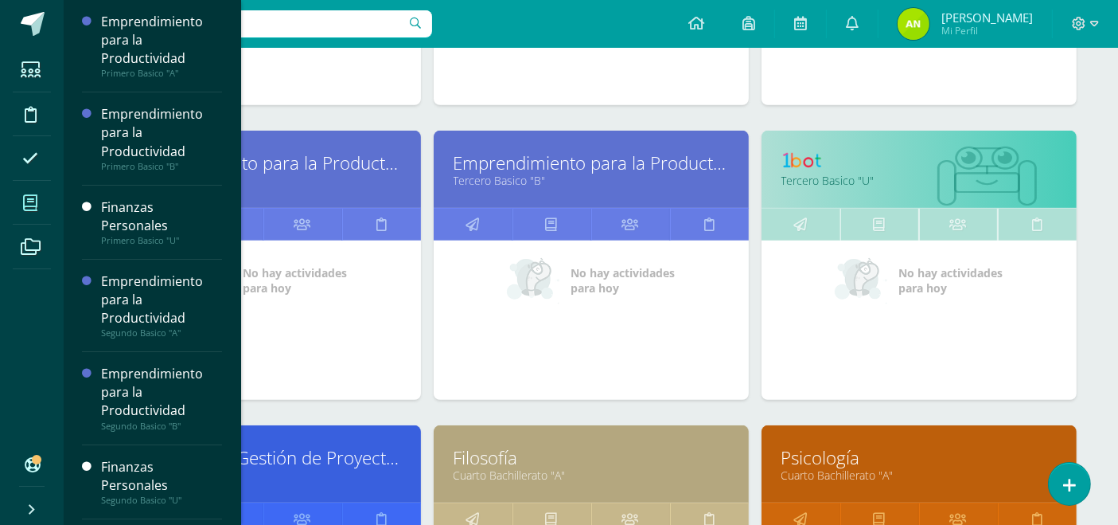
click at [817, 449] on link "Psicología" at bounding box center [919, 457] width 275 height 25
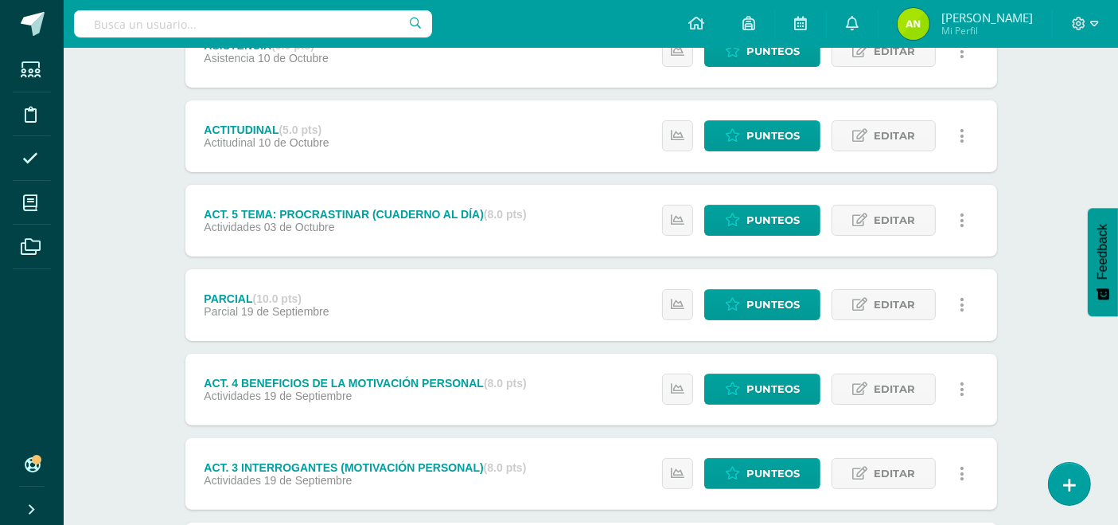
scroll to position [334, 0]
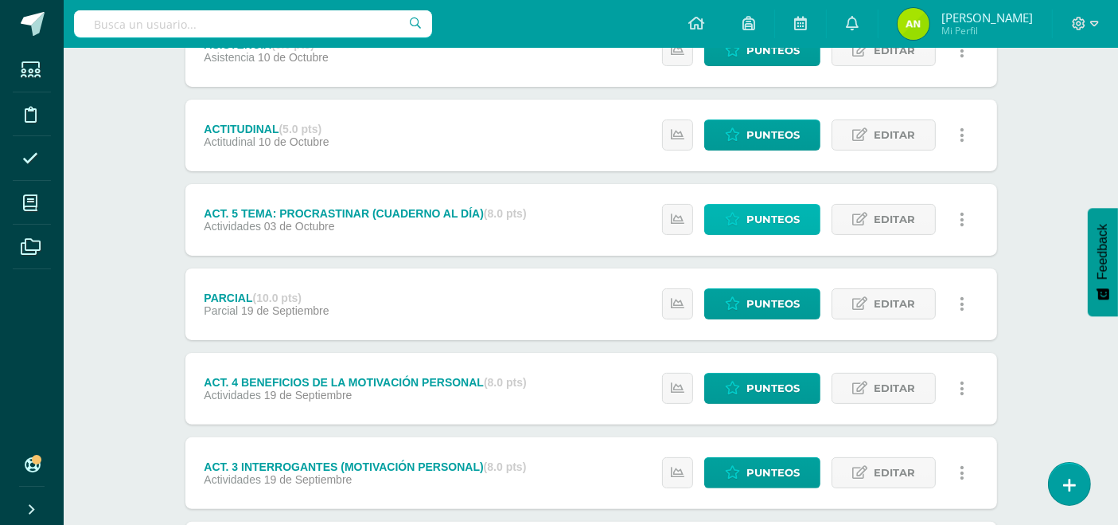
click at [764, 224] on span "Punteos" at bounding box center [773, 219] width 53 height 29
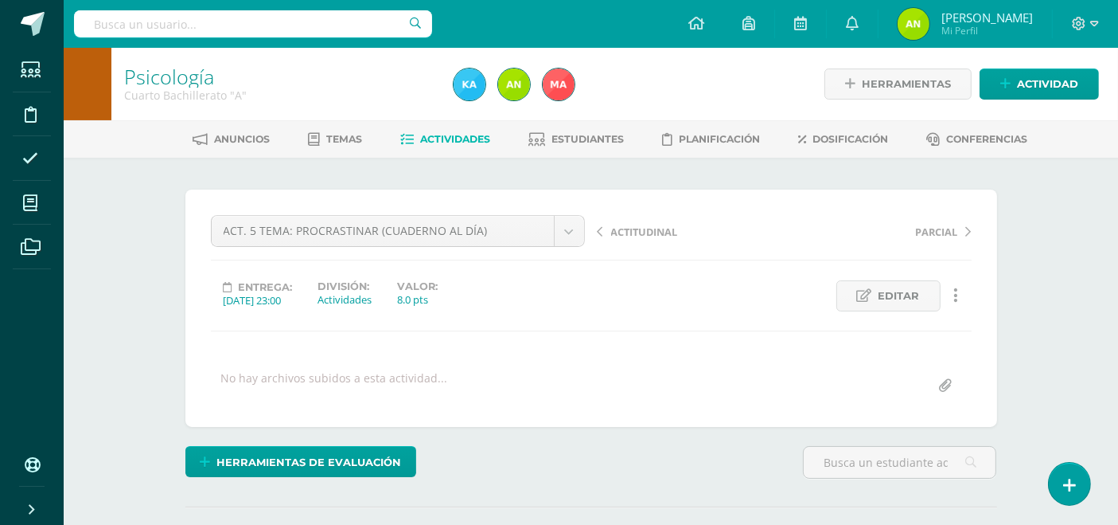
drag, startPoint x: 1131, startPoint y: 28, endPoint x: 1131, endPoint y: 313, distance: 285.0
click at [1118, 313] on html "Estudiantes Disciplina Asistencia Mis cursos Archivos Soporte Ayuda Reportar un…" at bounding box center [559, 315] width 1118 height 630
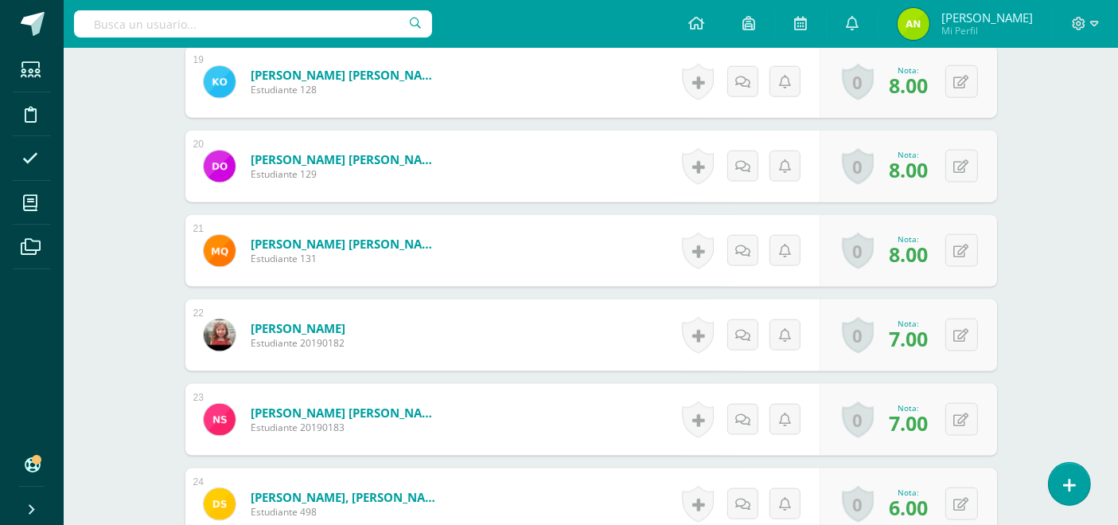
scroll to position [2040, 0]
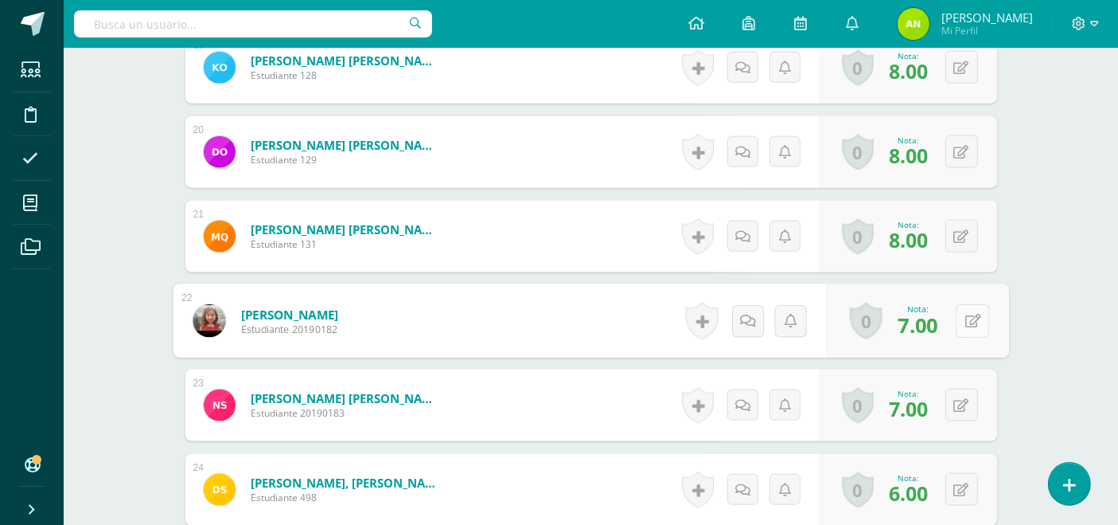
click at [955, 310] on div "0 Logros Logros obtenidos Aún no hay logros agregados Nota: 7.00" at bounding box center [917, 321] width 182 height 74
click at [974, 321] on icon at bounding box center [973, 321] width 16 height 14
type input "8"
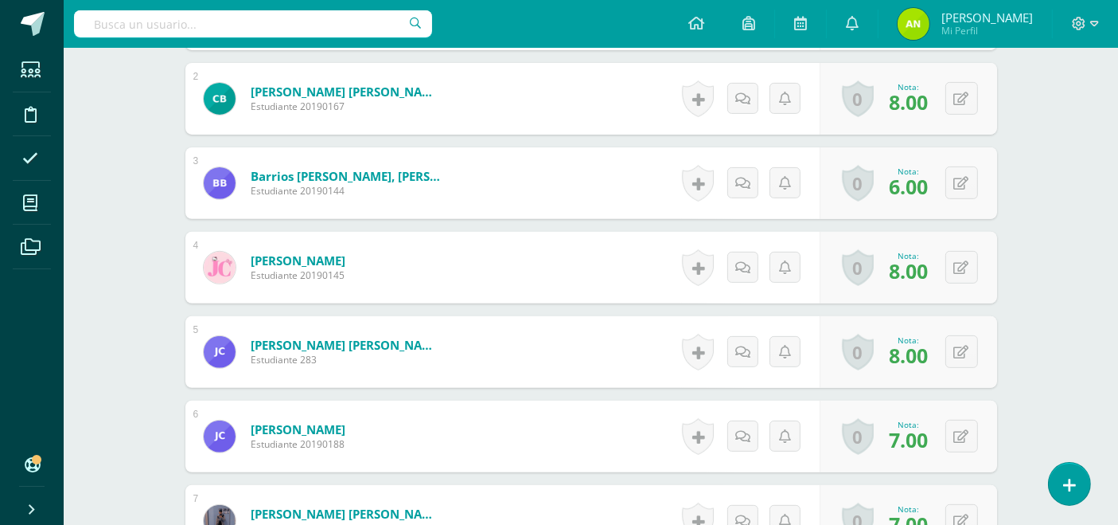
scroll to position [175, 0]
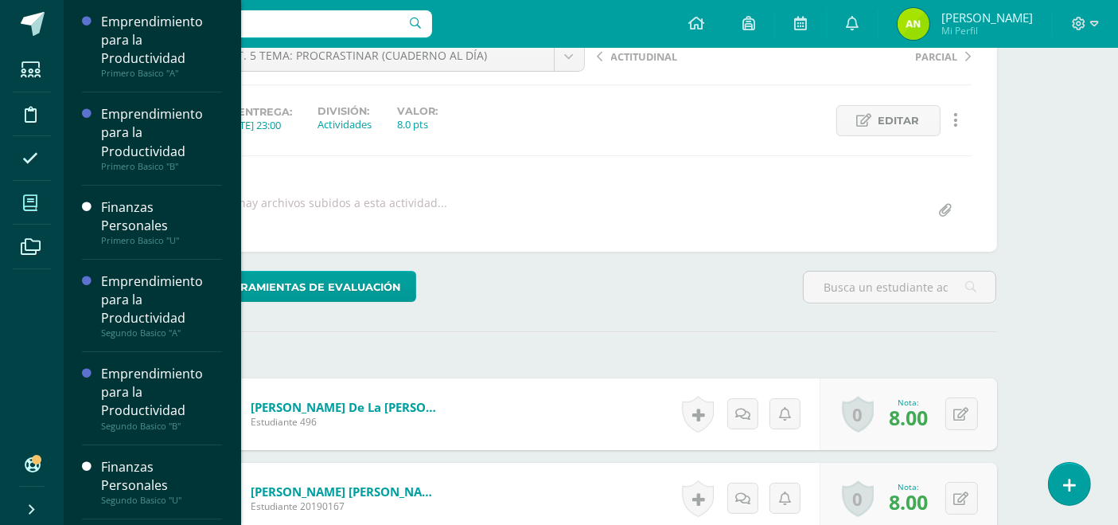
click at [46, 198] on span at bounding box center [31, 203] width 36 height 36
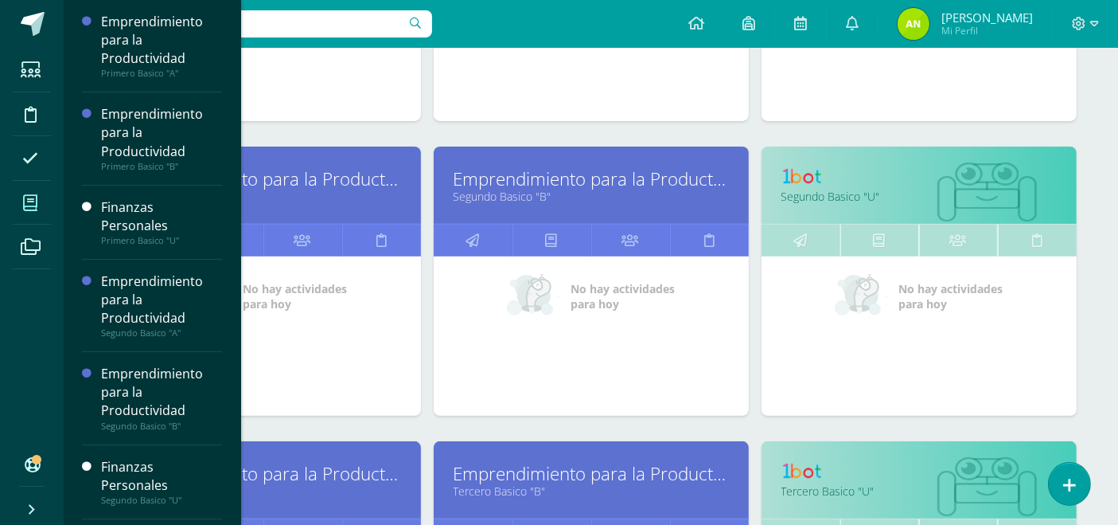
scroll to position [459, 0]
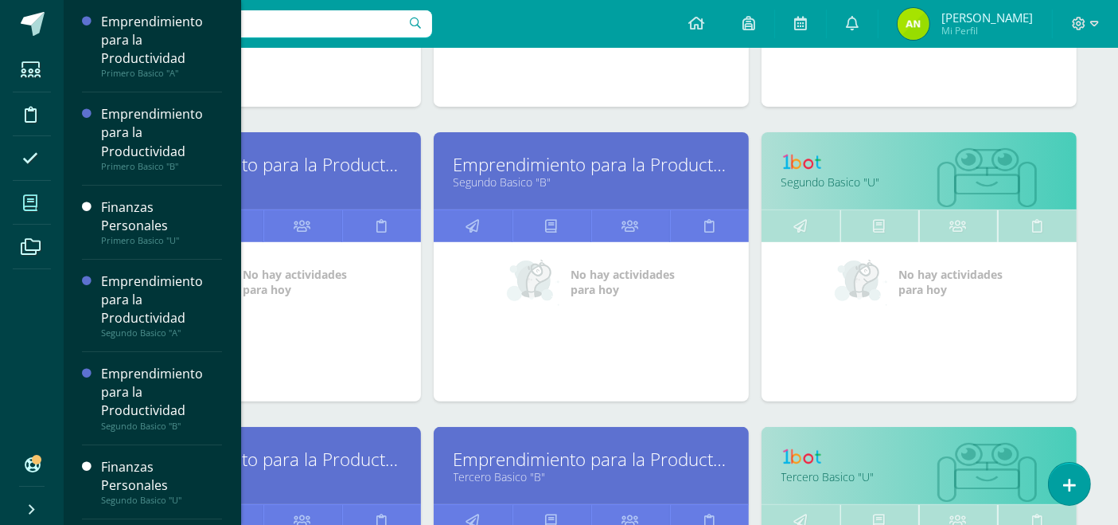
click at [477, 182] on link "Segundo Basico "B"" at bounding box center [591, 181] width 275 height 15
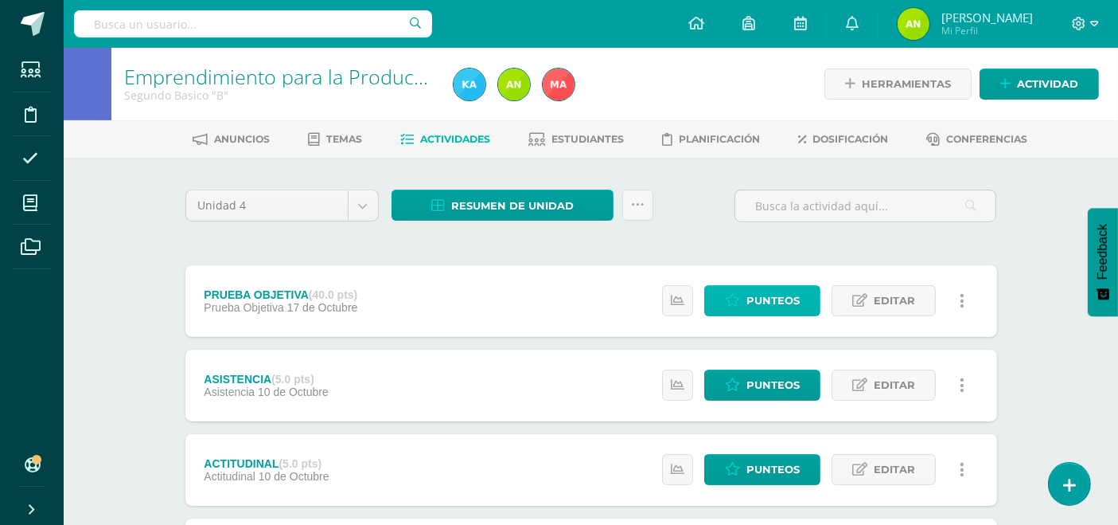
click at [764, 310] on span "Punteos" at bounding box center [773, 300] width 53 height 29
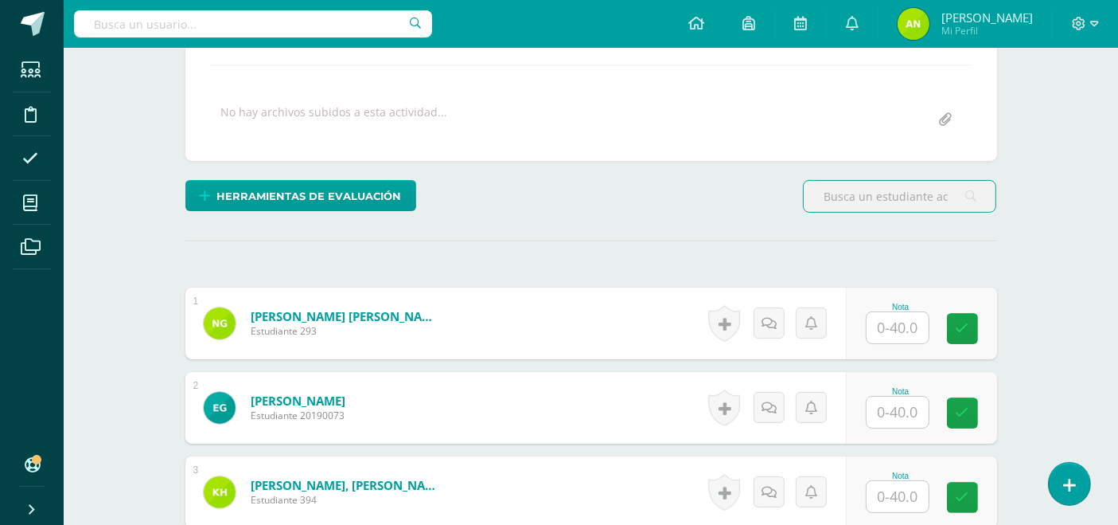
scroll to position [365, 0]
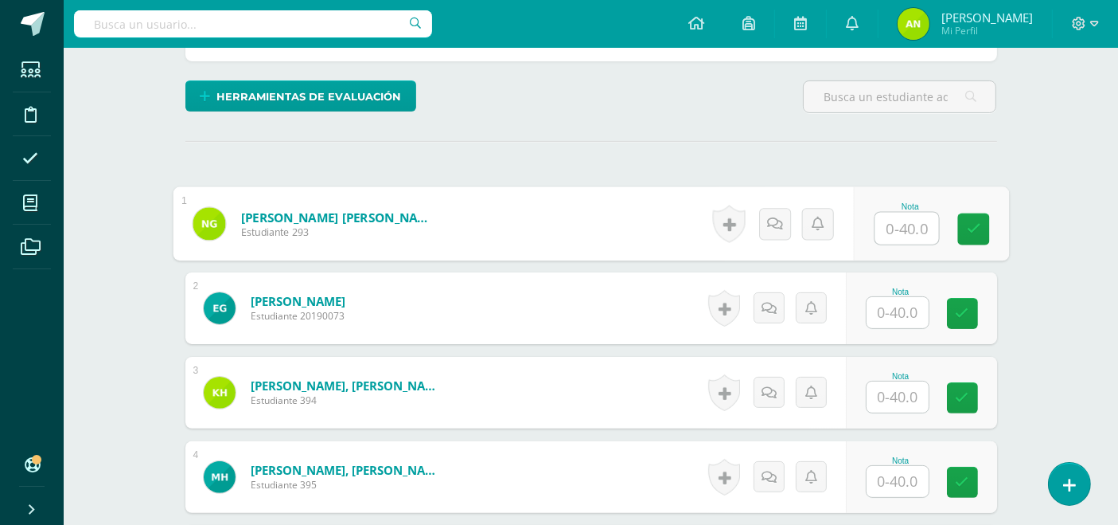
click at [882, 225] on input "text" at bounding box center [907, 229] width 64 height 32
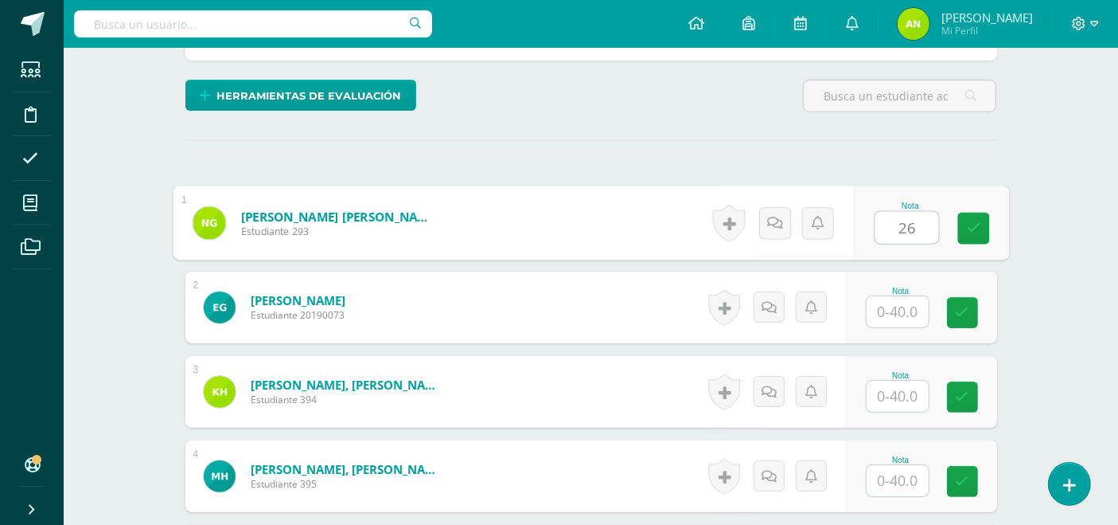
scroll to position [366, 0]
type input "26"
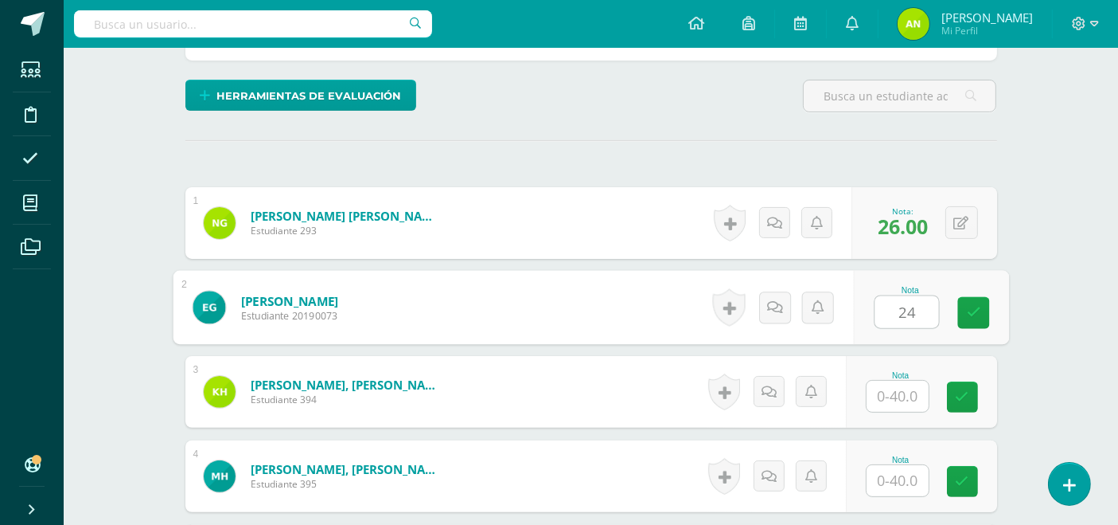
type input "24"
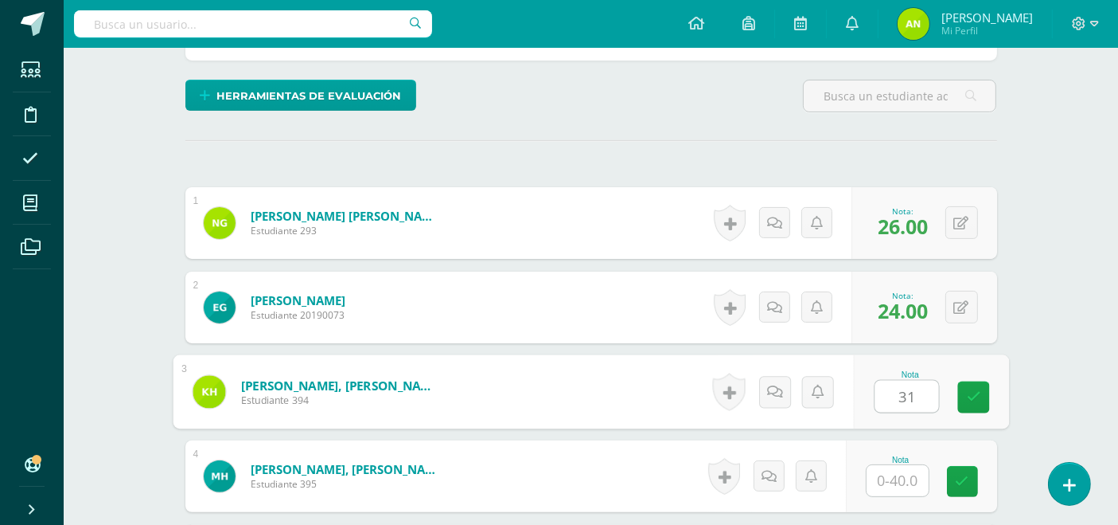
type input "31"
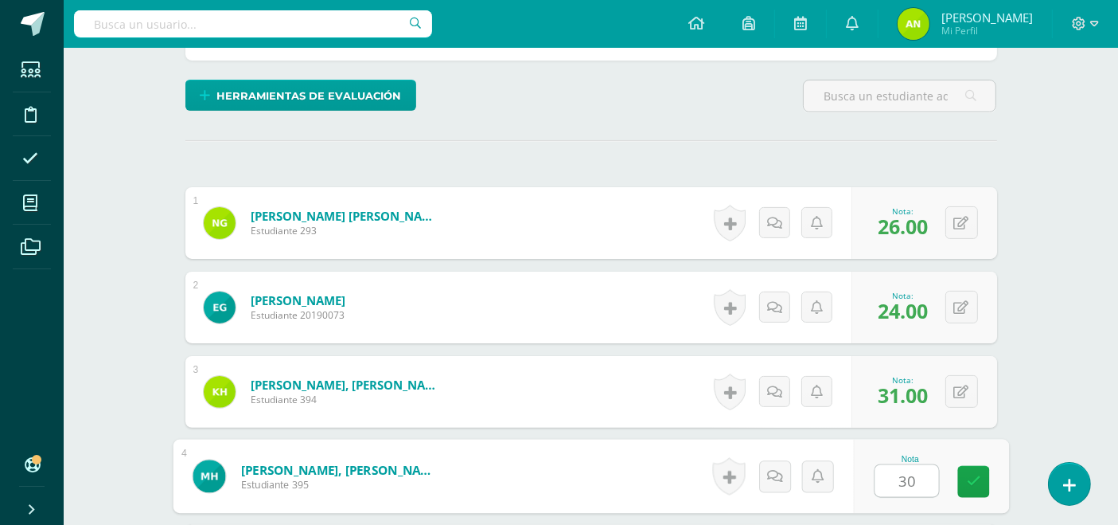
type input "30"
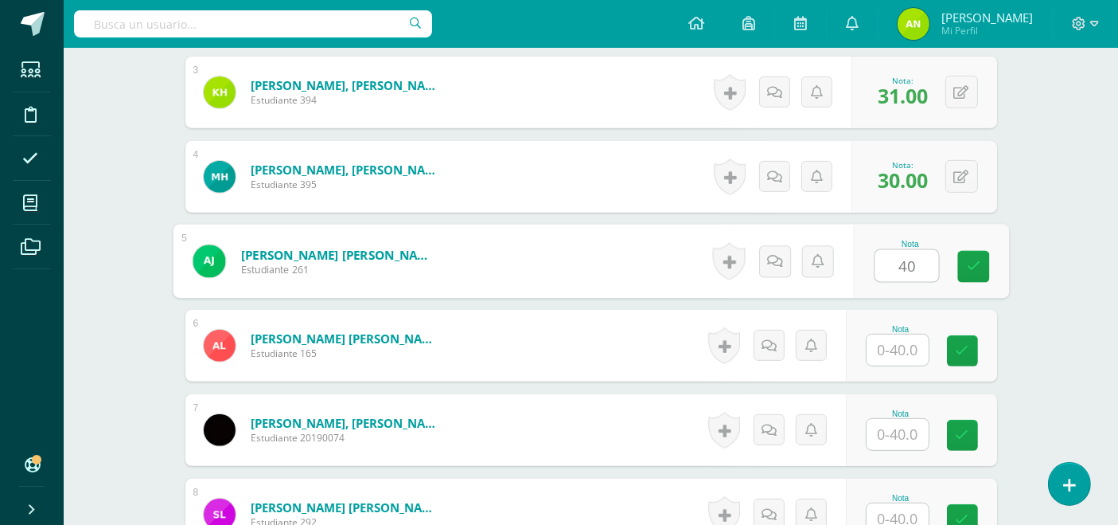
type input "40"
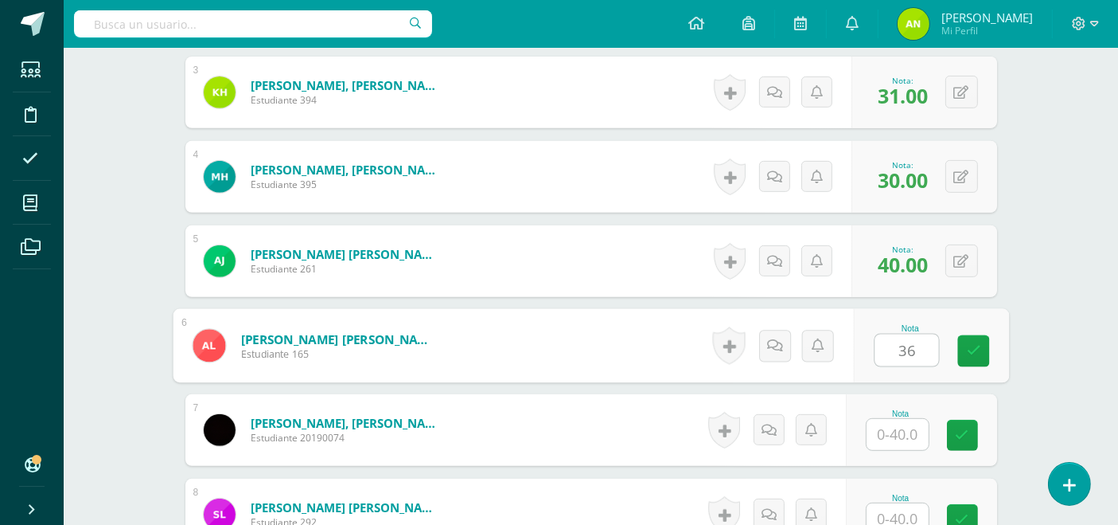
type input "36"
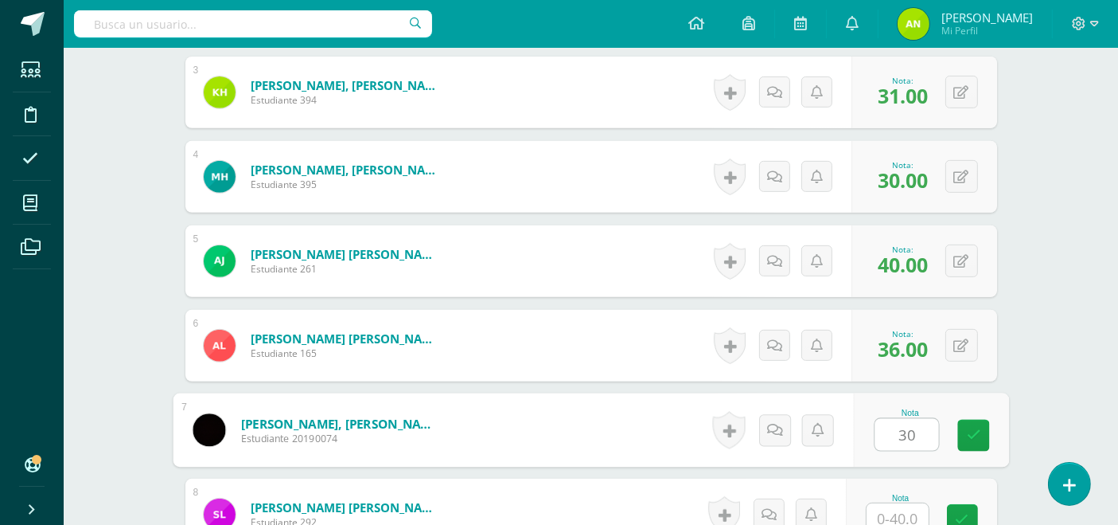
type input "30"
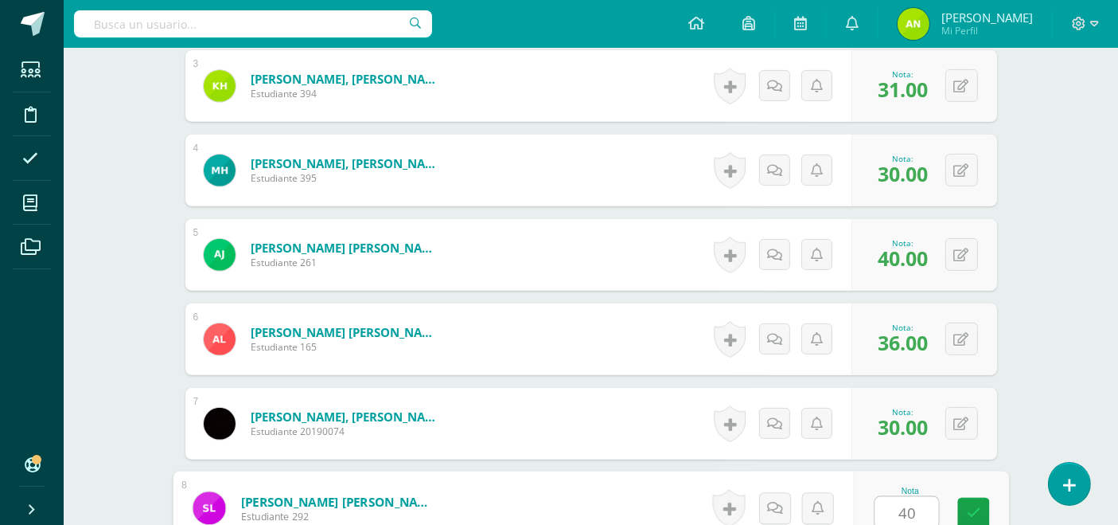
type input "40"
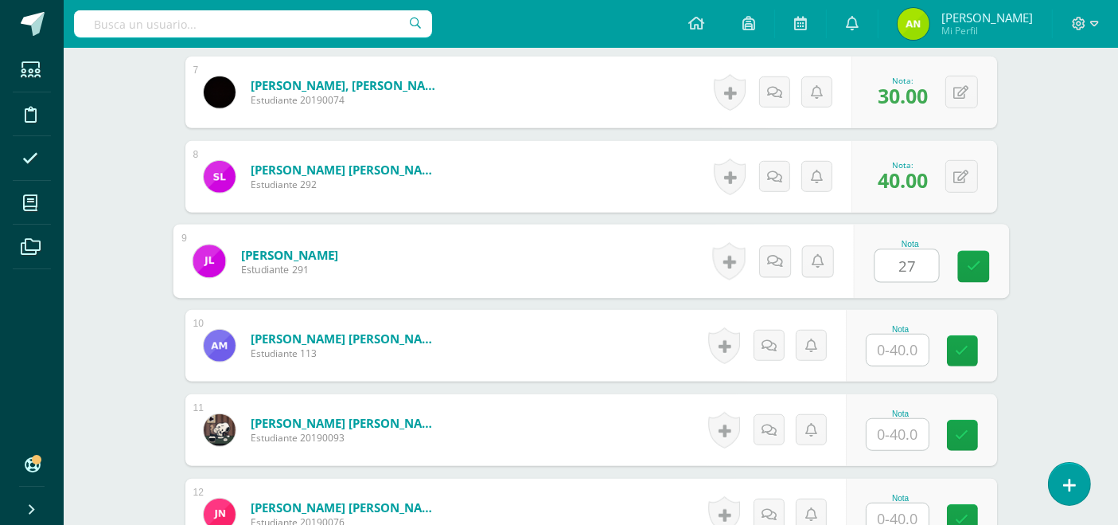
type input "27"
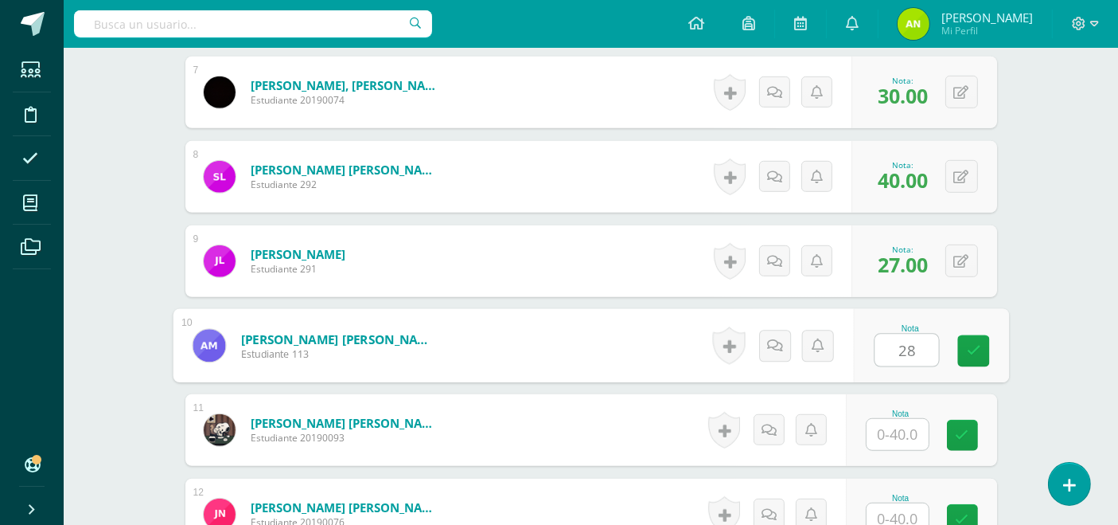
type input "28"
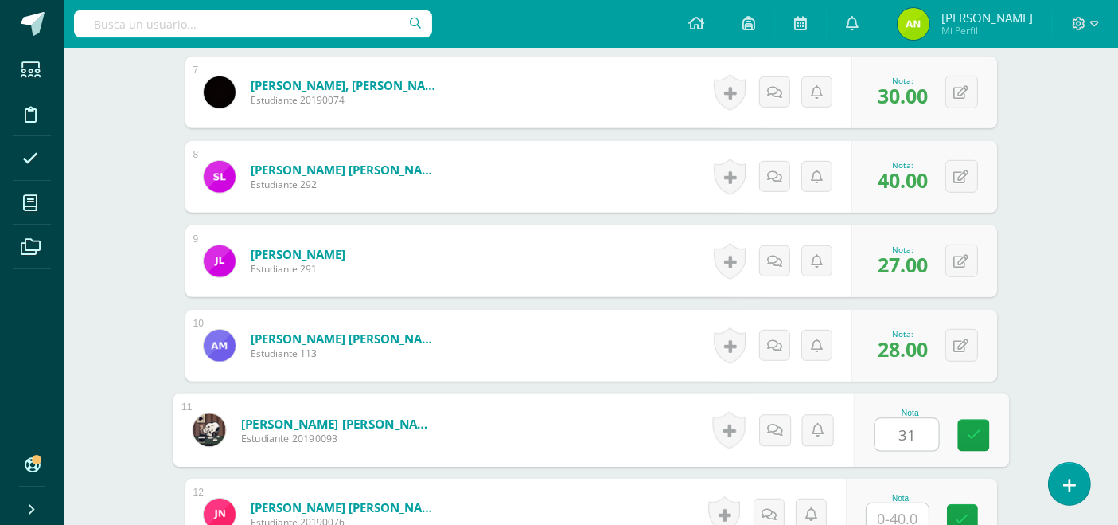
type input "31"
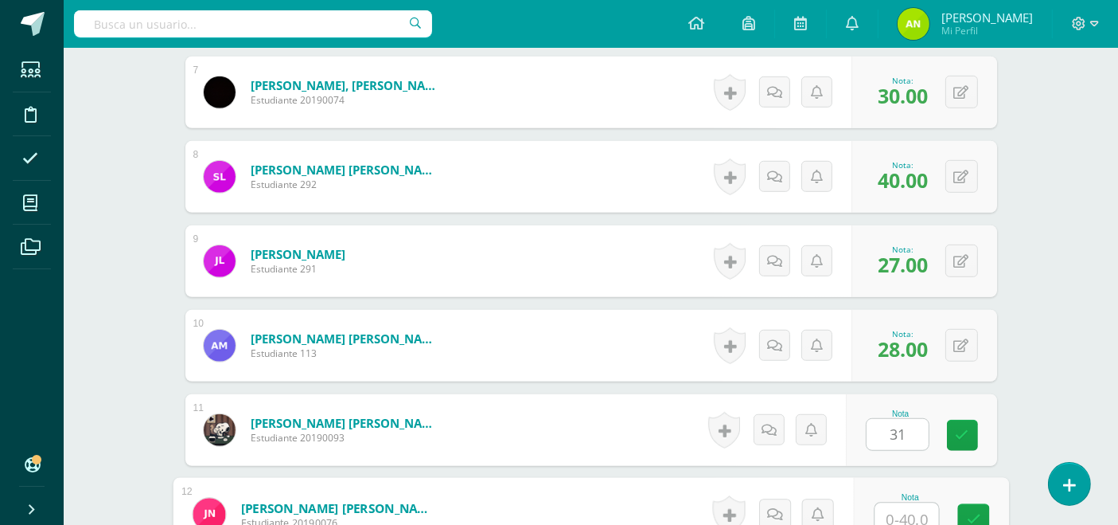
scroll to position [1009, 0]
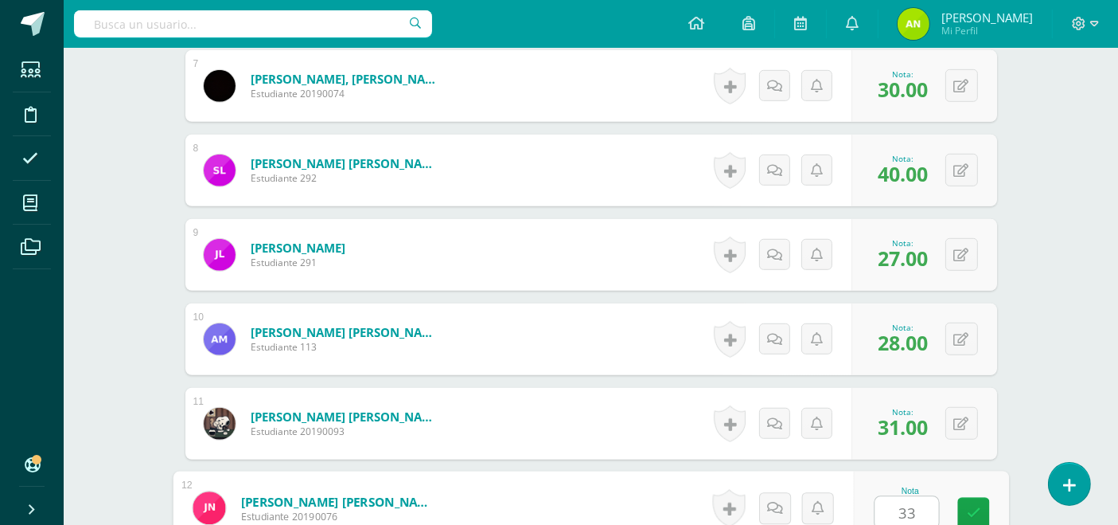
type input "33"
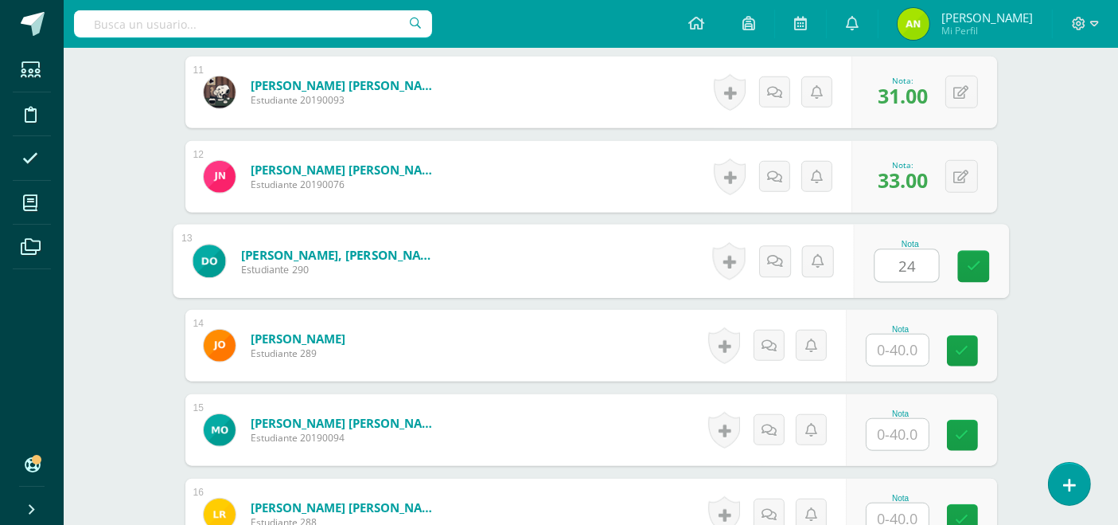
type input "24"
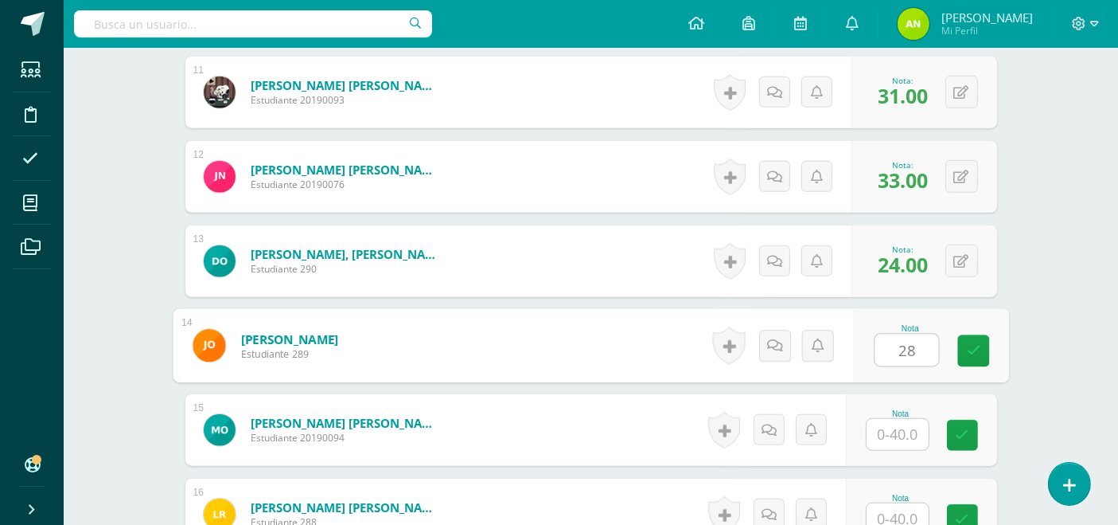
type input "28"
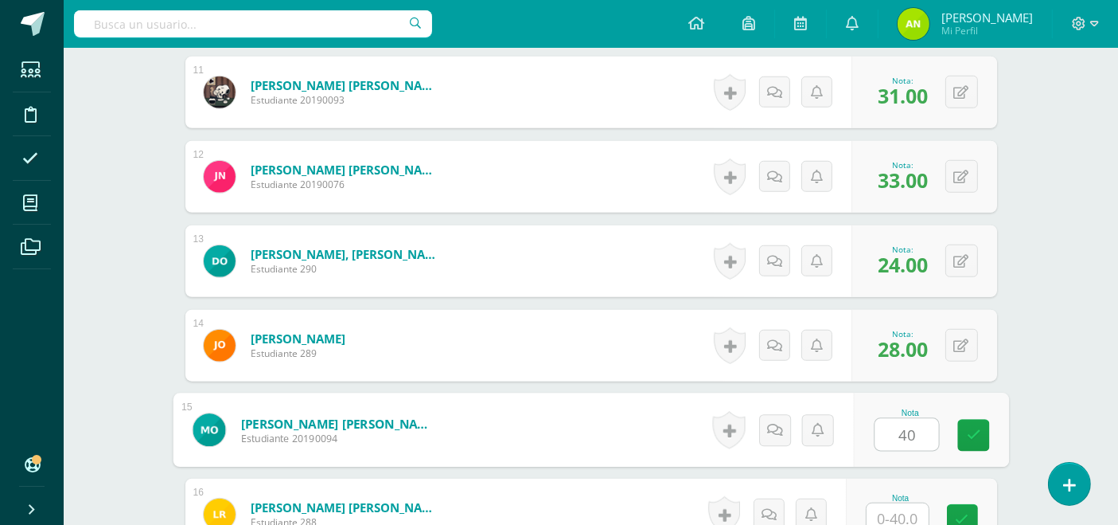
type input "40"
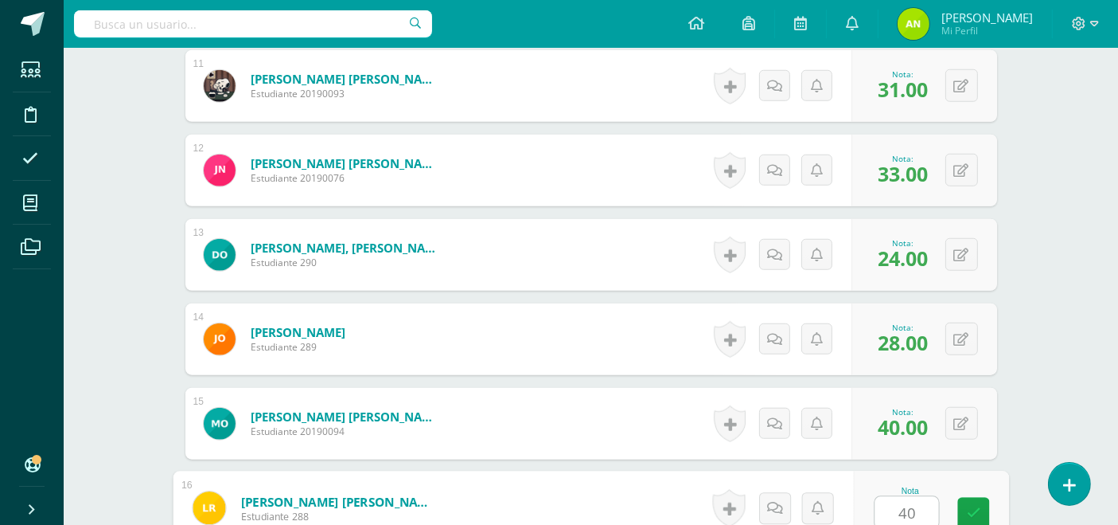
type input "40"
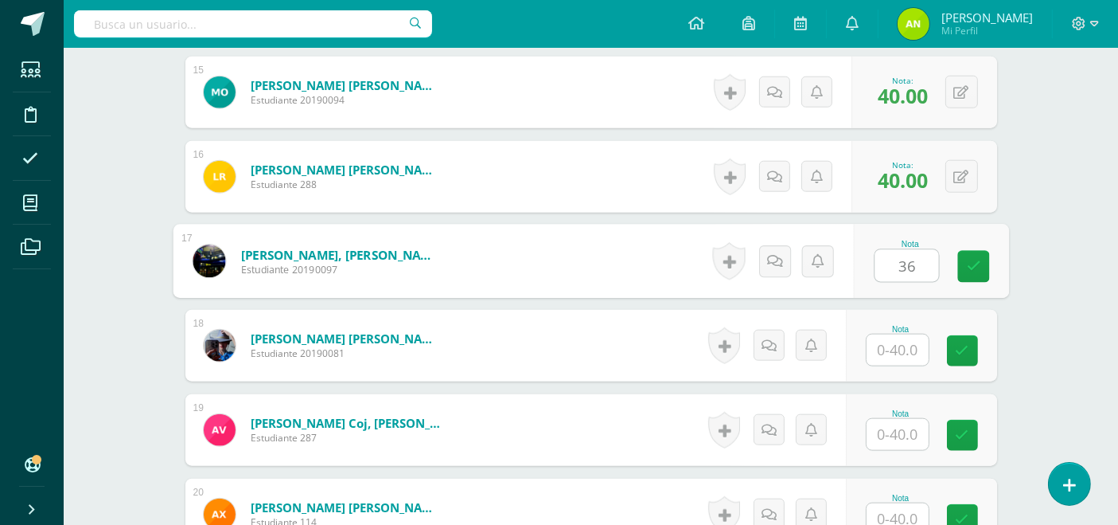
type input "36"
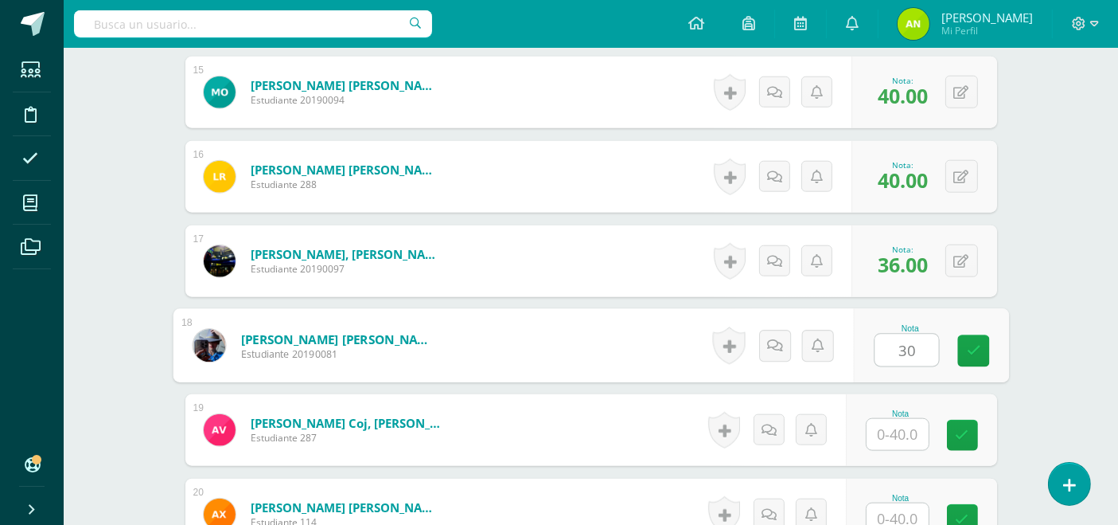
type input "30"
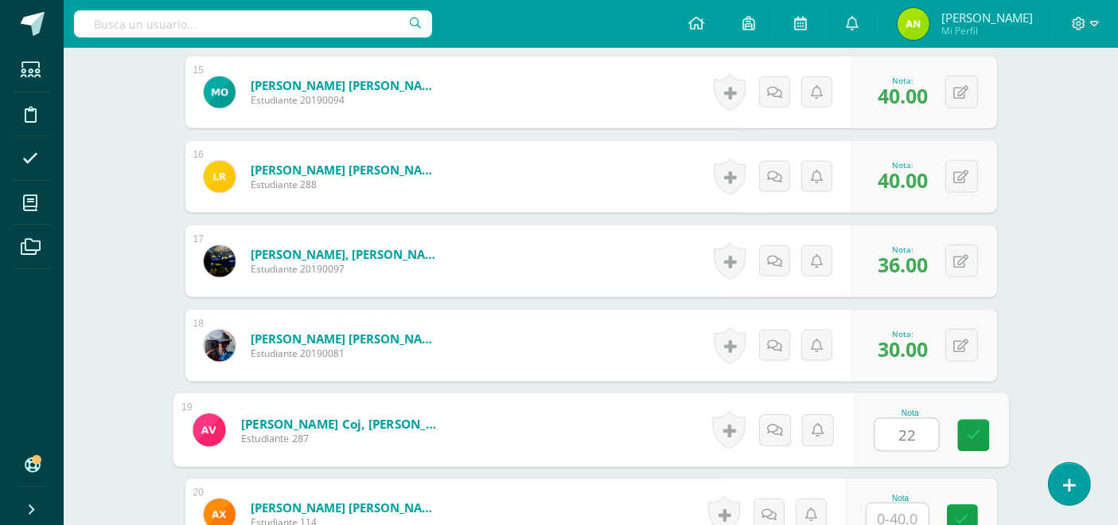
type input "22"
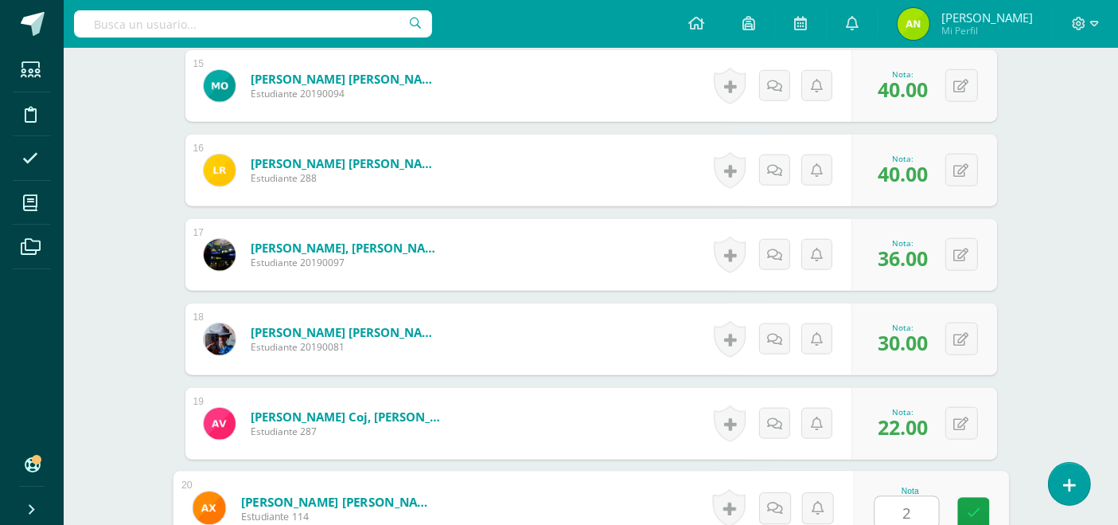
type input "25"
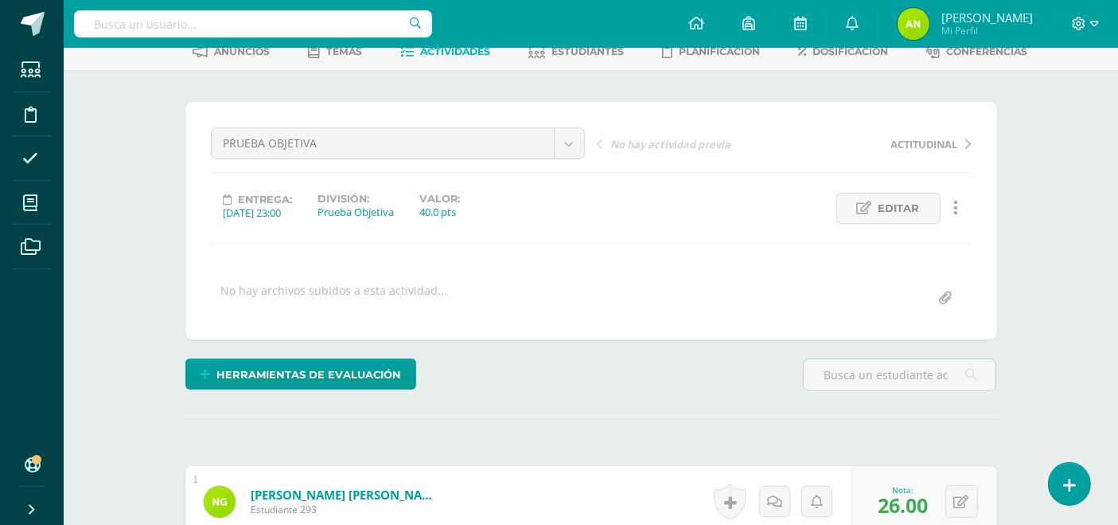
scroll to position [0, 0]
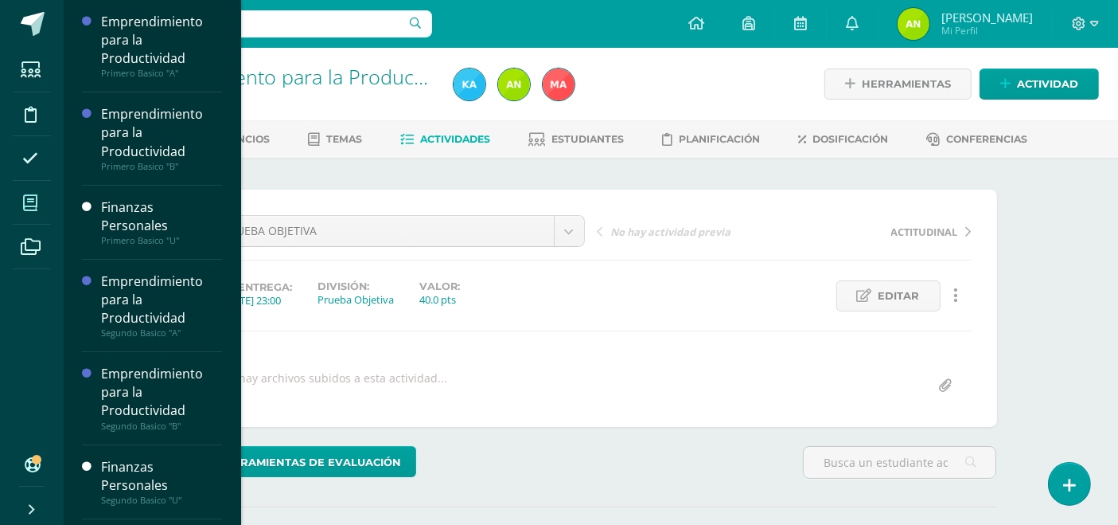
click at [33, 205] on icon at bounding box center [30, 203] width 14 height 16
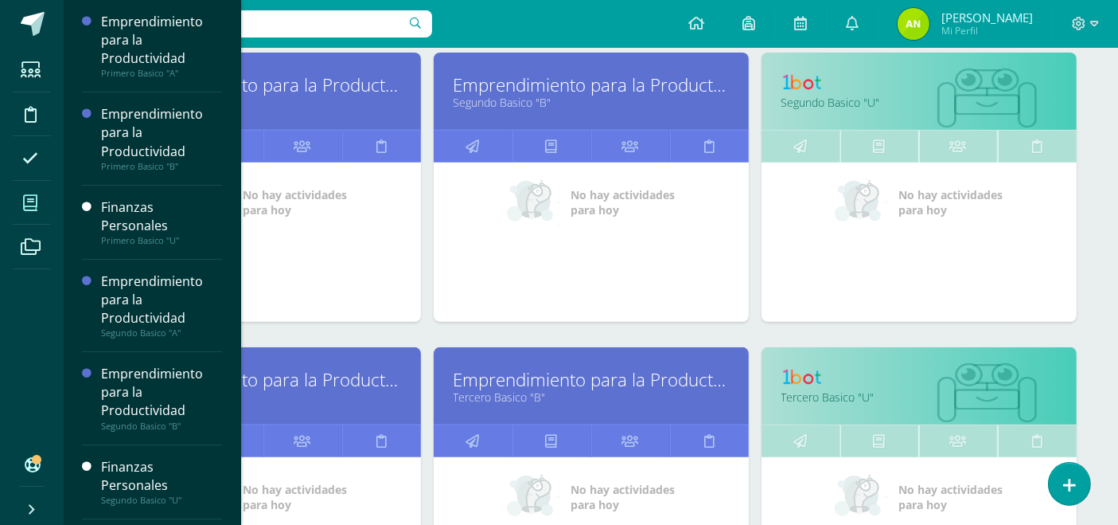
scroll to position [541, 0]
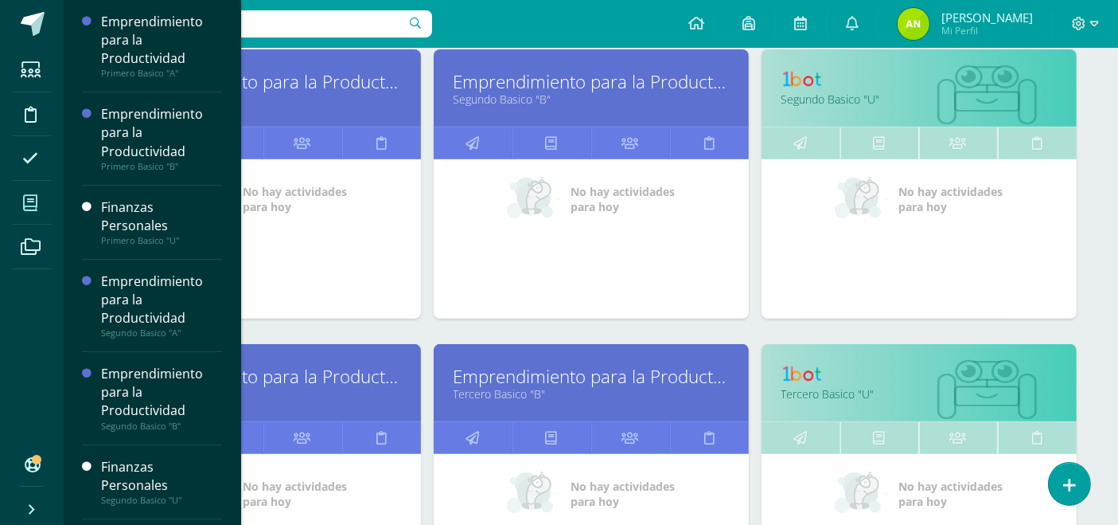
click at [506, 378] on link "Emprendimiento para la Productividad" at bounding box center [591, 376] width 275 height 25
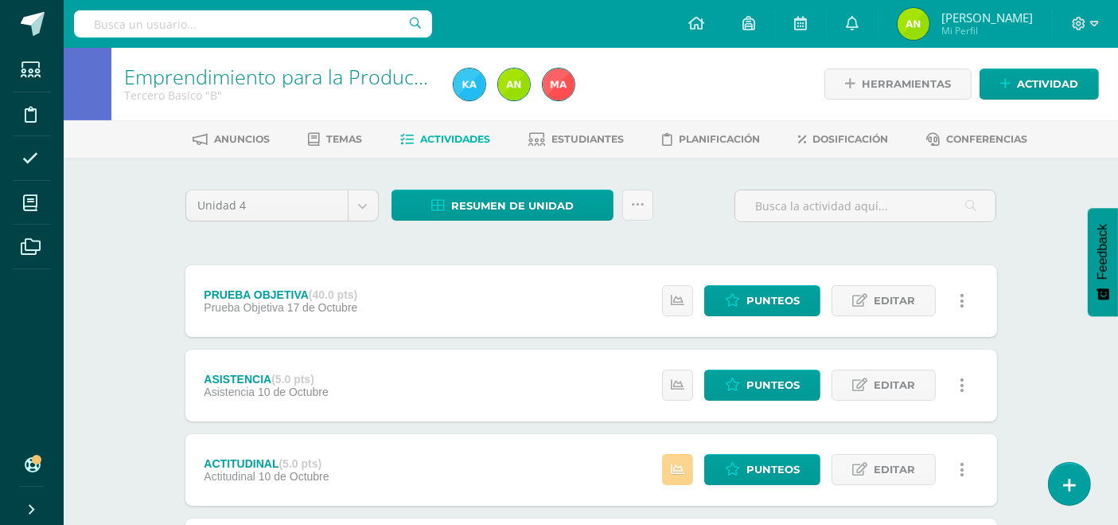
click at [685, 479] on link at bounding box center [677, 469] width 31 height 31
click at [778, 299] on span "Punteos" at bounding box center [773, 300] width 53 height 29
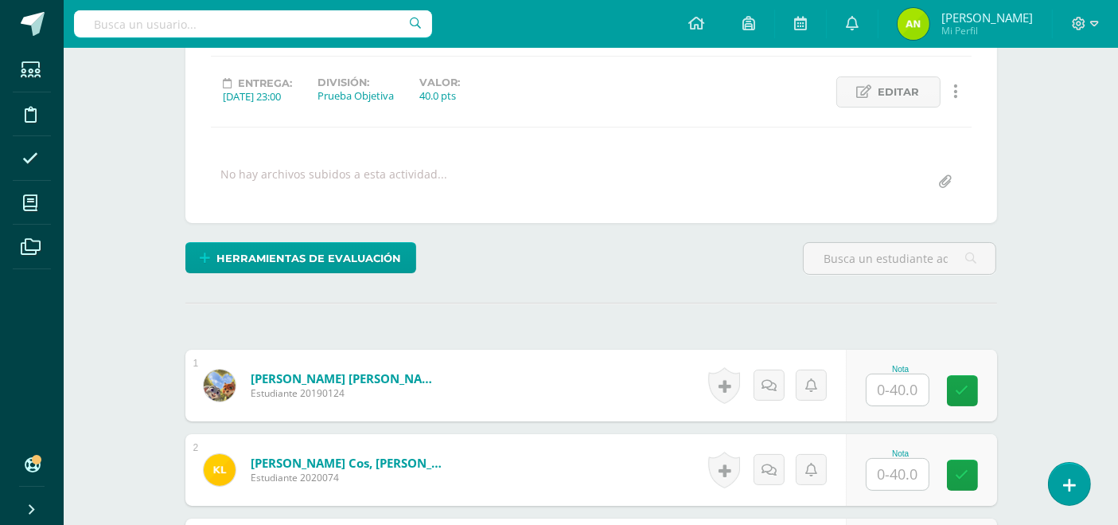
scroll to position [205, 0]
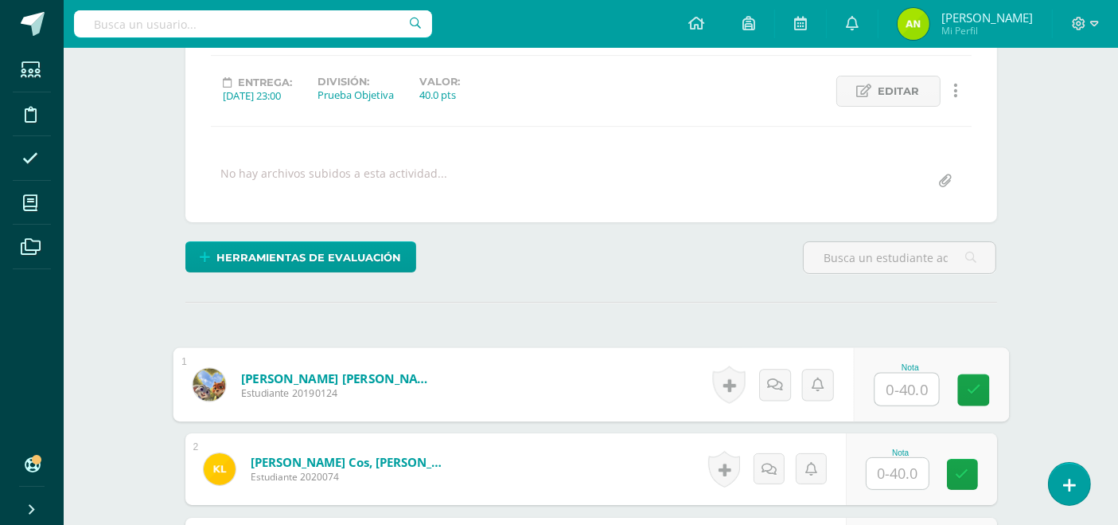
click at [903, 385] on input "text" at bounding box center [907, 389] width 64 height 32
